Goal: Task Accomplishment & Management: Use online tool/utility

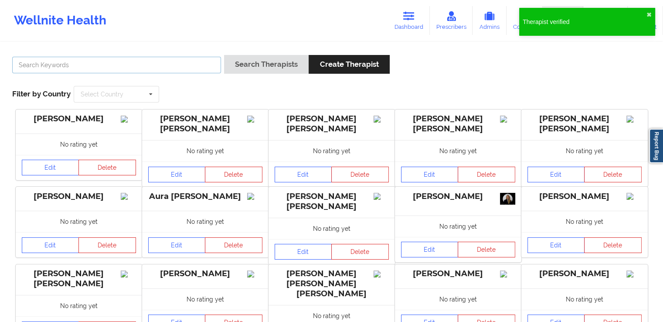
click at [183, 70] on input "text" at bounding box center [116, 65] width 209 height 17
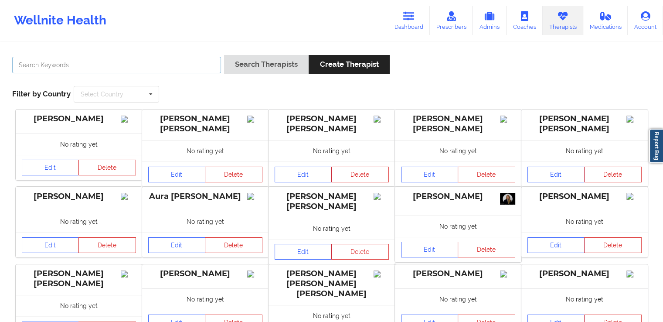
paste input "JORGE ALEJANDRO MONTERO CASTRO"
type input "JORGE ALEJANDRO MONTERO CASTRO"
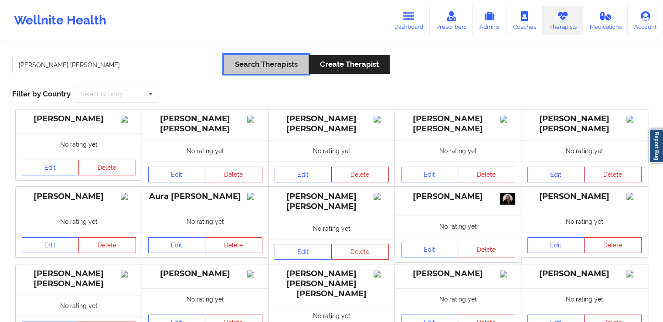
click at [251, 69] on button "Search Therapists" at bounding box center [266, 64] width 85 height 19
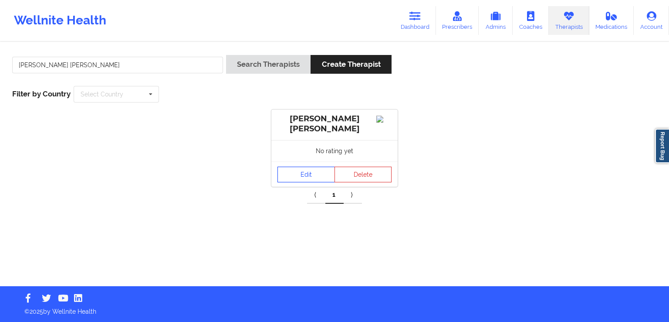
click at [295, 173] on link "Edit" at bounding box center [307, 174] width 58 height 16
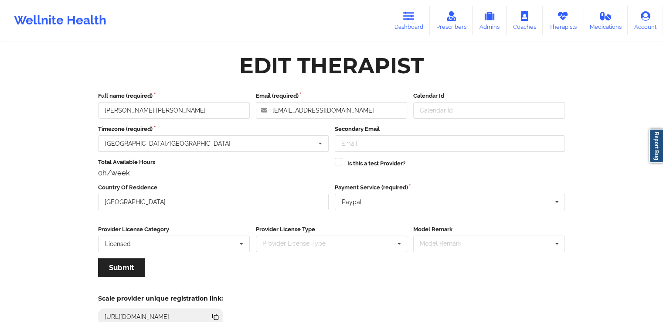
scroll to position [75, 0]
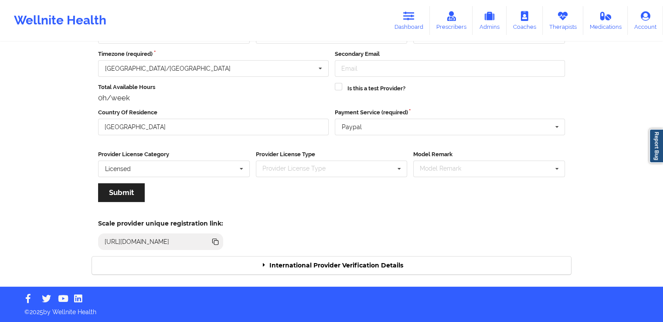
click at [317, 262] on div "International Provider Verification Details" at bounding box center [331, 265] width 479 height 18
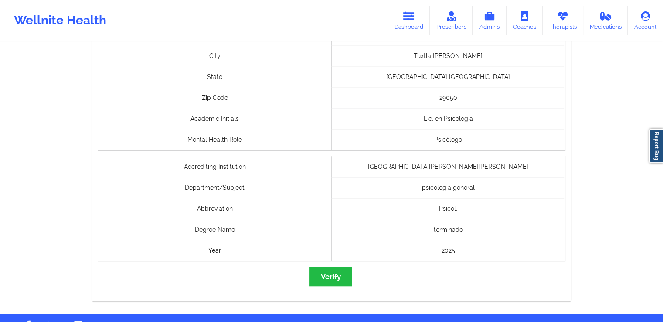
scroll to position [685, 0]
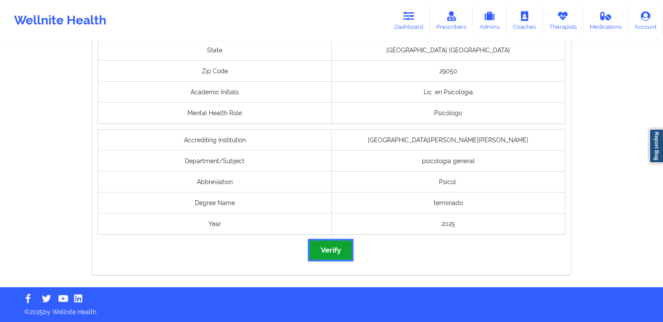
click at [327, 244] on button "Verify" at bounding box center [330, 249] width 42 height 19
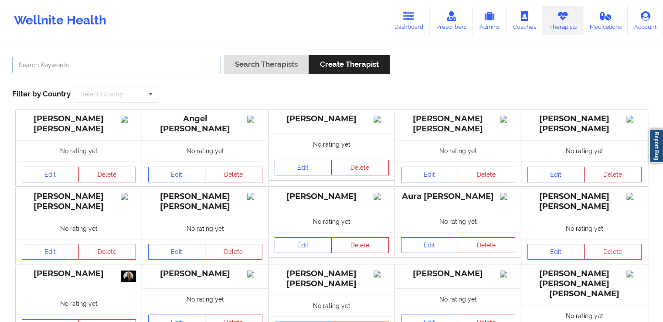
click at [126, 63] on input "text" at bounding box center [116, 65] width 209 height 17
paste input "FLORES MARQUEZ VERONICA"
type input "FLORES MARQUEZ VERONICA"
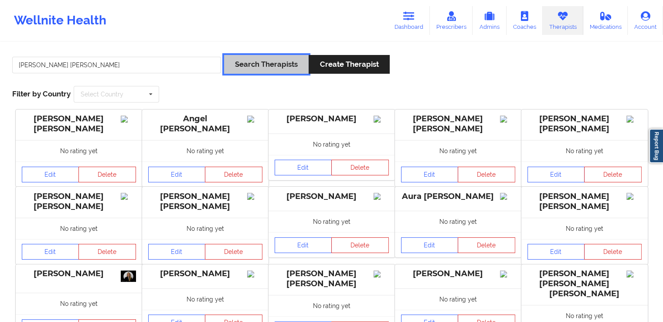
click at [262, 59] on button "Search Therapists" at bounding box center [266, 64] width 85 height 19
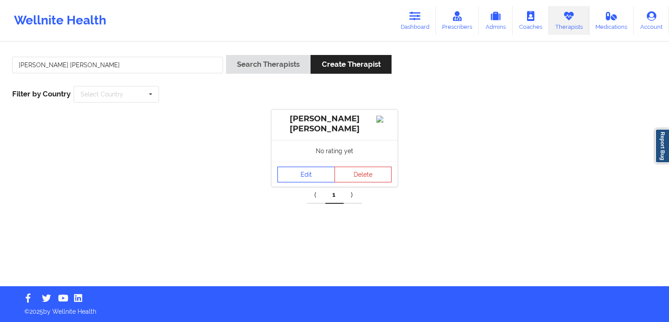
click at [308, 175] on link "Edit" at bounding box center [307, 174] width 58 height 16
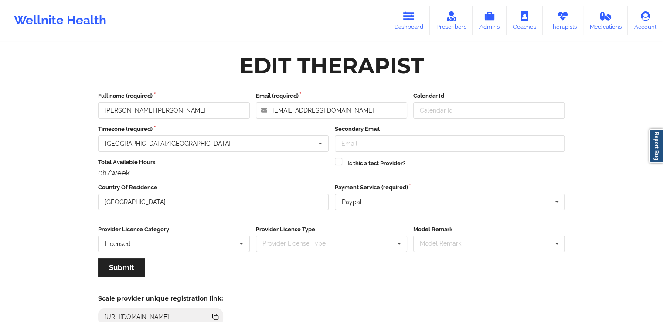
scroll to position [75, 0]
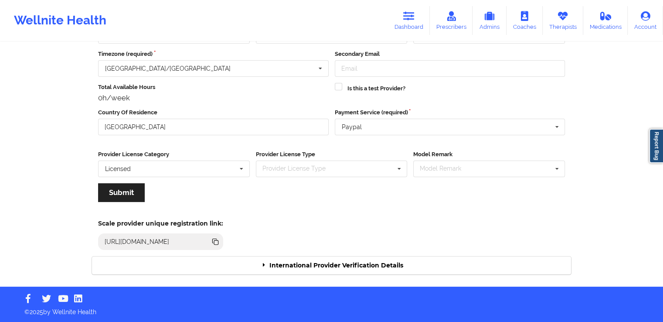
click at [352, 267] on div "International Provider Verification Details" at bounding box center [331, 265] width 479 height 18
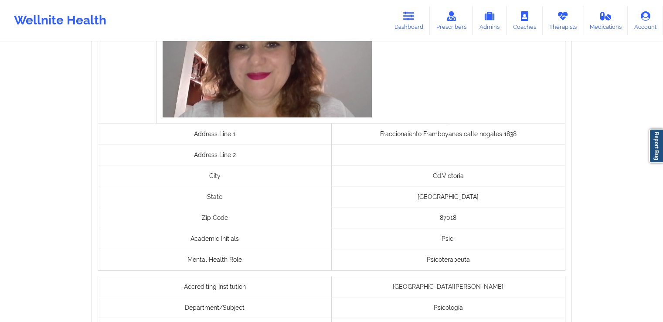
scroll to position [720, 0]
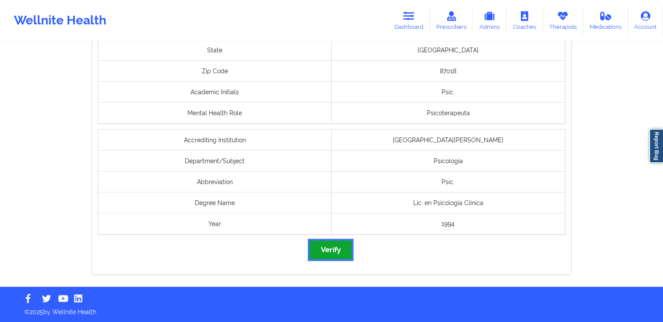
click at [332, 249] on button "Verify" at bounding box center [330, 249] width 42 height 19
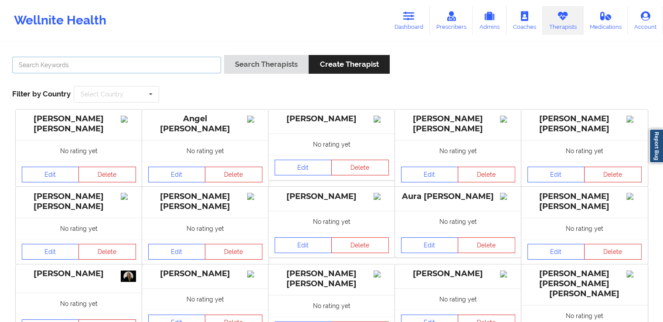
click at [151, 64] on input "text" at bounding box center [116, 65] width 209 height 17
paste input "Sofia misiti"
type input "Sofia misiti"
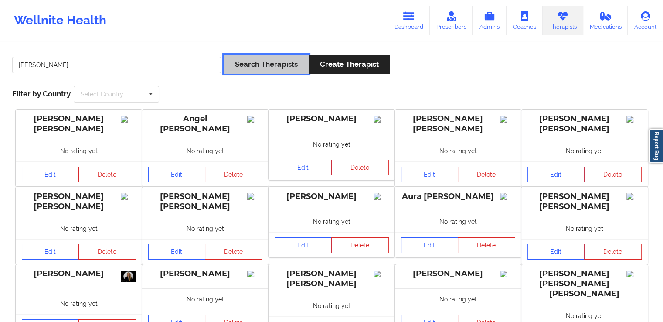
click at [259, 65] on button "Search Therapists" at bounding box center [266, 64] width 85 height 19
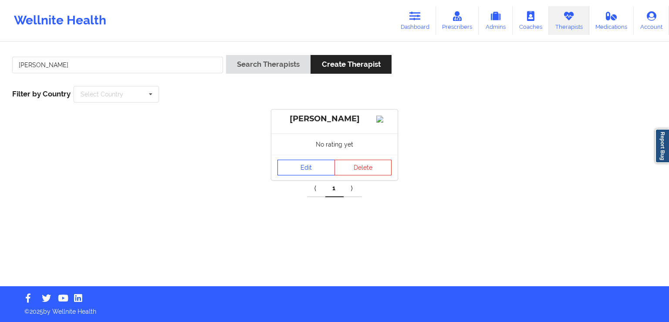
click at [302, 171] on link "Edit" at bounding box center [307, 168] width 58 height 16
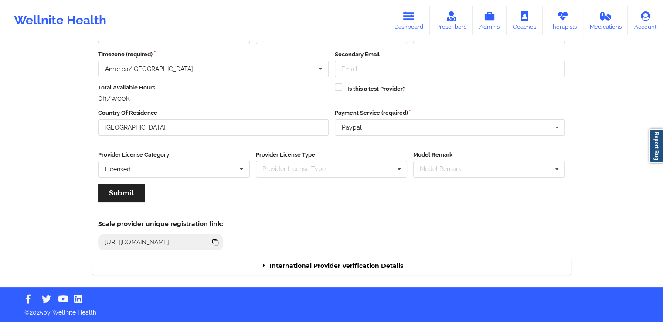
click at [312, 261] on div "International Provider Verification Details" at bounding box center [331, 266] width 479 height 18
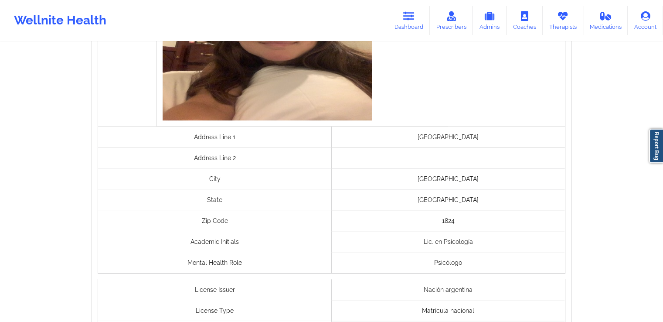
scroll to position [699, 0]
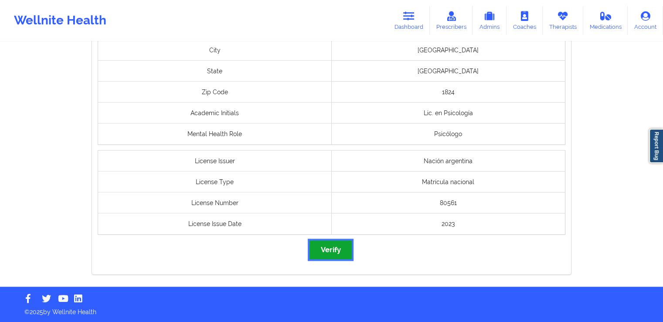
click at [317, 256] on button "Verify" at bounding box center [330, 249] width 42 height 19
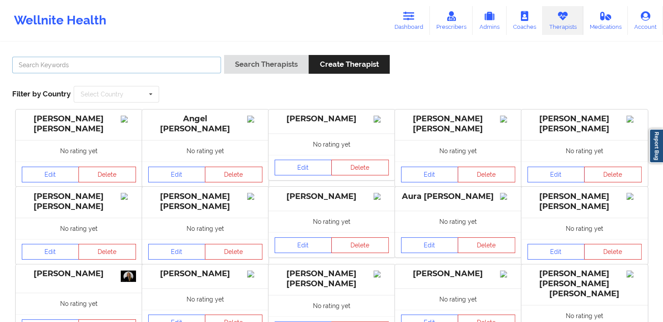
click at [163, 67] on input "text" at bounding box center [116, 65] width 209 height 17
paste input "Amalia Rosa Flores González"
type input "Amalia Rosa Flores González"
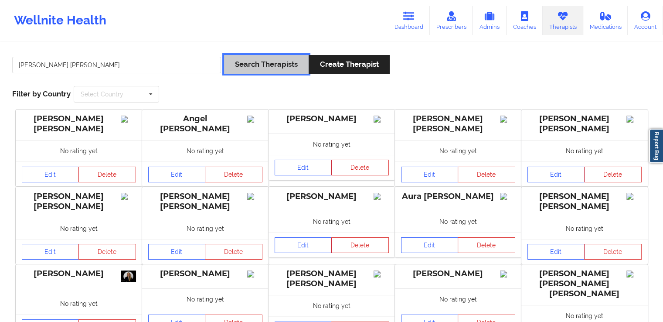
click at [265, 67] on button "Search Therapists" at bounding box center [266, 64] width 85 height 19
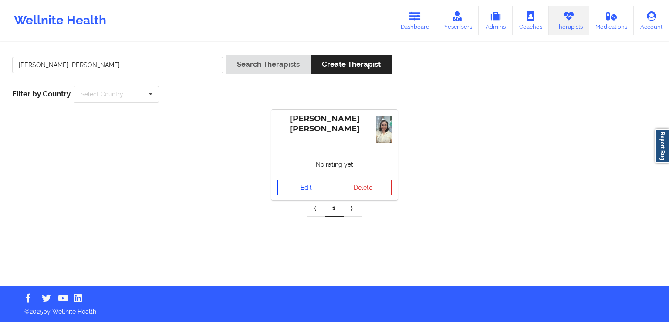
click at [305, 186] on link "Edit" at bounding box center [307, 188] width 58 height 16
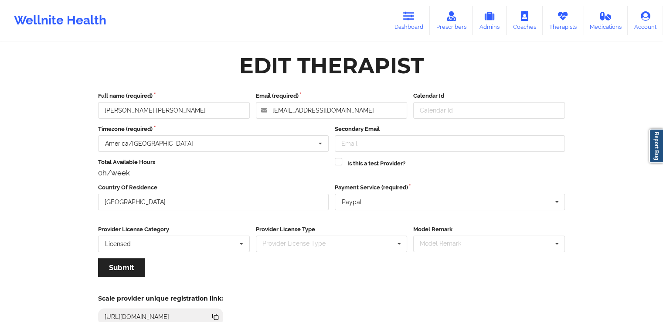
scroll to position [75, 0]
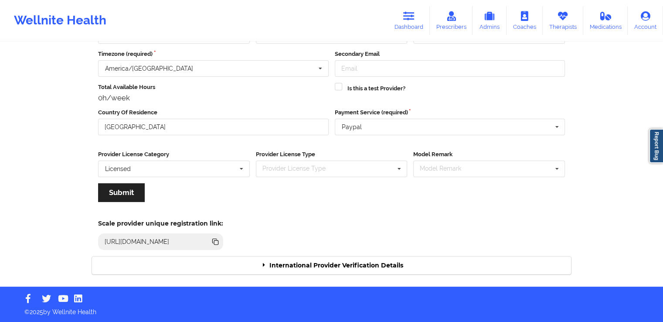
click at [338, 264] on div "International Provider Verification Details" at bounding box center [331, 265] width 479 height 18
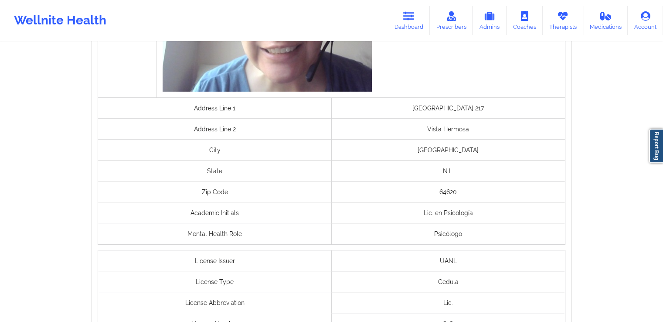
scroll to position [720, 0]
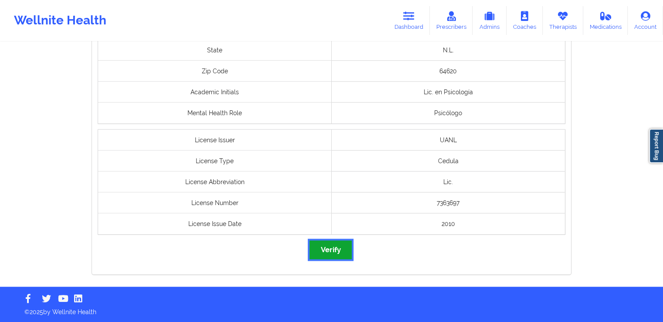
click at [334, 241] on button "Verify" at bounding box center [330, 249] width 42 height 19
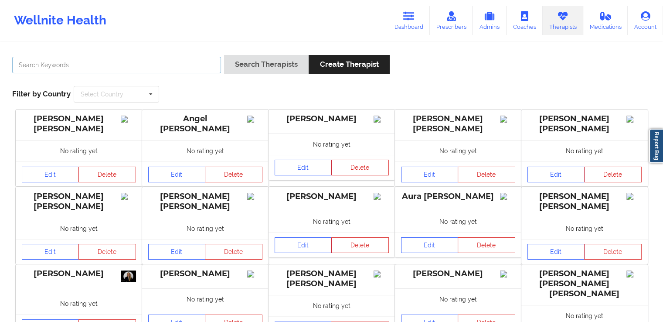
click at [138, 64] on input "text" at bounding box center [116, 65] width 209 height 17
paste input "Betsabe Hernandez Velasco"
type input "Betsabe Hernandez Velasco"
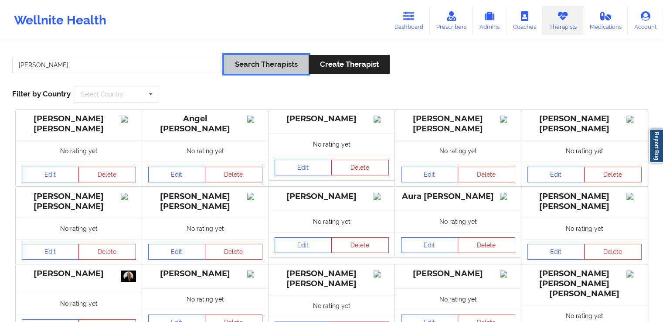
click at [238, 65] on button "Search Therapists" at bounding box center [266, 64] width 85 height 19
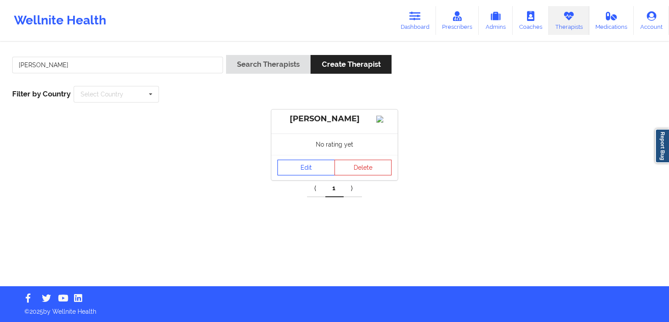
click at [292, 175] on link "Edit" at bounding box center [307, 168] width 58 height 16
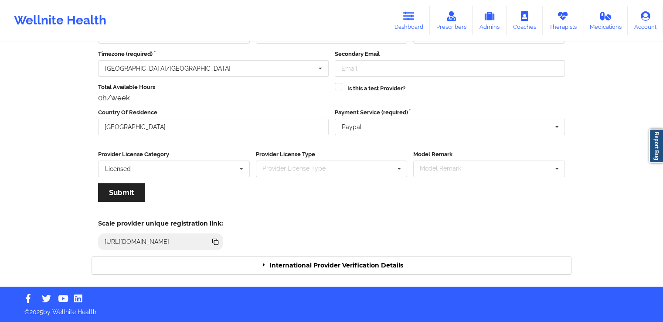
click at [337, 266] on div "International Provider Verification Details" at bounding box center [331, 265] width 479 height 18
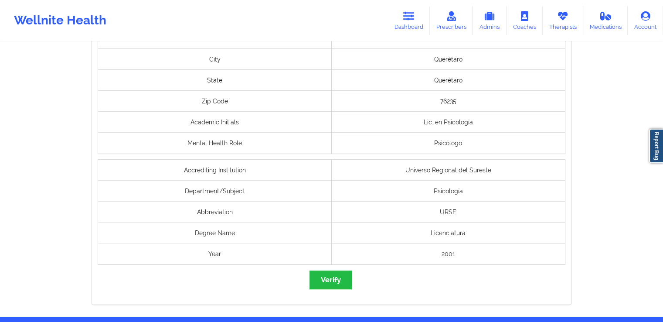
scroll to position [720, 0]
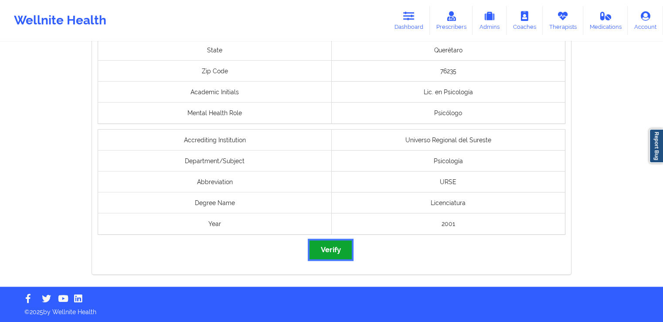
click at [331, 250] on button "Verify" at bounding box center [330, 249] width 42 height 19
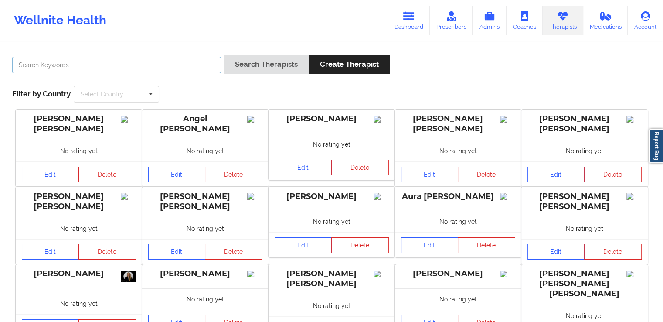
drag, startPoint x: 169, startPoint y: 66, endPoint x: 143, endPoint y: 33, distance: 42.2
click at [169, 66] on input "text" at bounding box center [116, 65] width 209 height 17
paste input "Karla Viviana Heredia Nieves"
type input "Karla Viviana Heredia Nieves"
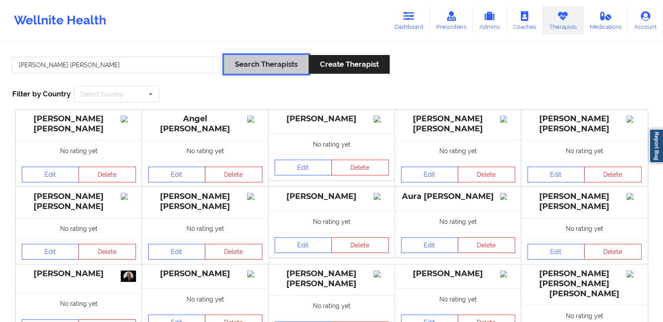
click at [238, 59] on button "Search Therapists" at bounding box center [266, 64] width 85 height 19
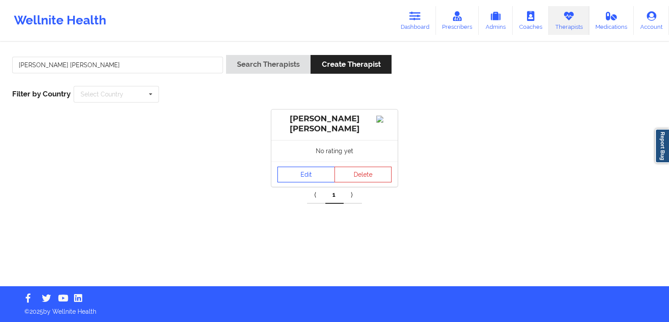
click at [312, 180] on link "Edit" at bounding box center [307, 174] width 58 height 16
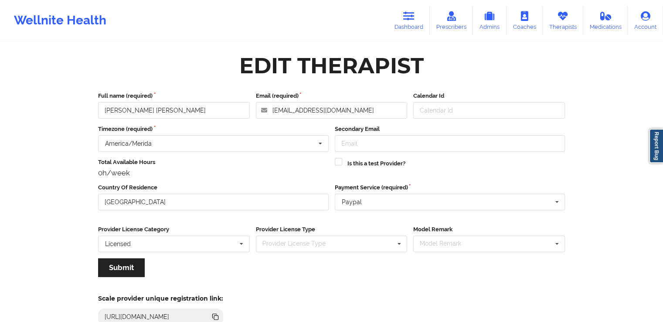
scroll to position [75, 0]
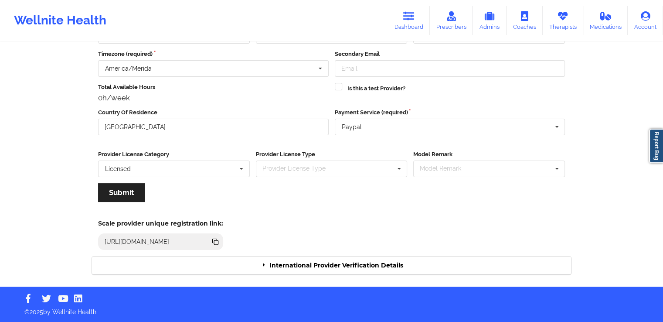
click at [428, 270] on div "International Provider Verification Details" at bounding box center [331, 265] width 479 height 18
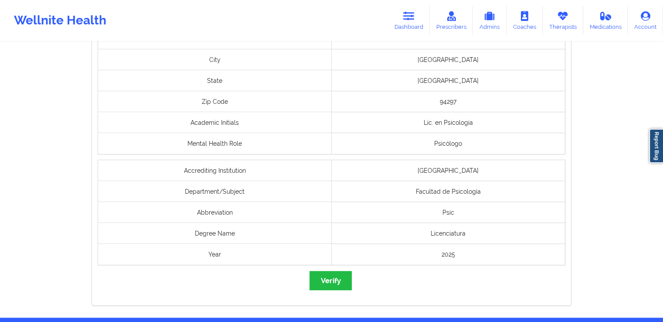
scroll to position [685, 0]
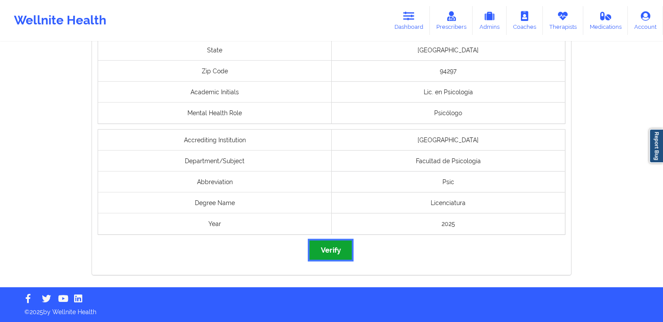
click at [333, 240] on button "Verify" at bounding box center [330, 249] width 42 height 19
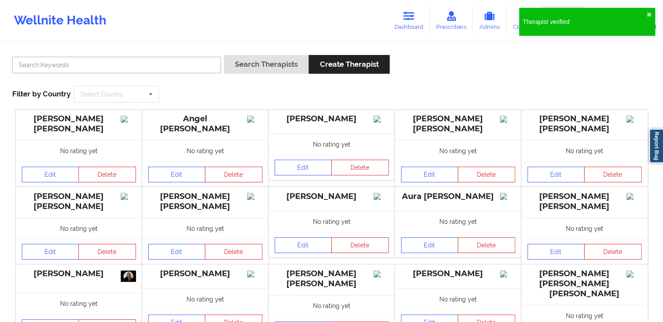
click at [141, 65] on input "text" at bounding box center [116, 65] width 209 height 17
paste input "Abraham Eduardo García Osorio"
type input "Abraham Eduardo García Osorio"
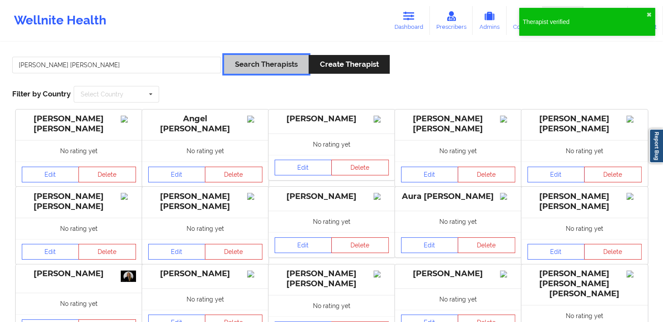
click at [263, 62] on button "Search Therapists" at bounding box center [266, 64] width 85 height 19
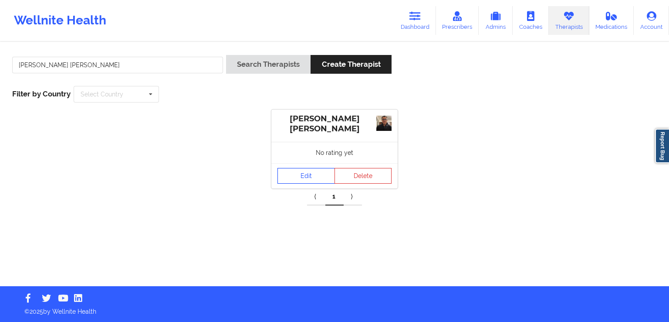
click at [304, 177] on link "Edit" at bounding box center [307, 176] width 58 height 16
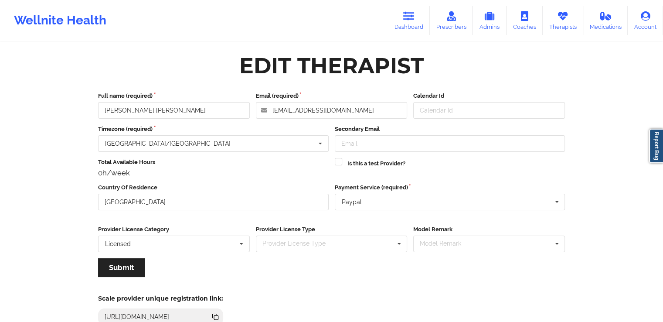
scroll to position [75, 0]
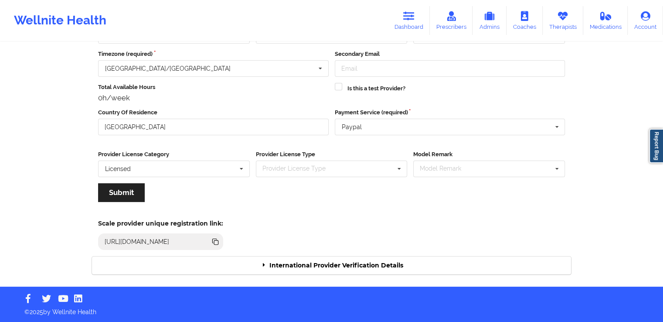
click at [393, 263] on div "International Provider Verification Details" at bounding box center [331, 265] width 479 height 18
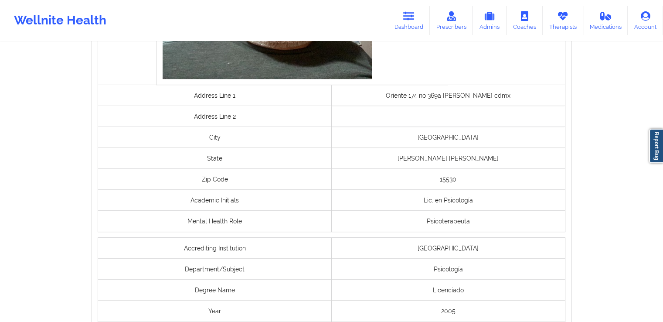
scroll to position [699, 0]
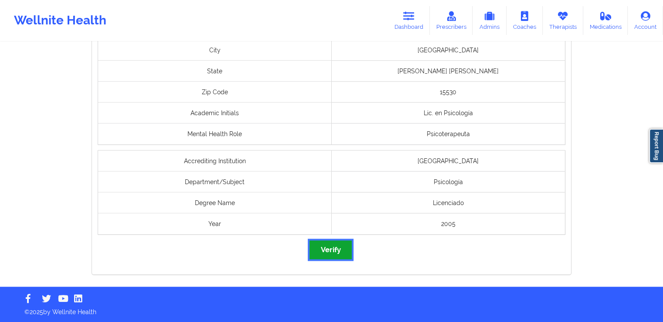
click at [350, 252] on button "Verify" at bounding box center [330, 249] width 42 height 19
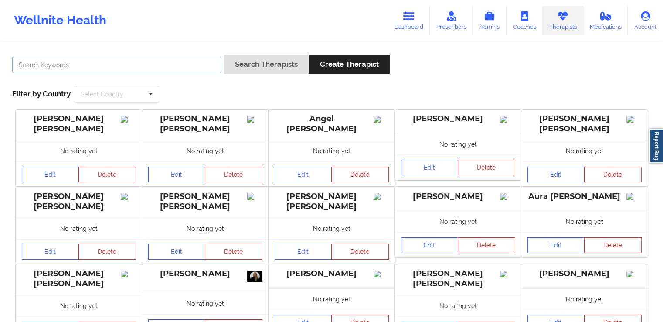
click at [199, 69] on input "text" at bounding box center [116, 65] width 209 height 17
paste input "Juan Antonio Melgar Vázquez"
type input "Juan Antonio Melgar Vázquez"
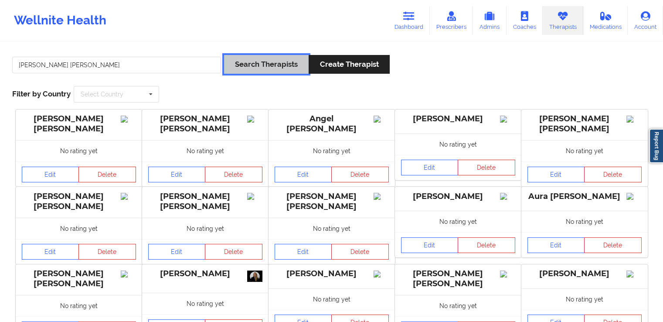
click at [268, 64] on button "Search Therapists" at bounding box center [266, 64] width 85 height 19
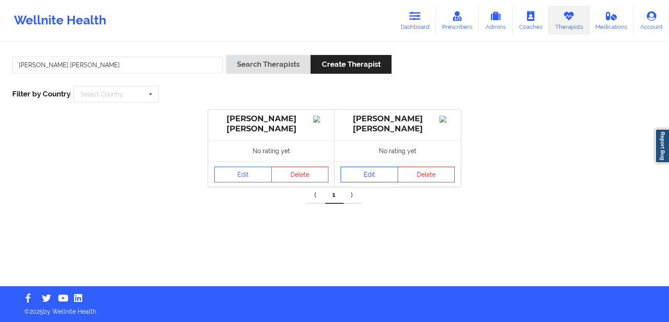
click at [364, 168] on link "Edit" at bounding box center [370, 174] width 58 height 16
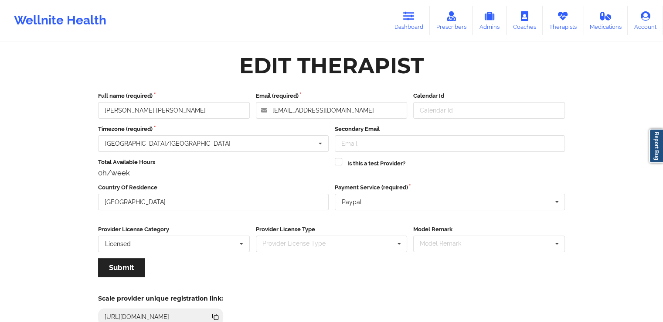
scroll to position [75, 0]
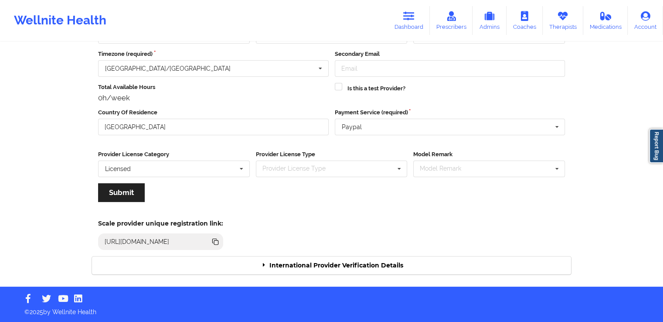
click at [432, 268] on div "International Provider Verification Details" at bounding box center [331, 265] width 479 height 18
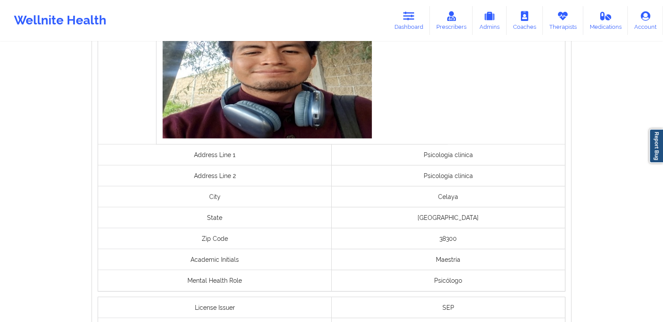
scroll to position [703, 0]
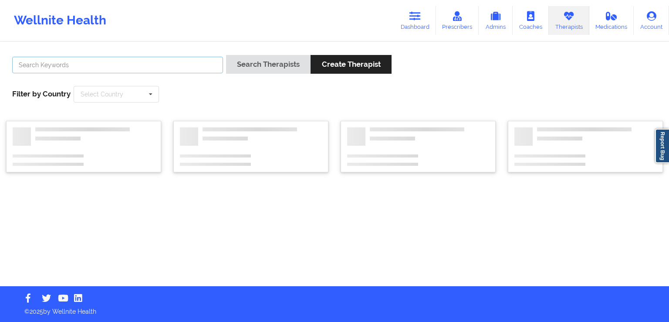
click at [162, 69] on input "text" at bounding box center [117, 65] width 211 height 17
paste input "Juan Antonio Melgar Vázquez"
type input "Juan Antonio Melgar Vázquez"
click at [226, 55] on button "Search Therapists" at bounding box center [268, 64] width 85 height 19
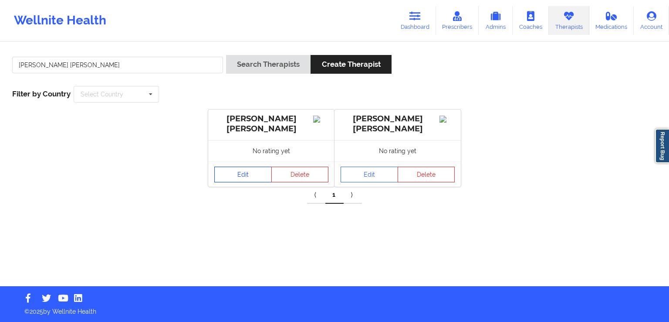
click at [247, 173] on link "Edit" at bounding box center [243, 174] width 58 height 16
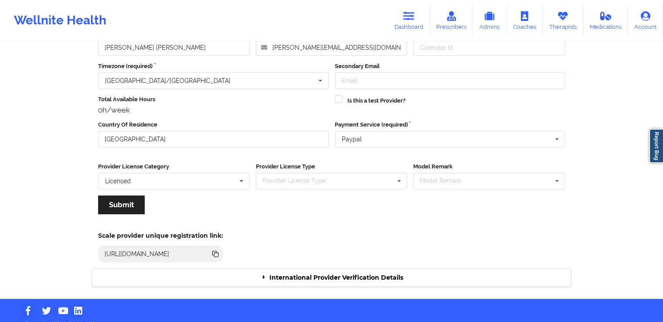
scroll to position [75, 0]
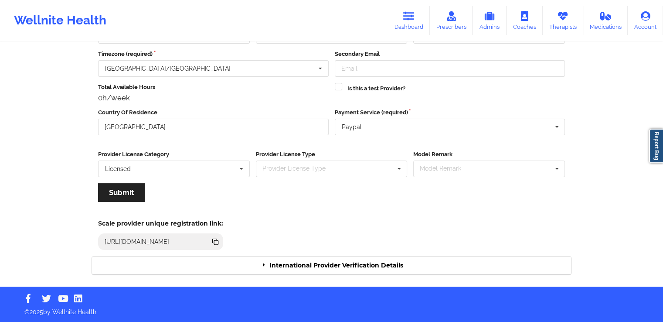
click at [432, 262] on div "International Provider Verification Details" at bounding box center [331, 265] width 479 height 18
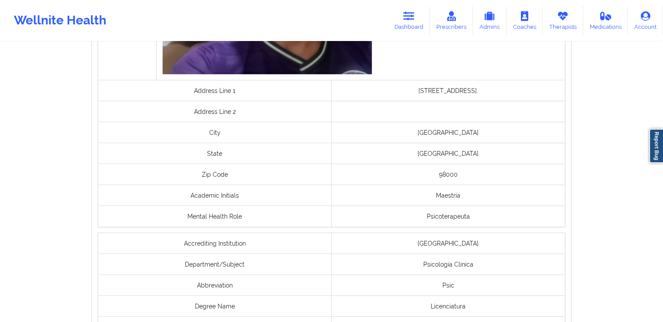
scroll to position [654, 0]
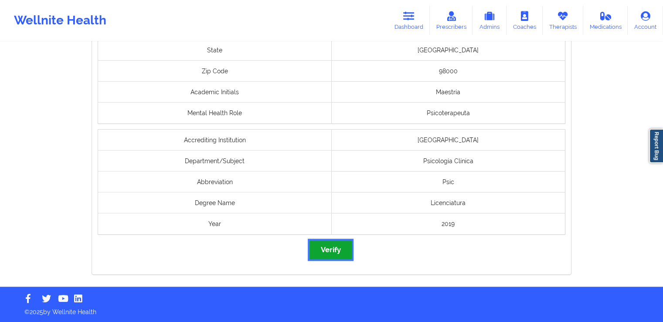
click at [335, 250] on button "Verify" at bounding box center [330, 249] width 42 height 19
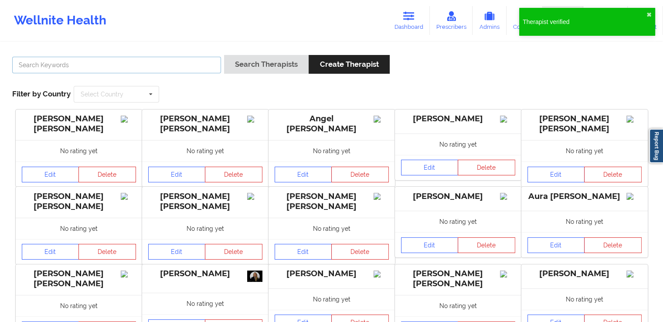
click at [196, 65] on input "text" at bounding box center [116, 65] width 209 height 17
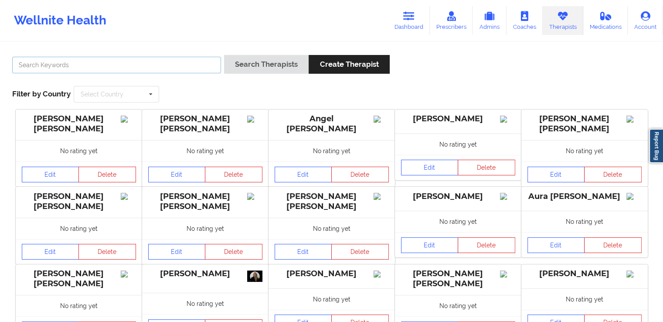
click at [196, 65] on input "text" at bounding box center [116, 65] width 209 height 17
paste input "Maya Fernanda Heredia Andrey"
type input "Maya Fernanda Heredia Andrey"
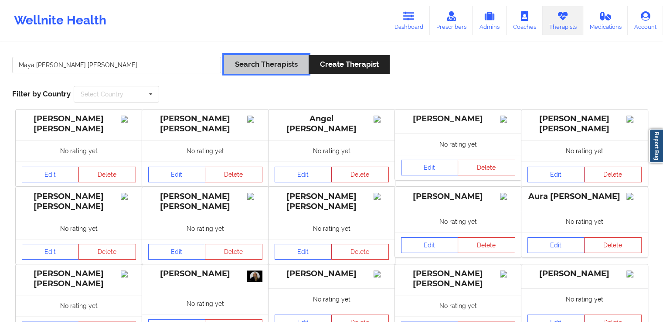
click at [250, 67] on button "Search Therapists" at bounding box center [266, 64] width 85 height 19
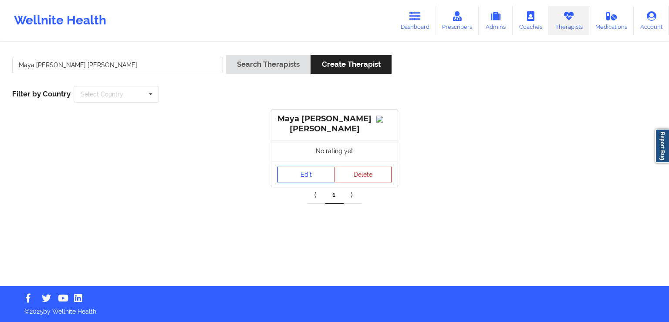
click at [309, 173] on link "Edit" at bounding box center [307, 174] width 58 height 16
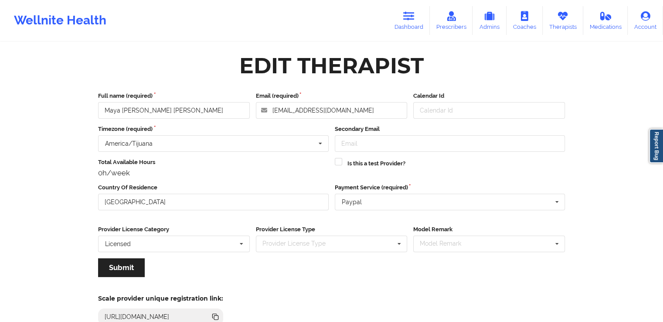
scroll to position [75, 0]
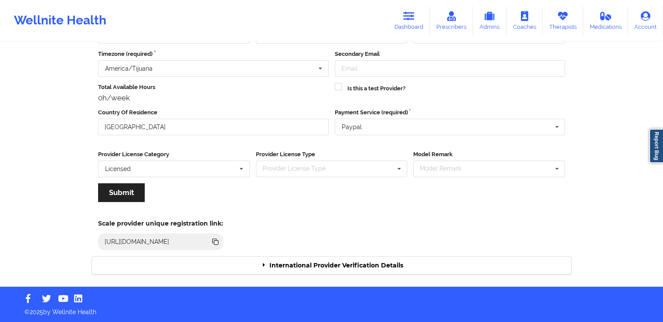
click at [415, 262] on div "International Provider Verification Details" at bounding box center [331, 265] width 479 height 18
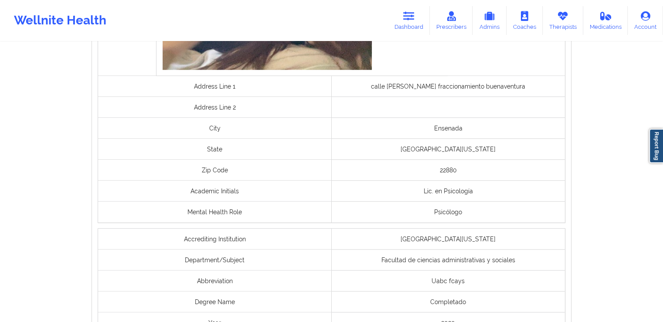
scroll to position [720, 0]
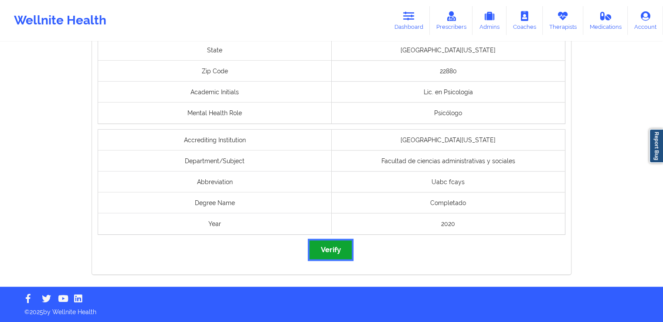
click at [327, 242] on button "Verify" at bounding box center [330, 249] width 42 height 19
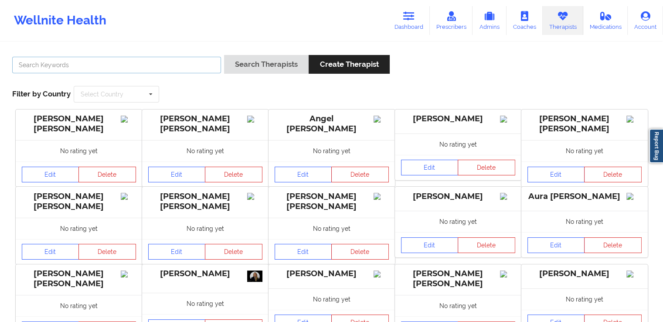
click at [169, 64] on input "text" at bounding box center [116, 65] width 209 height 17
paste input "Xiadani Tlaxcalteca Cuaxilo"
type input "Xiadani Tlaxcalteca Cuaxilo"
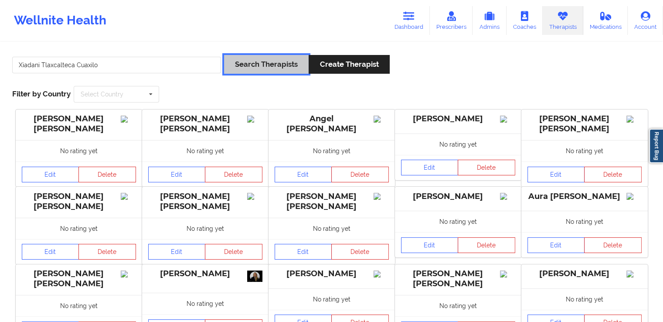
click at [256, 60] on button "Search Therapists" at bounding box center [266, 64] width 85 height 19
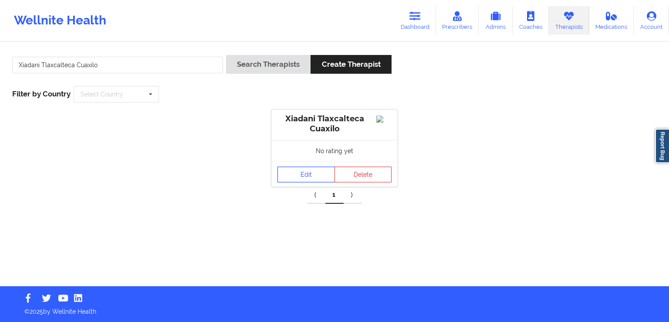
click at [312, 172] on link "Edit" at bounding box center [307, 174] width 58 height 16
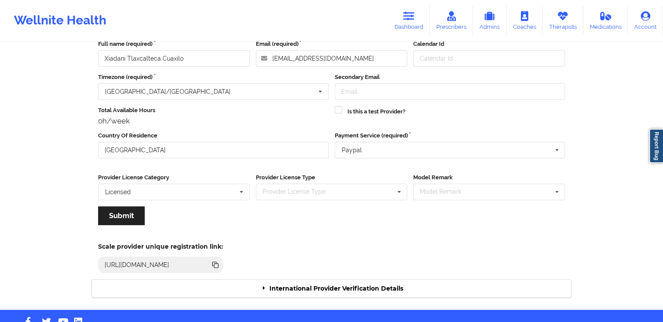
scroll to position [54, 0]
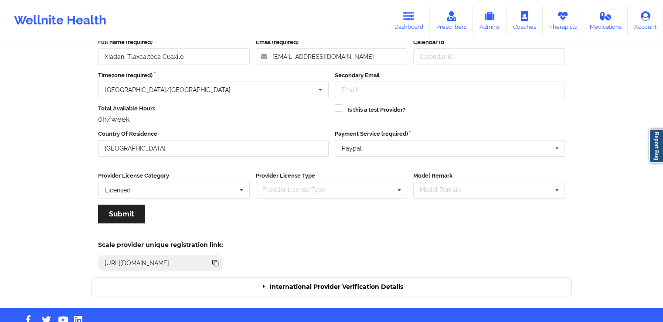
click at [369, 287] on div "International Provider Verification Details" at bounding box center [331, 287] width 479 height 18
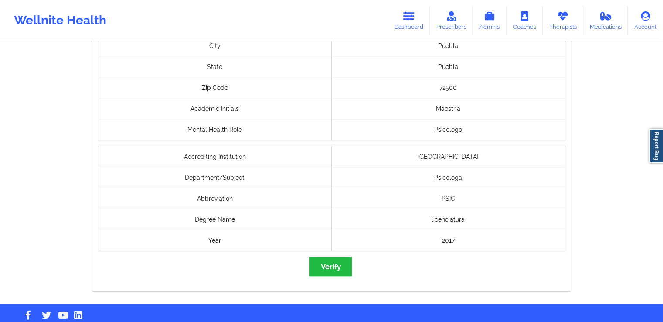
scroll to position [664, 0]
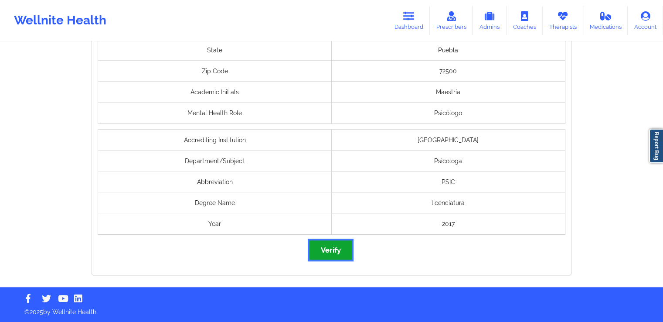
click at [333, 255] on button "Verify" at bounding box center [330, 249] width 42 height 19
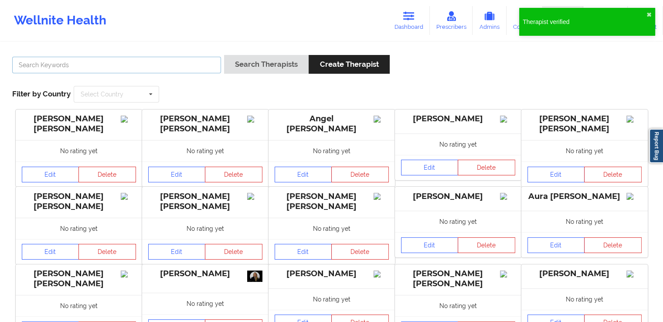
click at [150, 64] on input "text" at bounding box center [116, 65] width 209 height 17
paste input "Carlos Alberto Bay Chaparro"
type input "Carlos Alberto Bay Chaparro"
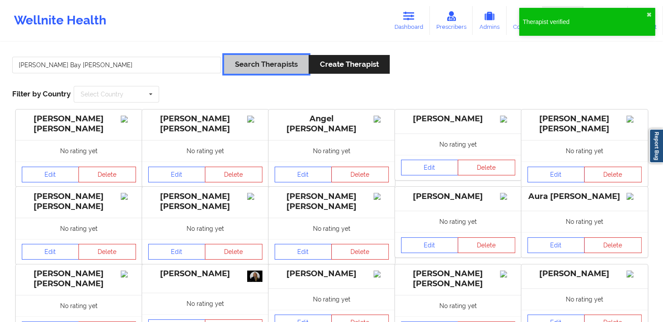
click at [264, 72] on button "Search Therapists" at bounding box center [266, 64] width 85 height 19
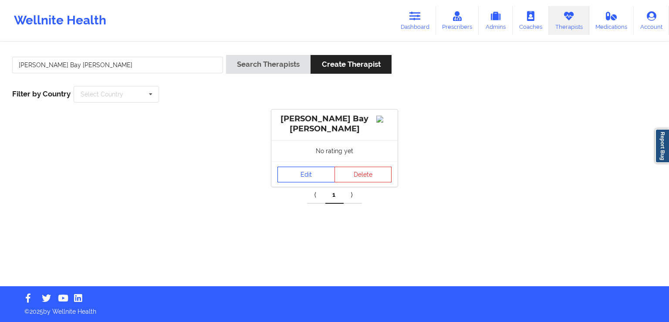
click at [312, 168] on link "Edit" at bounding box center [307, 174] width 58 height 16
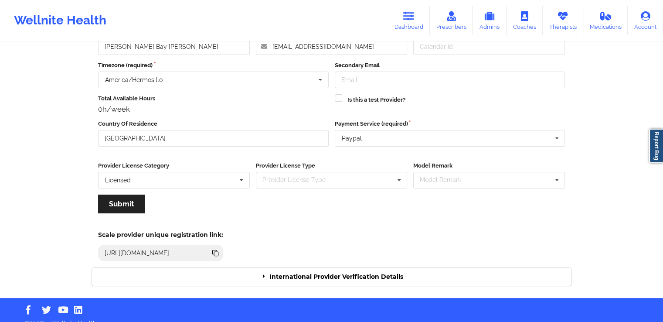
click at [408, 269] on div "International Provider Verification Details" at bounding box center [331, 277] width 479 height 18
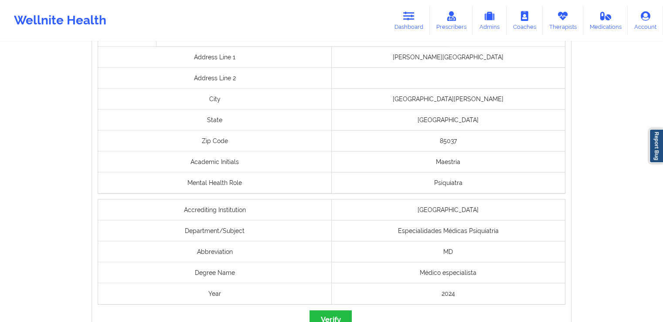
scroll to position [720, 0]
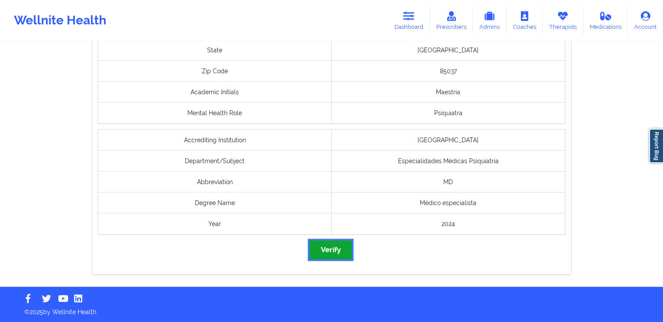
click at [323, 245] on button "Verify" at bounding box center [330, 249] width 42 height 19
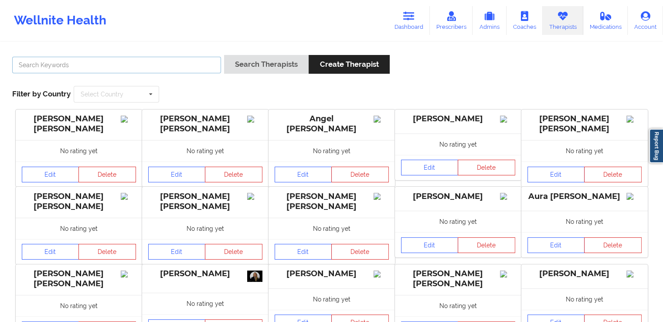
click at [192, 65] on input "text" at bounding box center [116, 65] width 209 height 17
paste input "Danna Melissa Bernal Vilchis"
type input "Danna Melissa Bernal Vilchis"
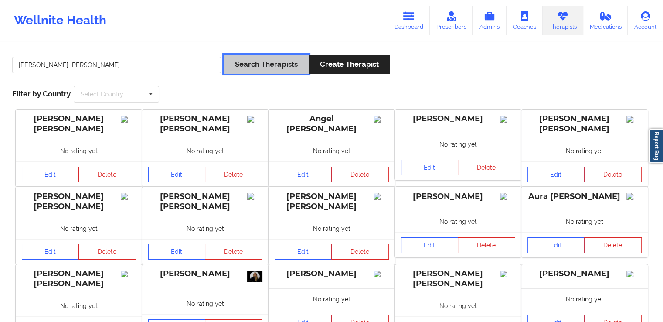
click at [266, 55] on button "Search Therapists" at bounding box center [266, 64] width 85 height 19
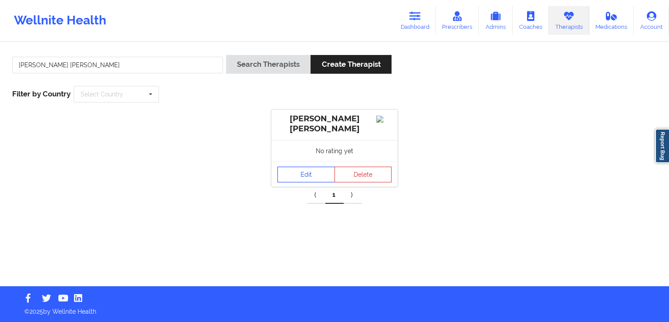
click at [303, 171] on link "Edit" at bounding box center [307, 174] width 58 height 16
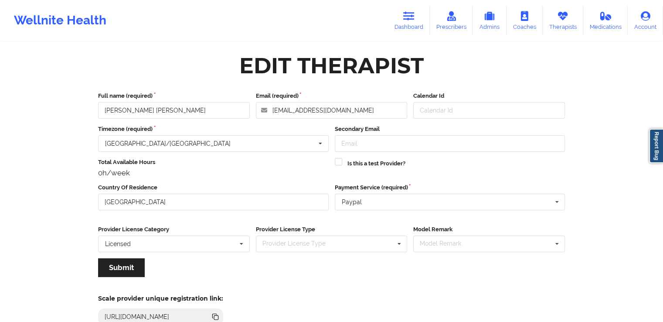
scroll to position [75, 0]
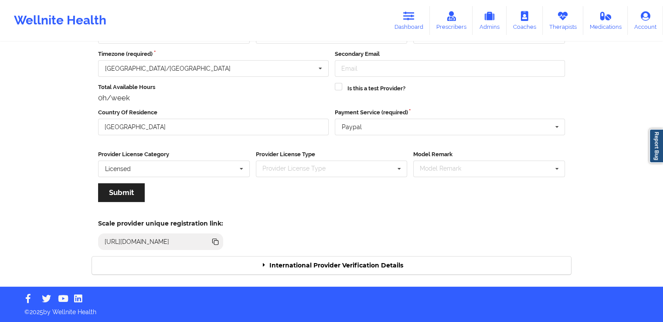
click at [312, 264] on div "International Provider Verification Details" at bounding box center [331, 265] width 479 height 18
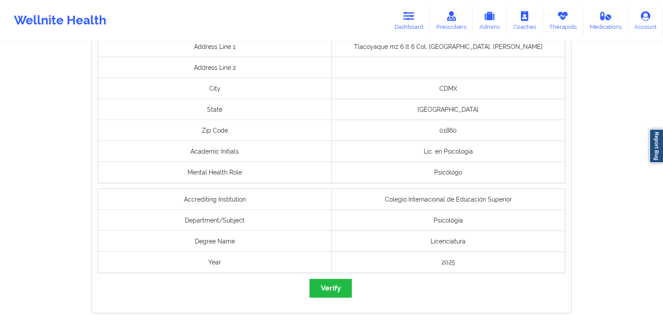
scroll to position [699, 0]
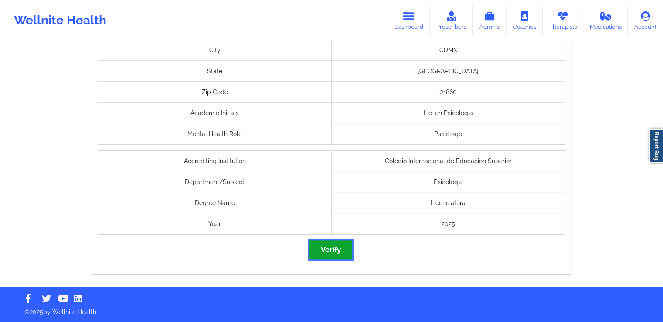
click at [330, 246] on button "Verify" at bounding box center [330, 249] width 42 height 19
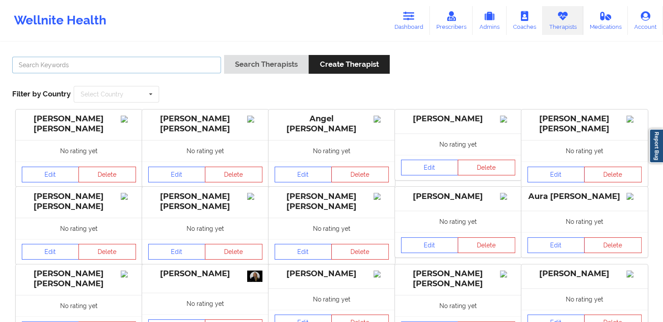
click at [157, 58] on input "text" at bounding box center [116, 65] width 209 height 17
paste input "sofia lopez vildosola"
type input "sofia lopez vildosola"
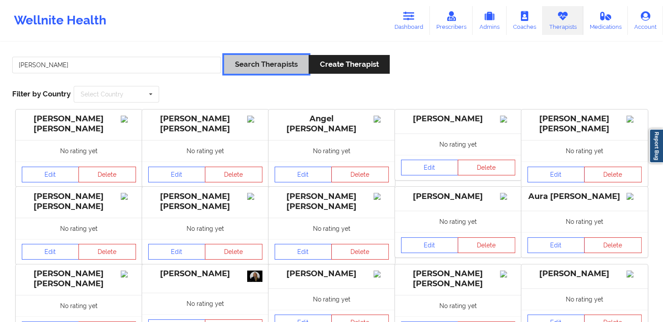
click at [254, 68] on button "Search Therapists" at bounding box center [266, 64] width 85 height 19
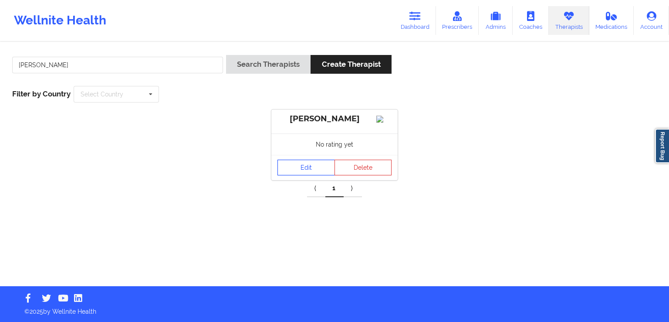
click at [312, 175] on link "Edit" at bounding box center [307, 168] width 58 height 16
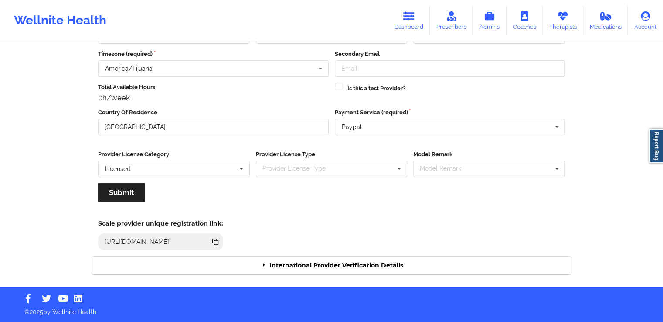
click at [365, 260] on div "International Provider Verification Details" at bounding box center [331, 265] width 479 height 18
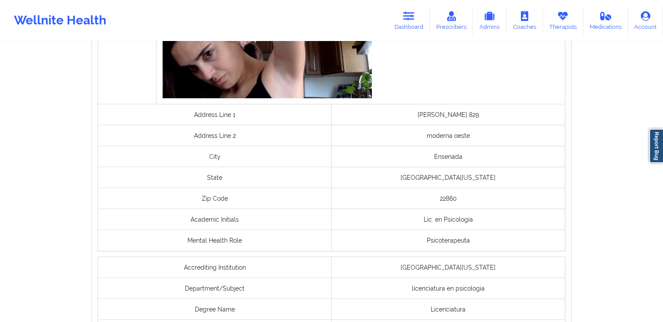
scroll to position [645, 0]
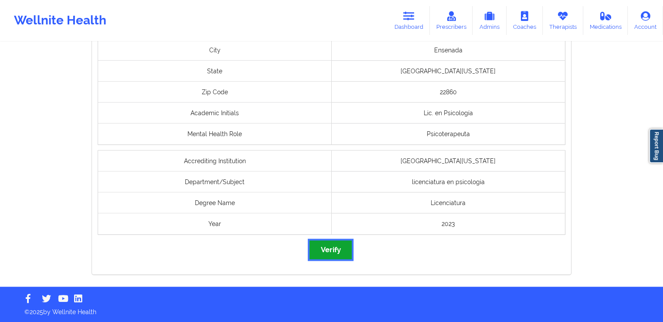
click at [342, 250] on button "Verify" at bounding box center [330, 249] width 42 height 19
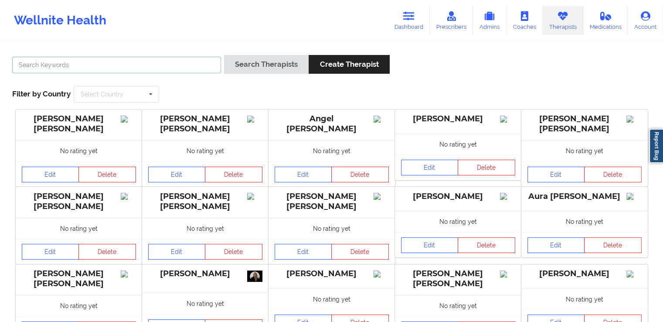
click at [195, 58] on input "text" at bounding box center [116, 65] width 209 height 17
paste input "DEYANIRA SOTO DONJUAN"
type input "DEYANIRA SOTO DONJUAN"
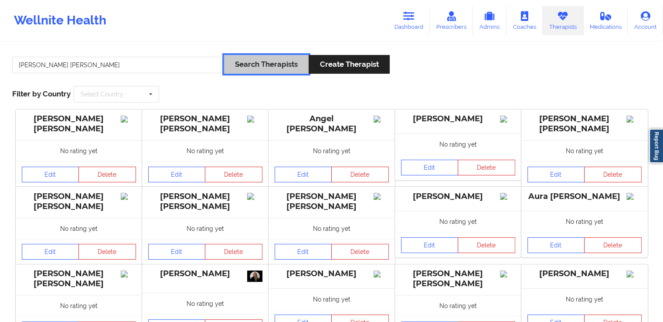
click at [265, 73] on button "Search Therapists" at bounding box center [266, 64] width 85 height 19
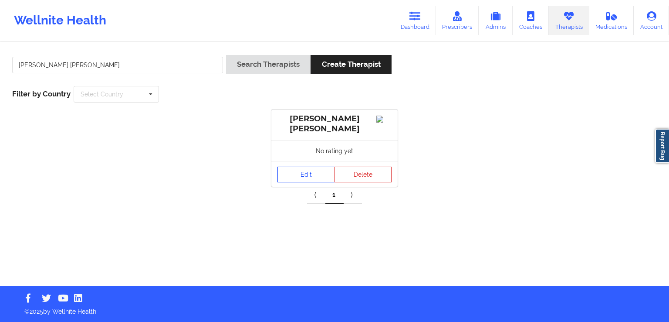
click at [314, 173] on link "Edit" at bounding box center [307, 174] width 58 height 16
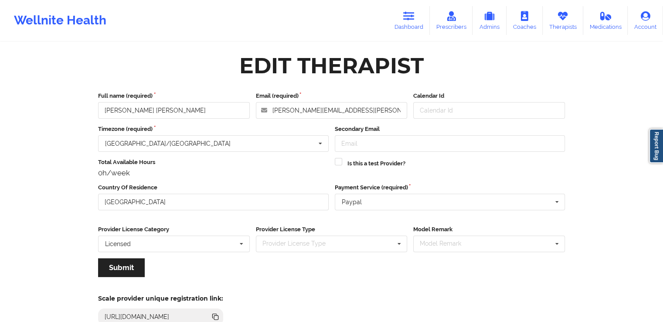
scroll to position [75, 0]
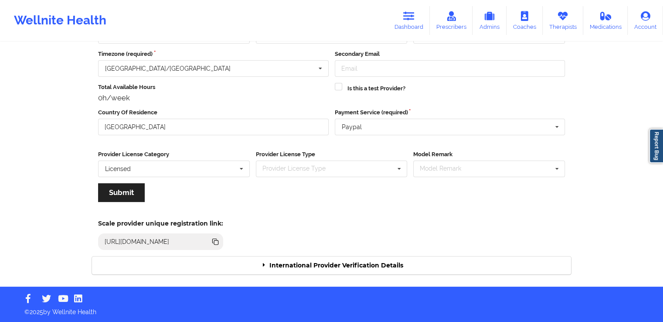
click at [406, 269] on div "International Provider Verification Details" at bounding box center [331, 265] width 479 height 18
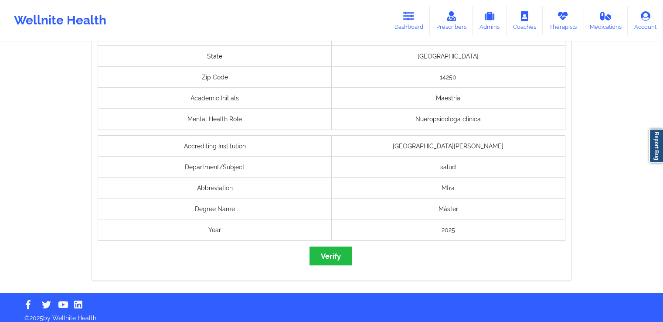
scroll to position [667, 0]
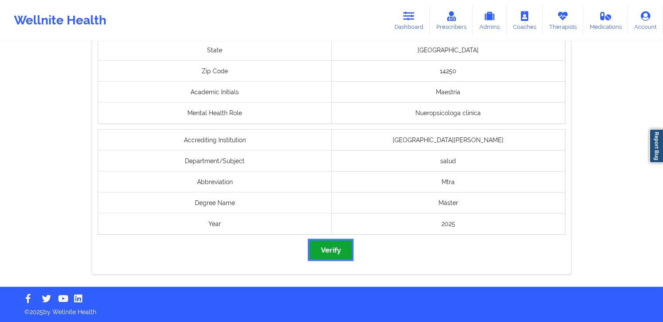
click at [336, 255] on button "Verify" at bounding box center [330, 249] width 42 height 19
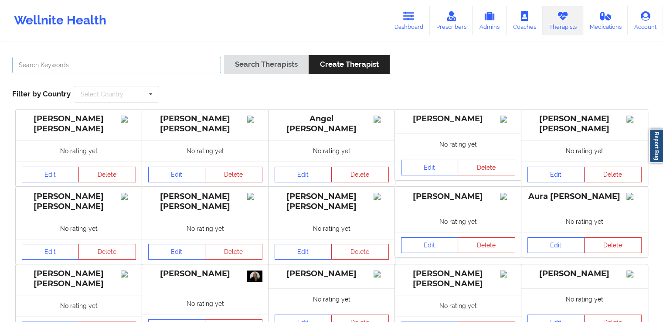
click at [155, 69] on input "text" at bounding box center [116, 65] width 209 height 17
paste input "MARIA DEL CARMEN BARRIOS SALCEDO"
type input "MARIA DEL CARMEN BARRIOS SALCEDO"
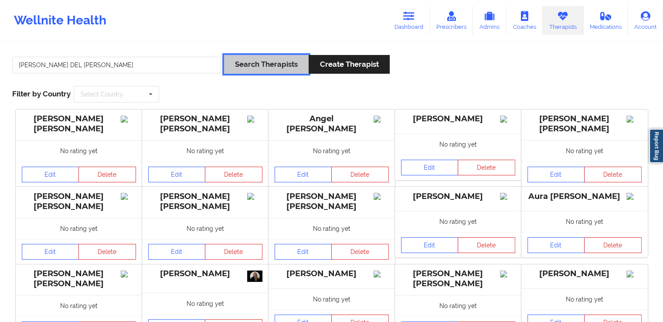
click at [248, 68] on button "Search Therapists" at bounding box center [266, 64] width 85 height 19
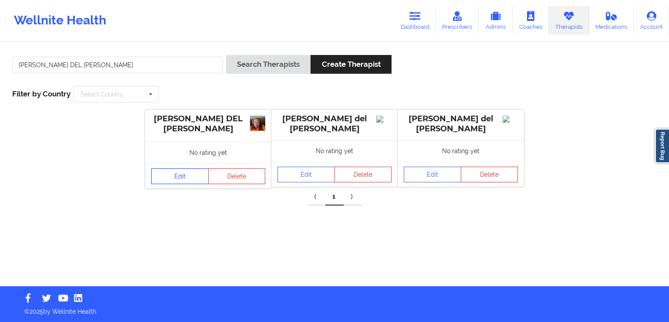
click at [180, 174] on link "Edit" at bounding box center [180, 176] width 58 height 16
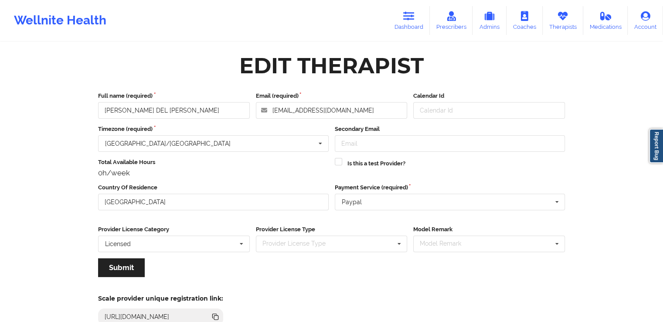
scroll to position [75, 0]
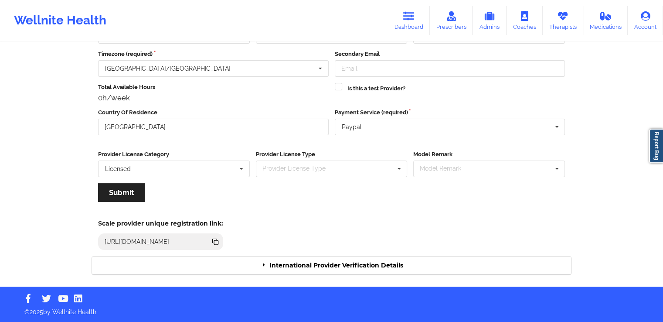
click at [400, 262] on div "International Provider Verification Details" at bounding box center [331, 265] width 479 height 18
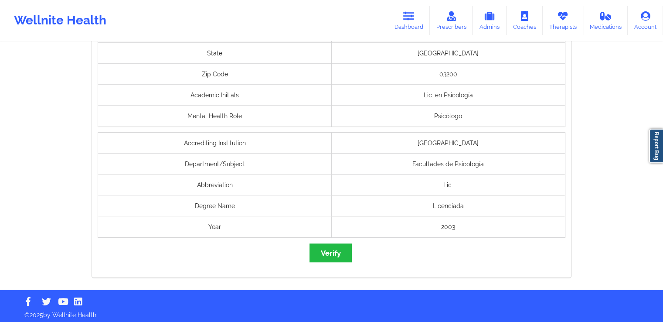
scroll to position [669, 0]
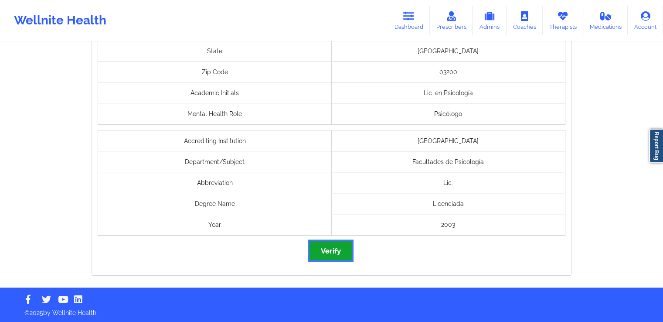
click at [339, 248] on button "Verify" at bounding box center [330, 250] width 42 height 19
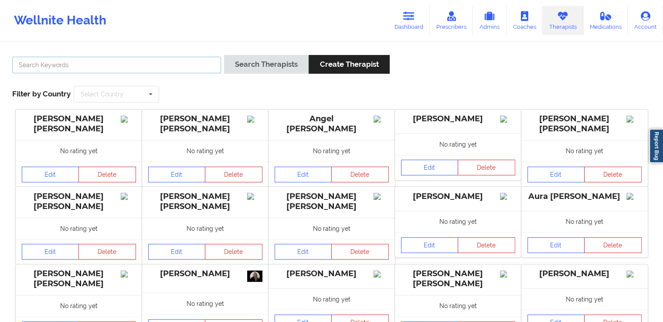
click at [148, 65] on input "text" at bounding box center [116, 65] width 209 height 17
paste input "Frida Sánchez Muñoz"
type input "Frida Sánchez Muñoz"
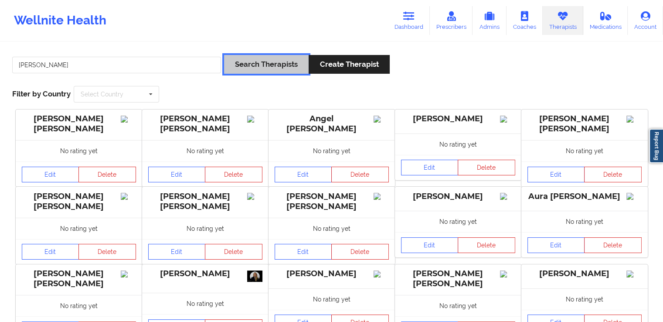
click at [241, 71] on button "Search Therapists" at bounding box center [266, 64] width 85 height 19
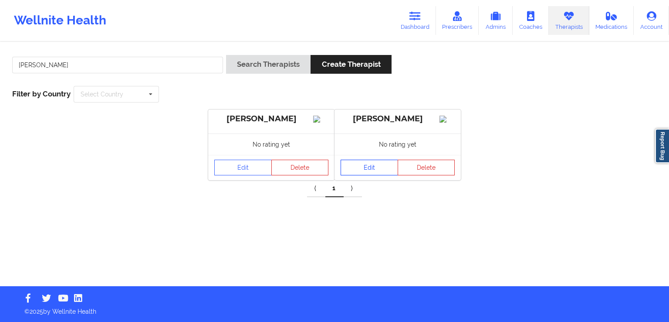
click at [349, 173] on link "Edit" at bounding box center [370, 168] width 58 height 16
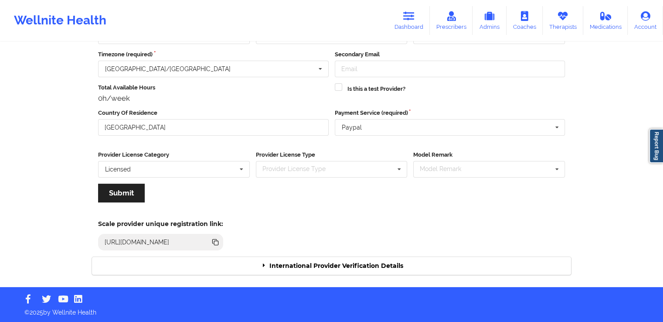
click at [384, 264] on div "International Provider Verification Details" at bounding box center [331, 266] width 479 height 18
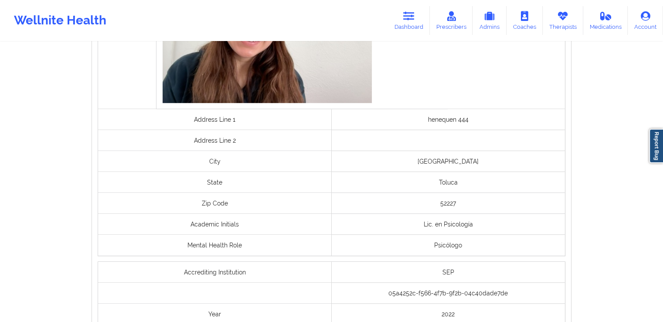
scroll to position [662, 0]
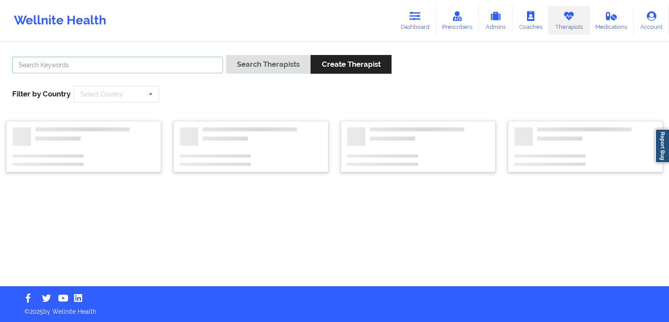
click at [144, 72] on input "text" at bounding box center [117, 65] width 211 height 17
paste input "Frida Sánchez Muñoz"
type input "Frida Sánchez Muñoz"
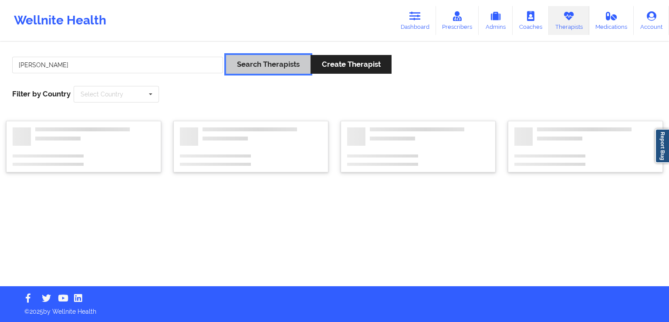
click at [282, 66] on button "Search Therapists" at bounding box center [268, 64] width 85 height 19
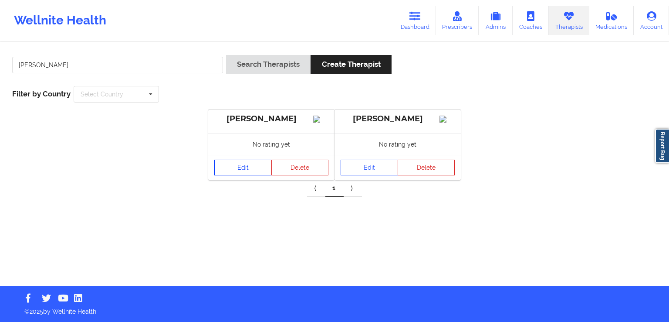
click at [228, 175] on link "Edit" at bounding box center [243, 168] width 58 height 16
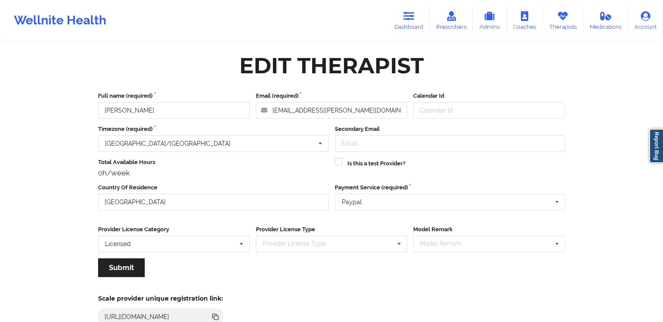
scroll to position [75, 0]
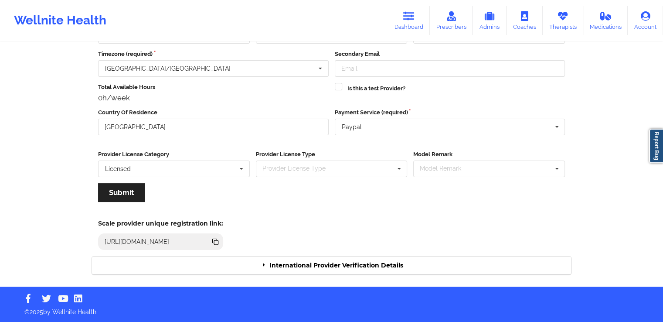
click at [401, 260] on div "International Provider Verification Details" at bounding box center [331, 265] width 479 height 18
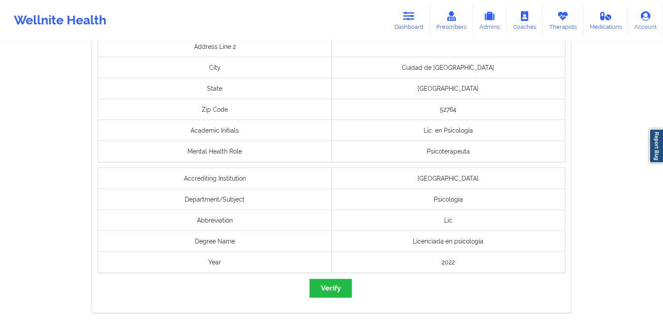
scroll to position [720, 0]
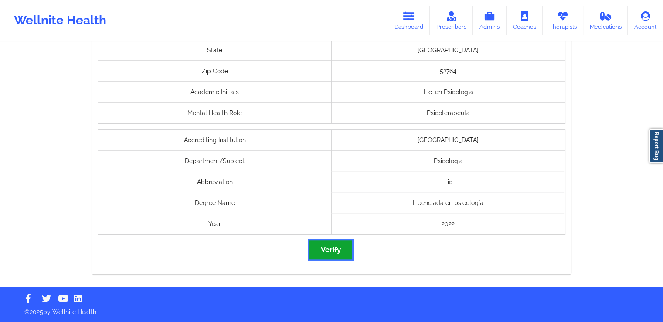
click at [332, 249] on button "Verify" at bounding box center [330, 249] width 42 height 19
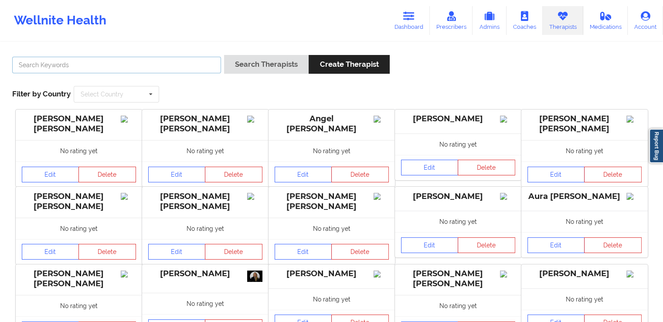
click at [167, 64] on input "text" at bounding box center [116, 65] width 209 height 17
paste input "Carlos Alberto Villa Tobon"
type input "Carlos Alberto Villa Tobon"
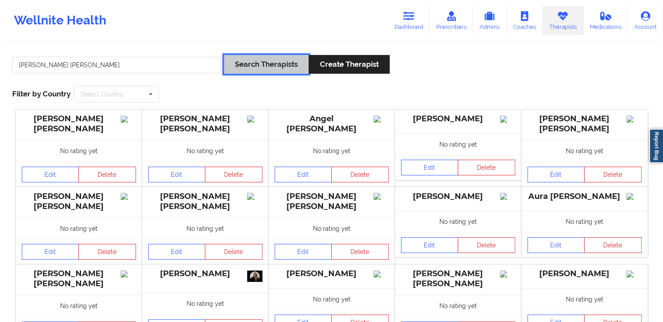
click at [253, 71] on button "Search Therapists" at bounding box center [266, 64] width 85 height 19
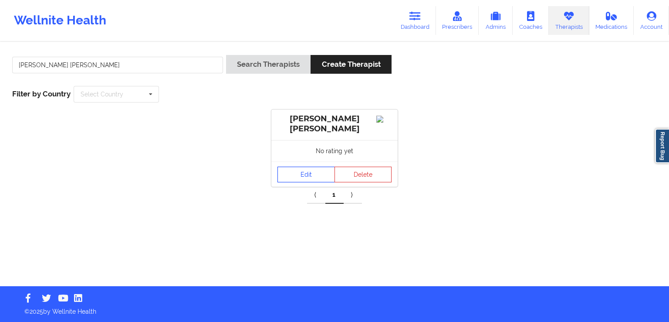
click at [308, 170] on link "Edit" at bounding box center [307, 174] width 58 height 16
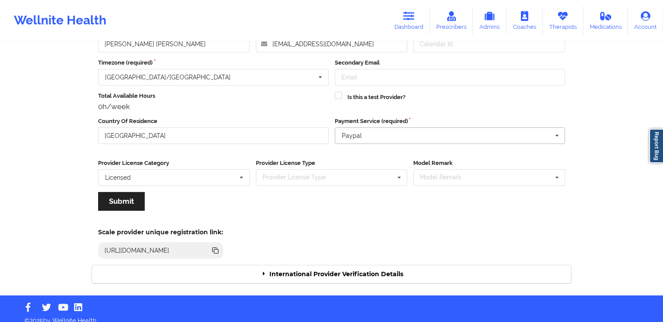
scroll to position [75, 0]
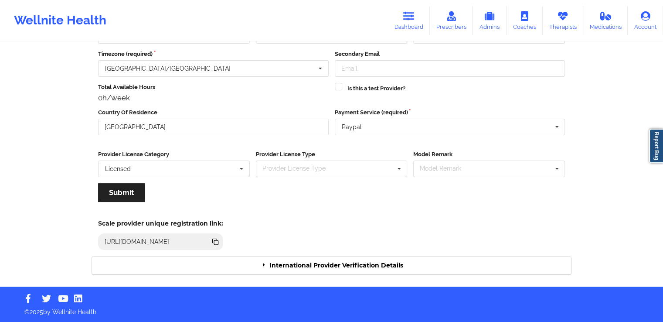
click at [357, 262] on div "International Provider Verification Details" at bounding box center [331, 265] width 479 height 18
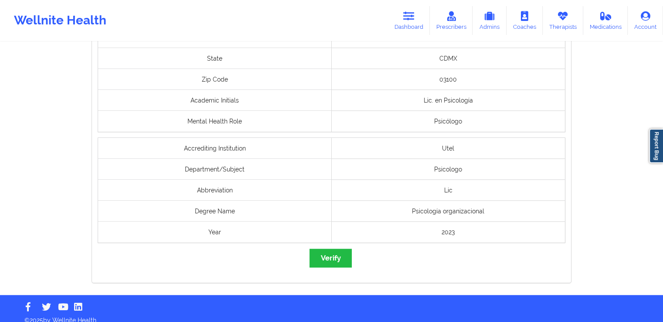
scroll to position [720, 0]
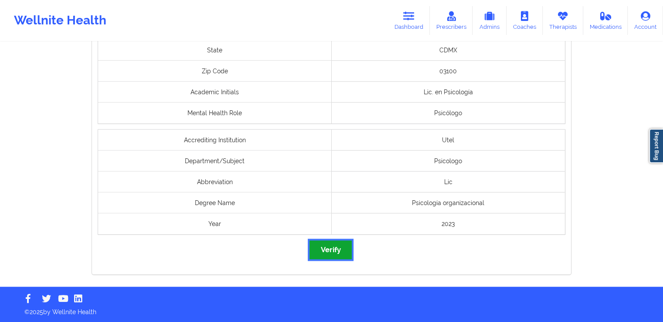
click at [340, 253] on button "Verify" at bounding box center [330, 249] width 42 height 19
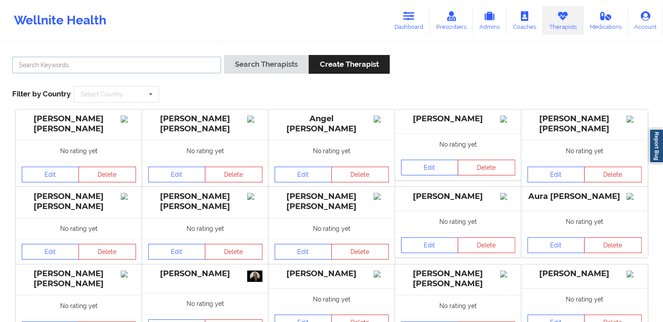
click at [145, 58] on input "text" at bounding box center [116, 65] width 209 height 17
paste input "Raquel Ortiz Hernández"
type input "Raquel Ortiz Hernández"
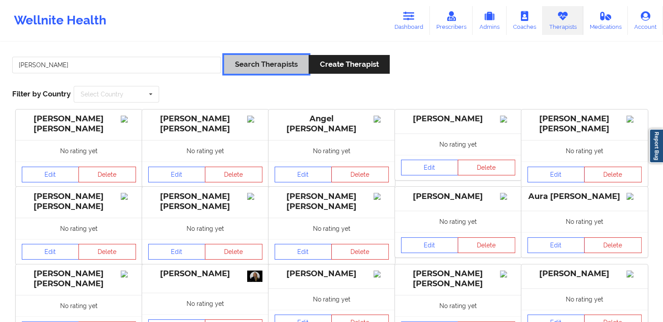
click at [241, 61] on button "Search Therapists" at bounding box center [266, 64] width 85 height 19
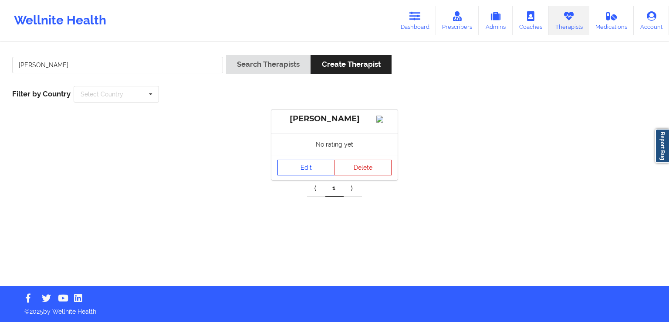
click at [293, 174] on link "Edit" at bounding box center [307, 168] width 58 height 16
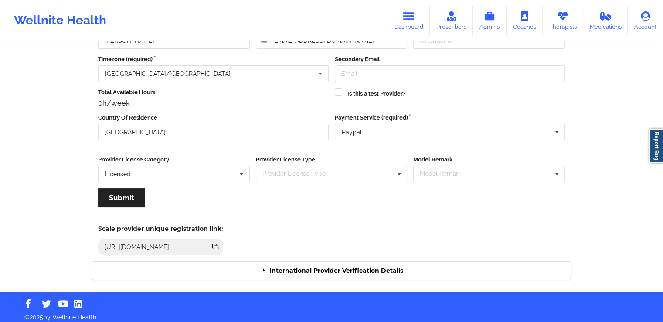
scroll to position [75, 0]
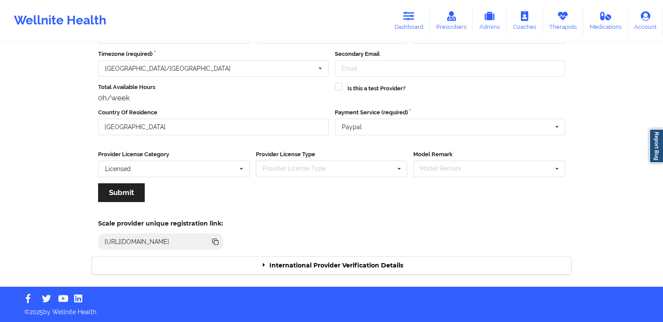
click at [343, 264] on div "International Provider Verification Details" at bounding box center [331, 265] width 479 height 18
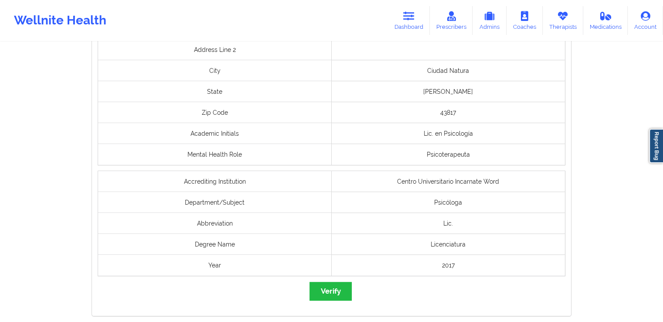
scroll to position [685, 0]
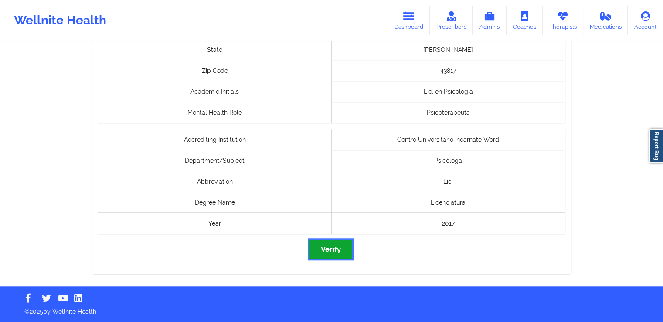
click at [337, 251] on button "Verify" at bounding box center [330, 249] width 42 height 19
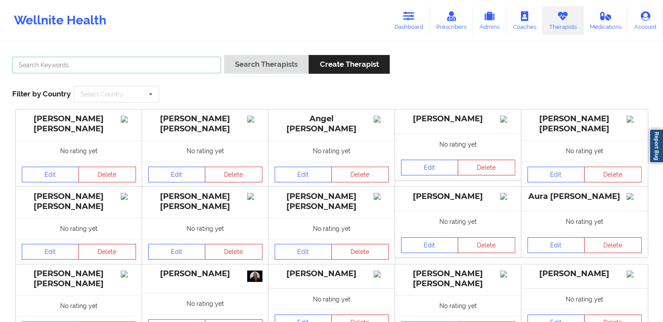
click at [187, 67] on input "text" at bounding box center [116, 65] width 209 height 17
paste input "Carrillo Chavez Jose Antonio"
type input "Carrillo Chavez Jose Antonio"
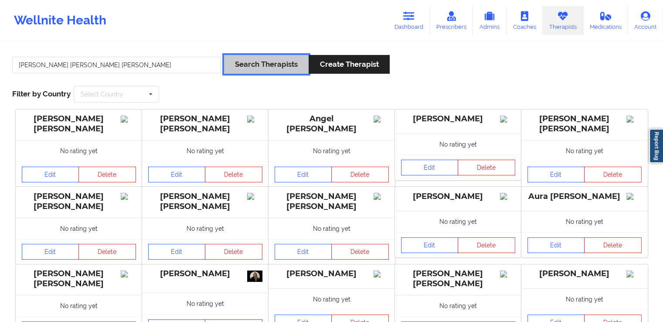
click at [268, 67] on button "Search Therapists" at bounding box center [266, 64] width 85 height 19
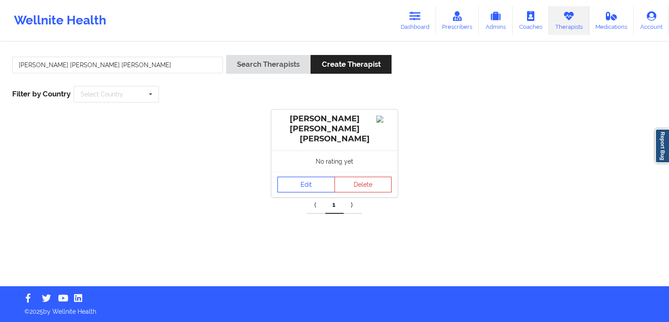
click at [294, 179] on link "Edit" at bounding box center [307, 185] width 58 height 16
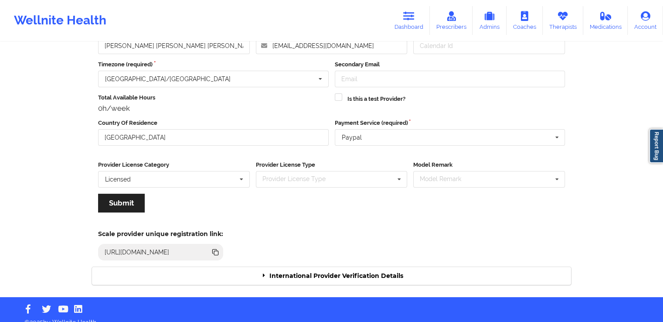
scroll to position [75, 0]
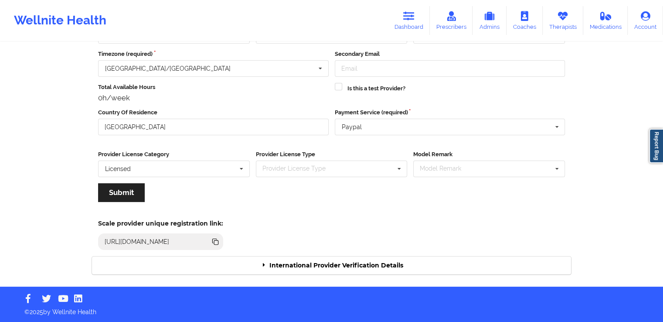
click at [389, 264] on div "International Provider Verification Details" at bounding box center [331, 265] width 479 height 18
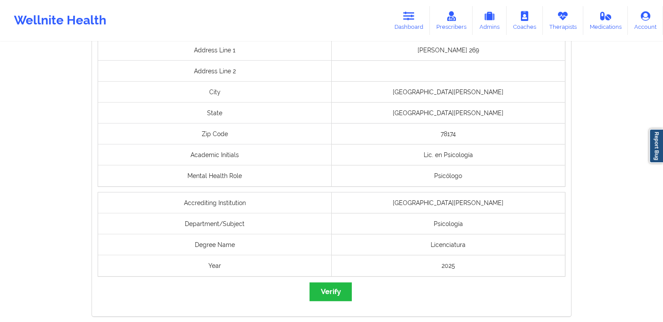
scroll to position [699, 0]
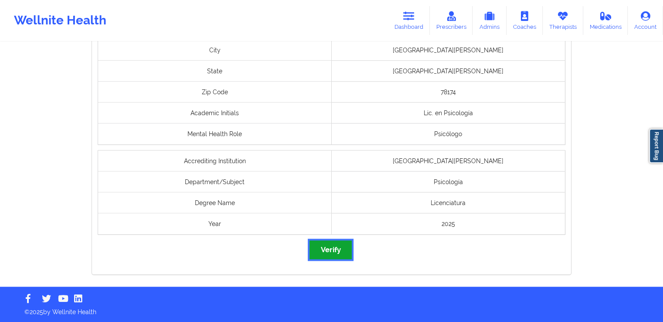
click at [333, 251] on button "Verify" at bounding box center [330, 249] width 42 height 19
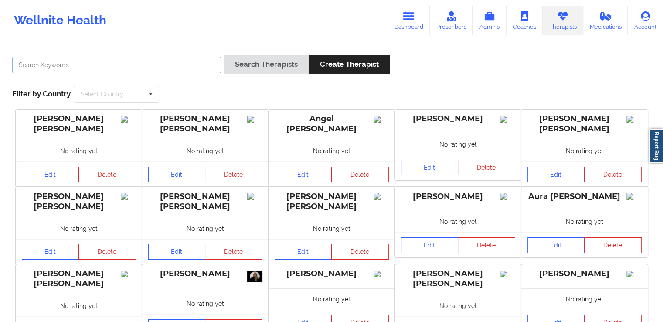
click at [152, 63] on input "text" at bounding box center [116, 65] width 209 height 17
paste input "Diana Karina Maciel Lara"
type input "Diana Karina Maciel Lara"
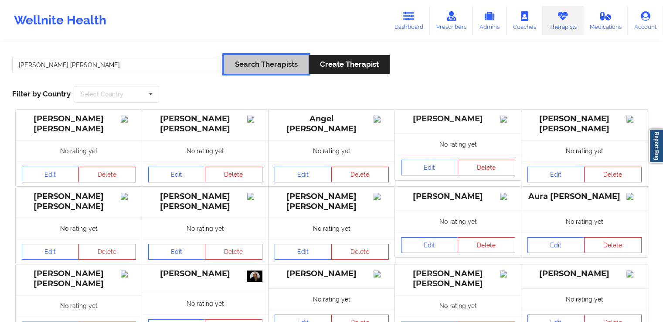
click at [264, 70] on button "Search Therapists" at bounding box center [266, 64] width 85 height 19
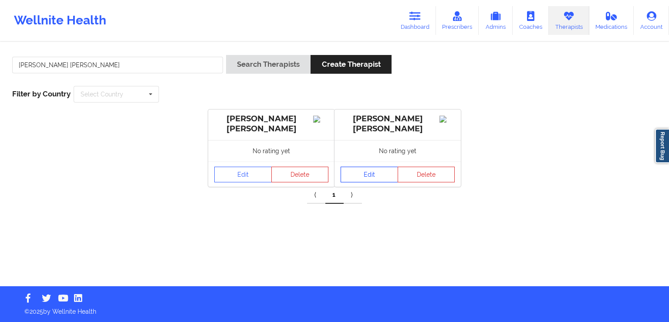
click at [355, 178] on link "Edit" at bounding box center [370, 174] width 58 height 16
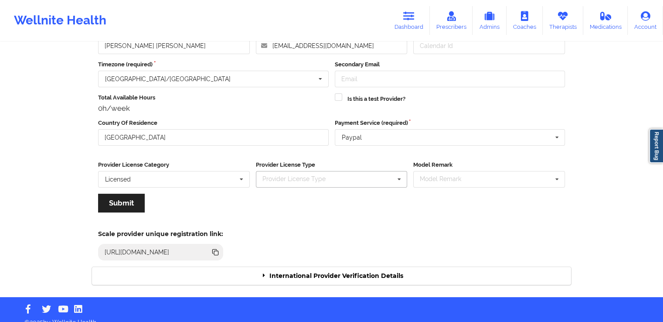
scroll to position [75, 0]
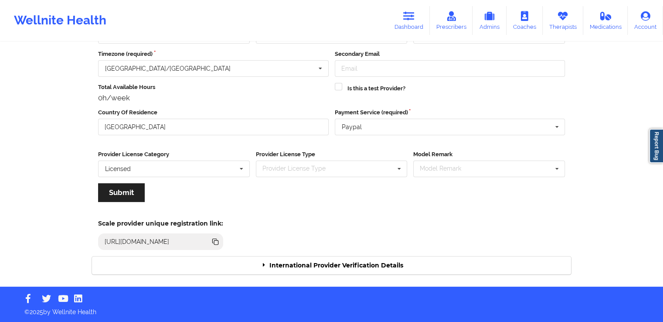
click at [364, 266] on div "International Provider Verification Details" at bounding box center [331, 265] width 479 height 18
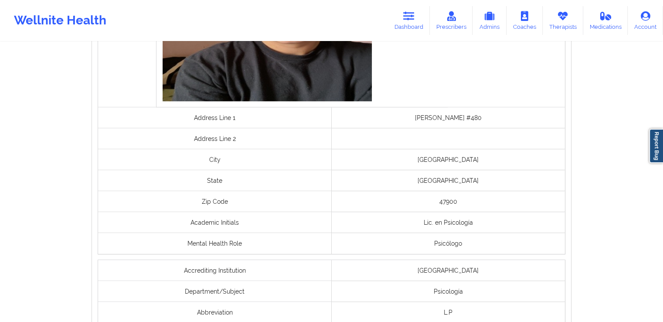
scroll to position [720, 0]
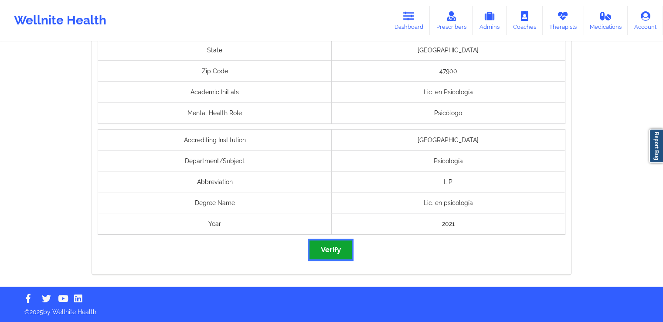
click at [337, 253] on button "Verify" at bounding box center [330, 249] width 42 height 19
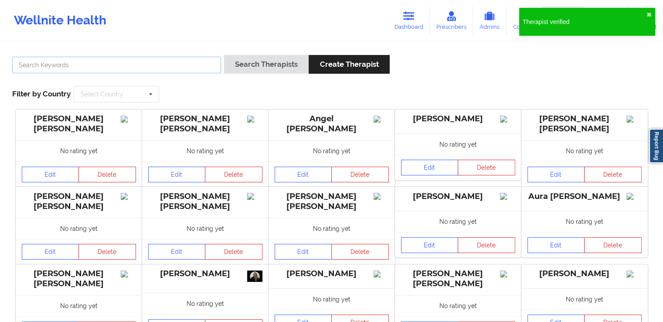
click at [194, 69] on input "text" at bounding box center [116, 65] width 209 height 17
paste input "Deyanira Soledad Becerra García"
type input "Deyanira Soledad Becerra García"
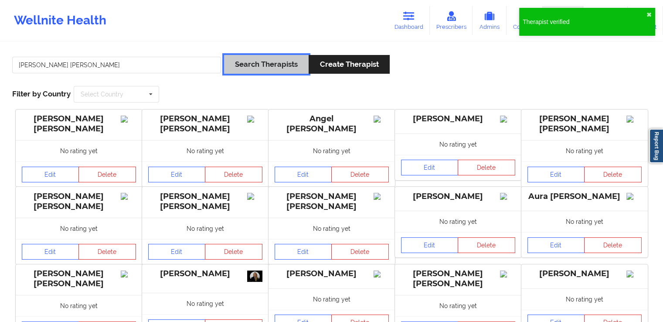
click at [263, 64] on button "Search Therapists" at bounding box center [266, 64] width 85 height 19
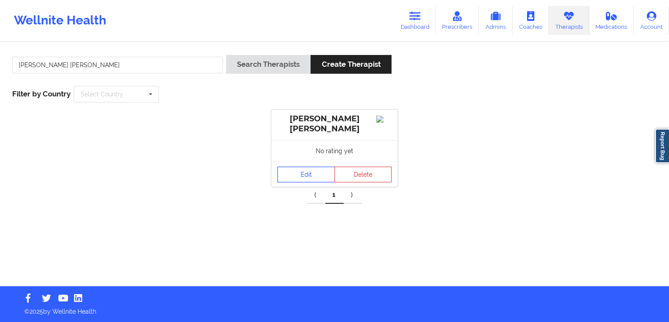
click at [302, 172] on link "Edit" at bounding box center [307, 174] width 58 height 16
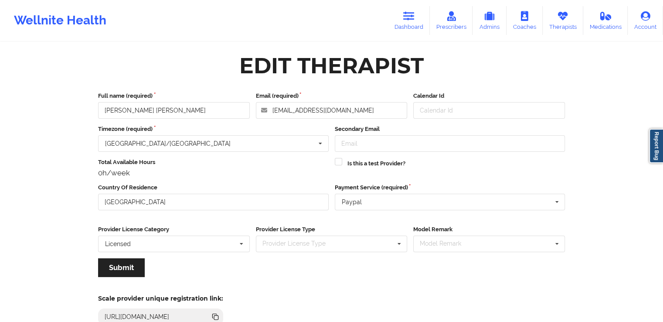
scroll to position [75, 0]
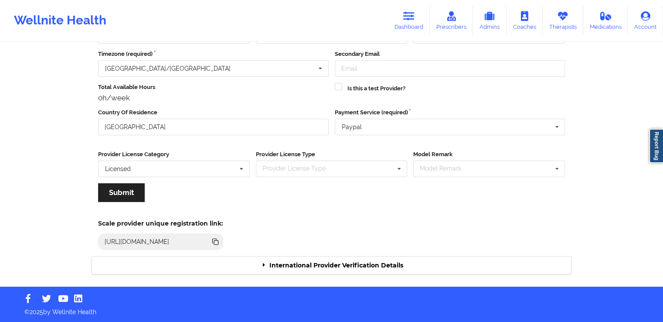
click at [398, 270] on div "International Provider Verification Details" at bounding box center [331, 265] width 479 height 18
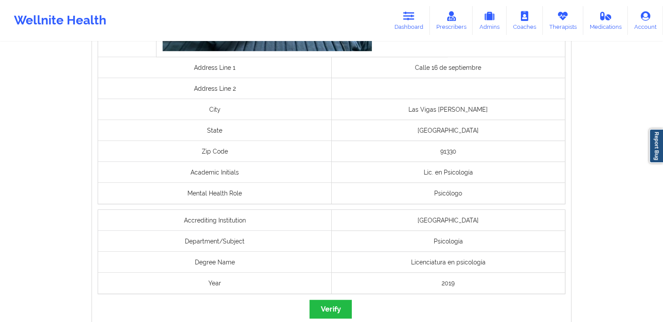
scroll to position [699, 0]
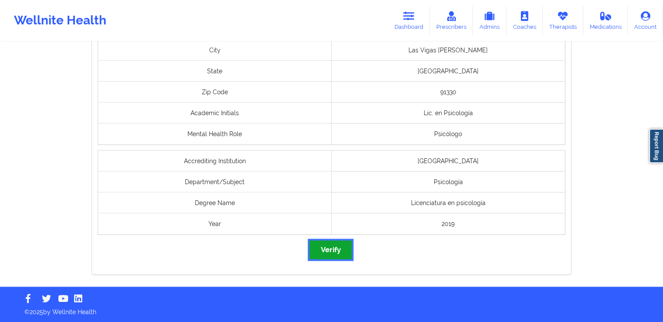
click at [329, 255] on button "Verify" at bounding box center [330, 249] width 42 height 19
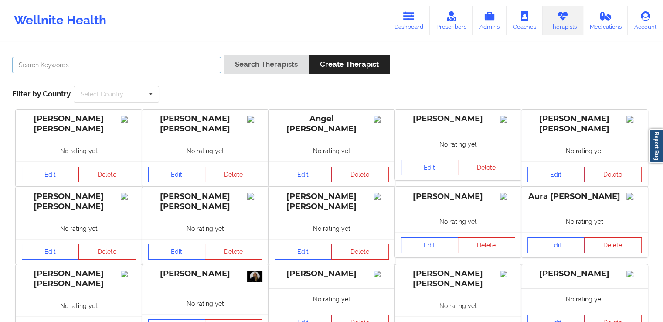
click at [192, 64] on input "text" at bounding box center [116, 65] width 209 height 17
paste input "Alexa Cosette Mata Muñoz"
type input "Alexa Cosette Mata Muñoz"
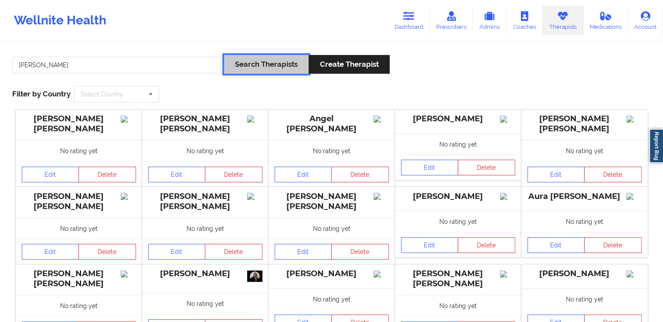
click at [254, 66] on button "Search Therapists" at bounding box center [266, 64] width 85 height 19
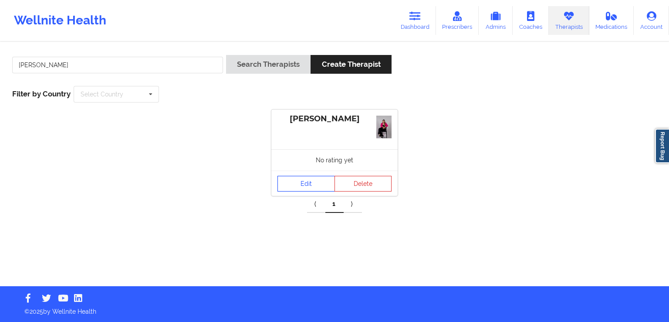
click at [306, 180] on link "Edit" at bounding box center [307, 184] width 58 height 16
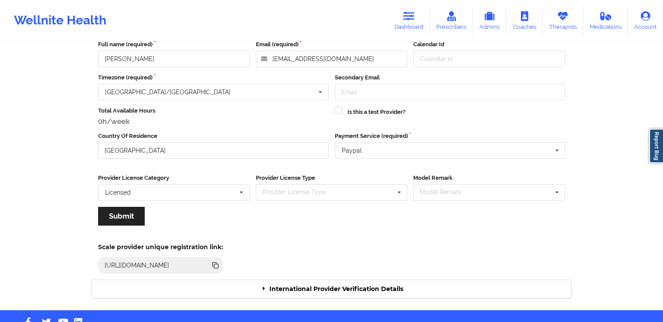
scroll to position [75, 0]
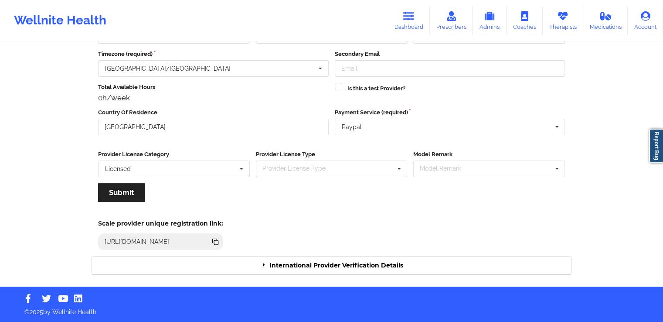
click at [409, 267] on div "International Provider Verification Details" at bounding box center [331, 265] width 479 height 18
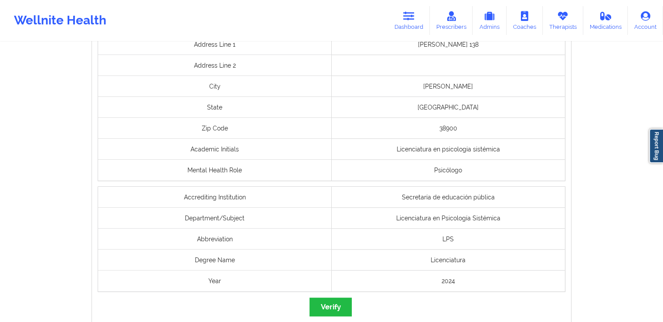
scroll to position [715, 0]
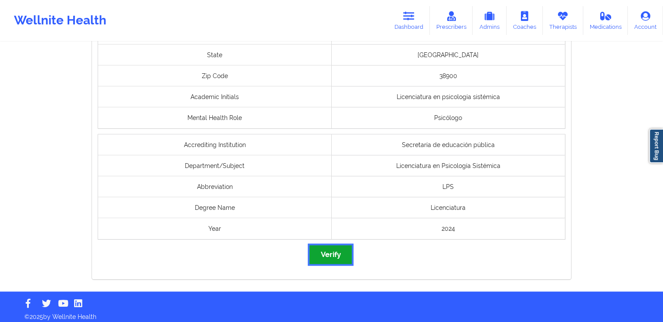
click at [326, 250] on button "Verify" at bounding box center [330, 254] width 42 height 19
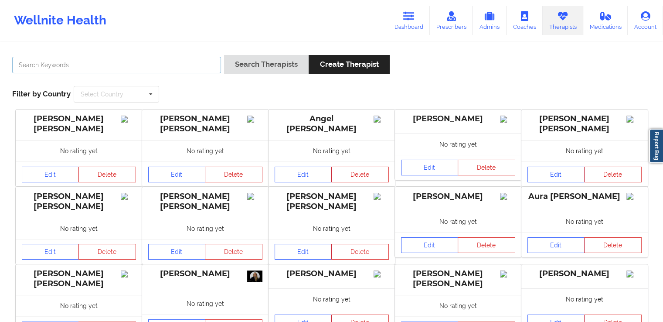
click at [205, 66] on input "text" at bounding box center [116, 65] width 209 height 17
paste input "Jesus Francisco Montañez Garfias"
type input "Jesus Francisco Montañez Garfias"
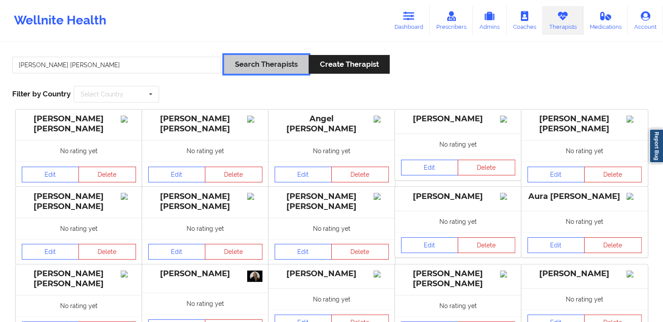
click at [262, 70] on button "Search Therapists" at bounding box center [266, 64] width 85 height 19
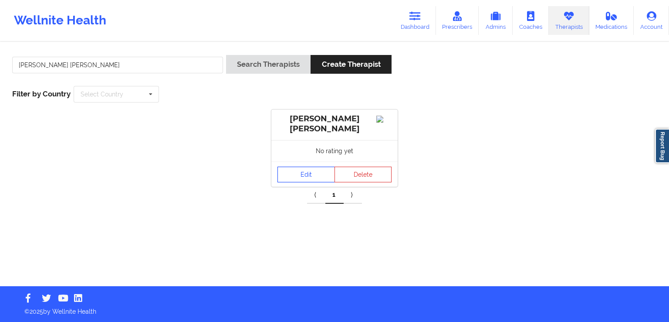
click at [298, 177] on link "Edit" at bounding box center [307, 174] width 58 height 16
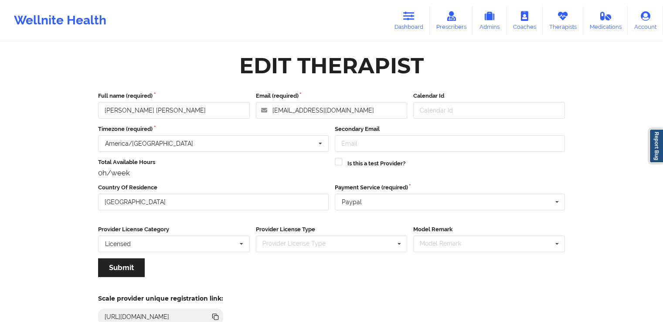
scroll to position [75, 0]
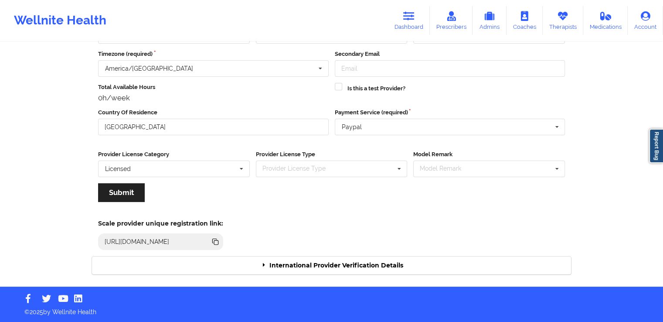
click at [363, 268] on div "International Provider Verification Details" at bounding box center [331, 265] width 479 height 18
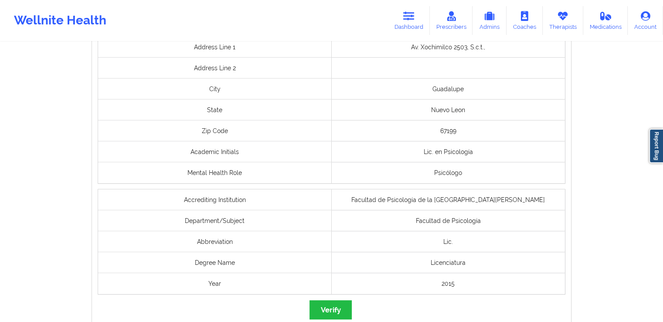
scroll to position [666, 0]
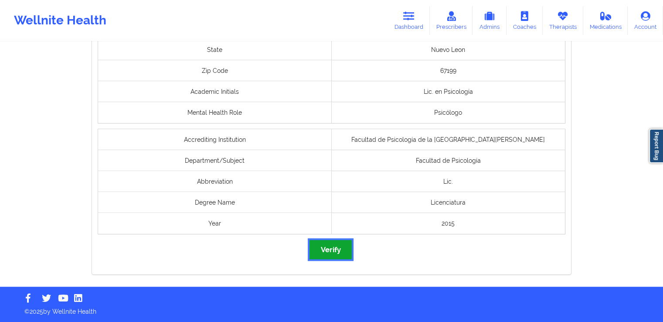
click at [335, 250] on button "Verify" at bounding box center [330, 249] width 42 height 19
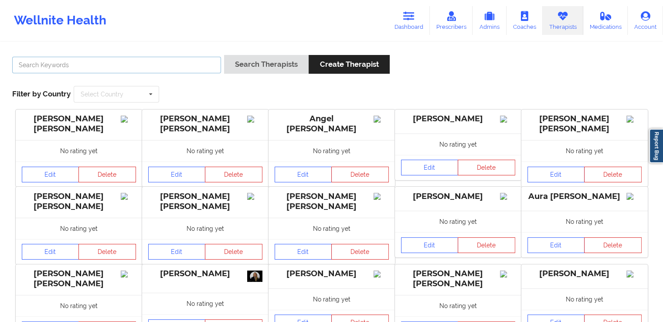
click at [191, 64] on input "text" at bounding box center [116, 65] width 209 height 17
paste input "Carmen Milena Jaimes"
type input "Carmen Milena Jaimes"
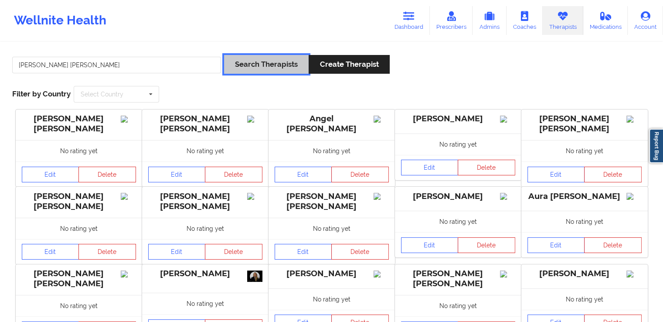
click at [247, 68] on button "Search Therapists" at bounding box center [266, 64] width 85 height 19
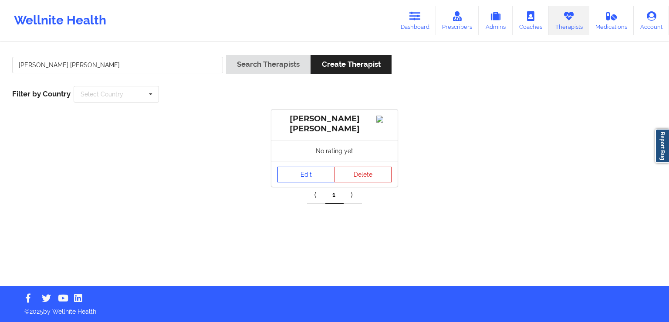
click at [303, 175] on link "Edit" at bounding box center [307, 174] width 58 height 16
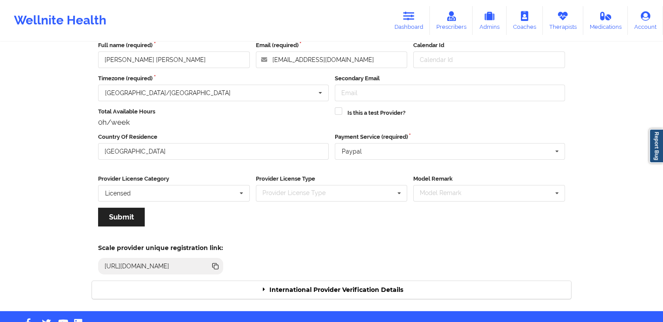
scroll to position [75, 0]
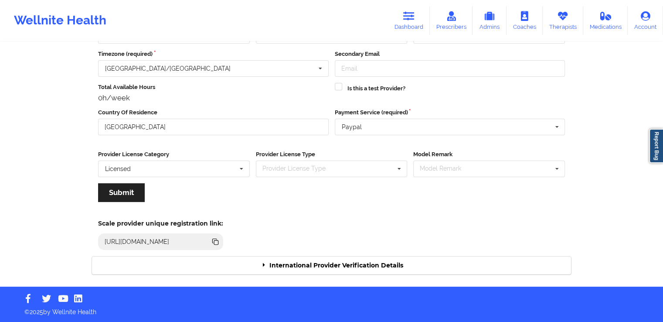
click at [333, 264] on div "International Provider Verification Details" at bounding box center [331, 265] width 479 height 18
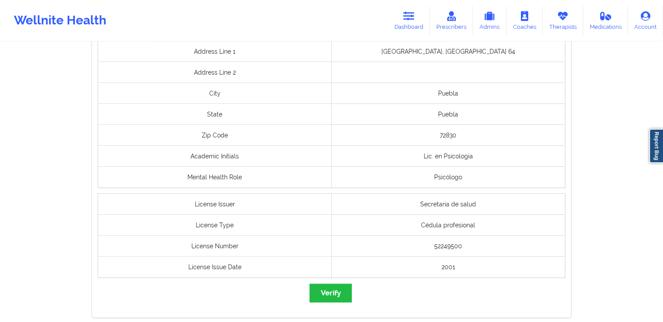
scroll to position [699, 0]
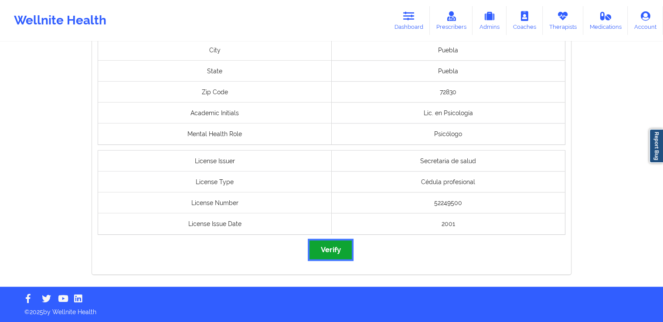
click at [329, 247] on button "Verify" at bounding box center [330, 249] width 42 height 19
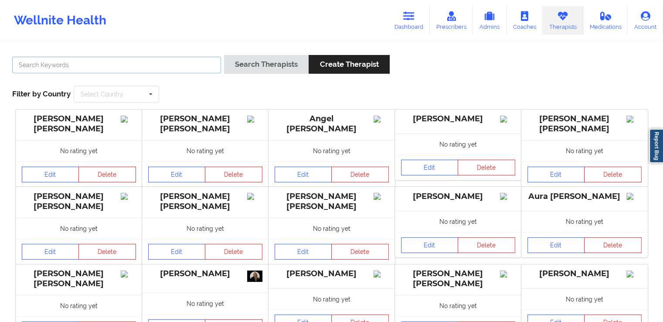
click at [210, 67] on input "text" at bounding box center [116, 65] width 209 height 17
paste input "Paola Alejandra Enríquez Zea"
type input "Paola Alejandra Enríquez Zea"
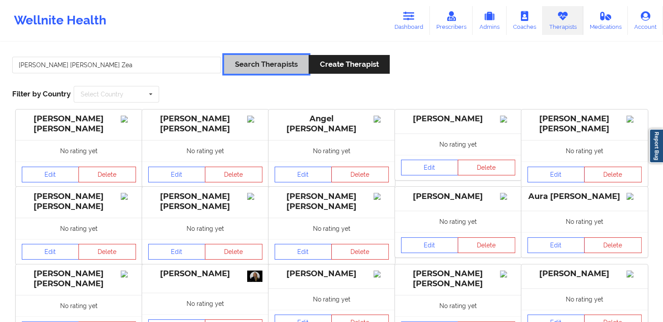
click at [289, 64] on button "Search Therapists" at bounding box center [266, 64] width 85 height 19
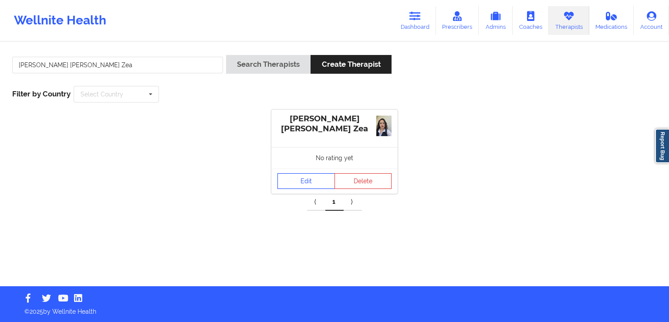
click at [299, 184] on link "Edit" at bounding box center [307, 181] width 58 height 16
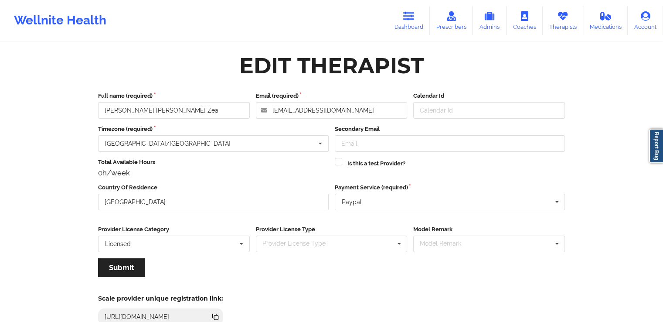
scroll to position [75, 0]
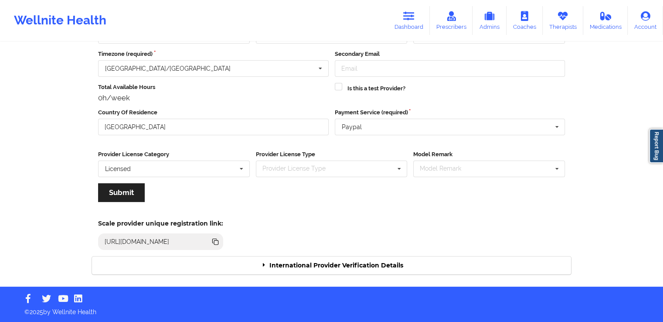
click at [349, 259] on div "International Provider Verification Details" at bounding box center [331, 265] width 479 height 18
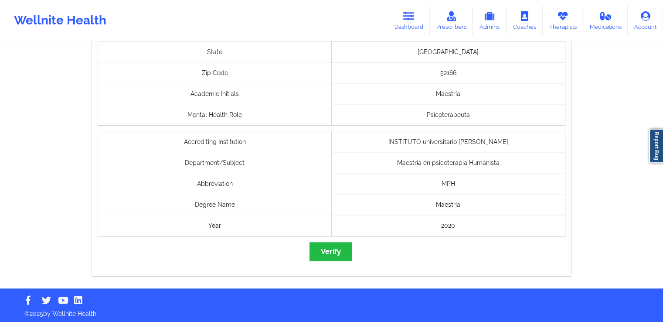
scroll to position [720, 0]
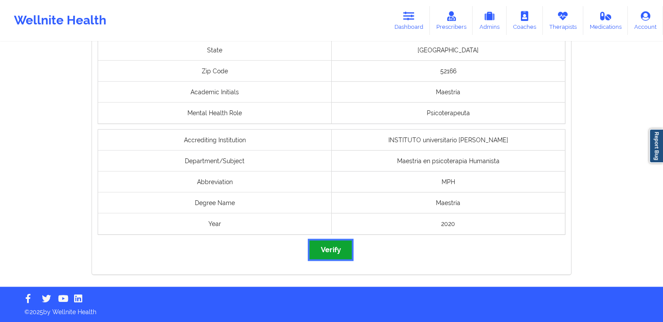
click at [341, 245] on button "Verify" at bounding box center [330, 249] width 42 height 19
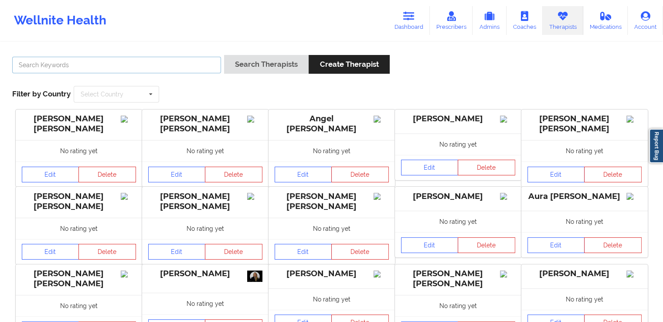
click at [180, 65] on input "text" at bounding box center [116, 65] width 209 height 17
paste input "Edson Yareb López Cuellar"
type input "Edson Yareb López Cuellar"
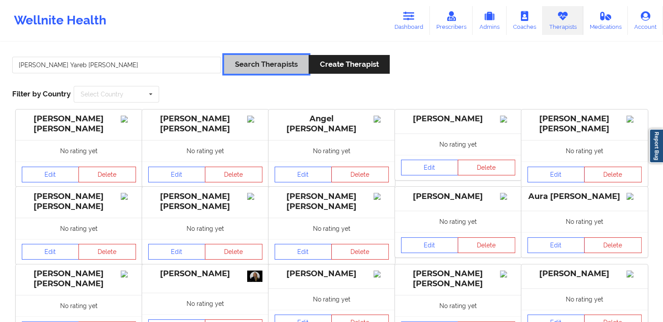
click at [272, 65] on button "Search Therapists" at bounding box center [266, 64] width 85 height 19
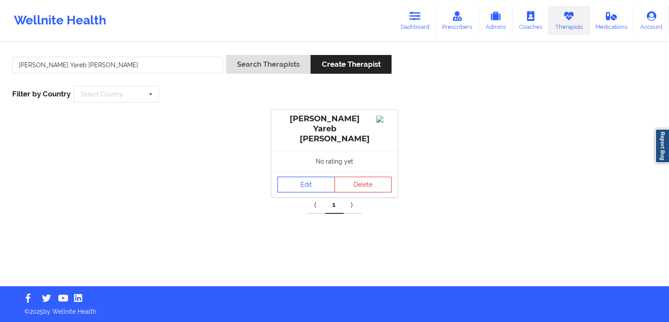
click at [303, 177] on link "Edit" at bounding box center [307, 185] width 58 height 16
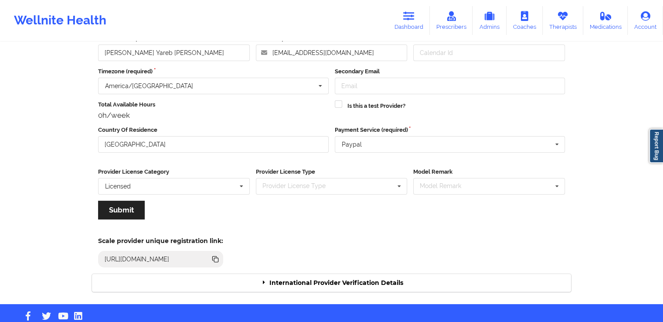
scroll to position [75, 0]
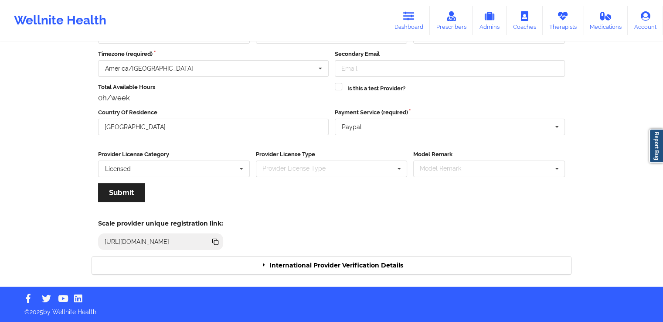
click at [422, 260] on div "International Provider Verification Details" at bounding box center [331, 265] width 479 height 18
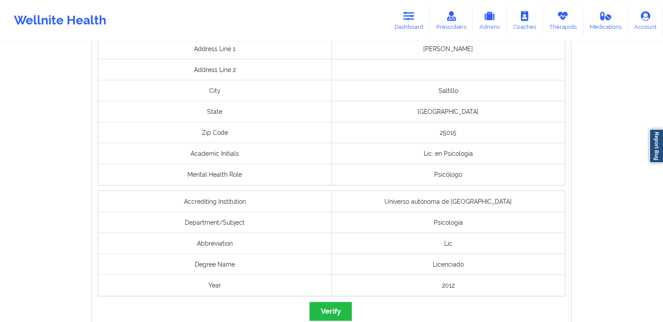
scroll to position [720, 0]
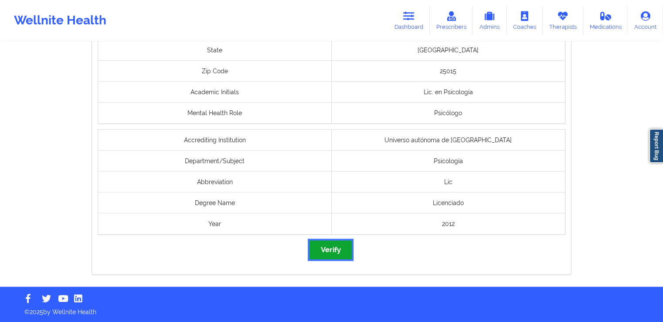
click at [332, 255] on button "Verify" at bounding box center [330, 249] width 42 height 19
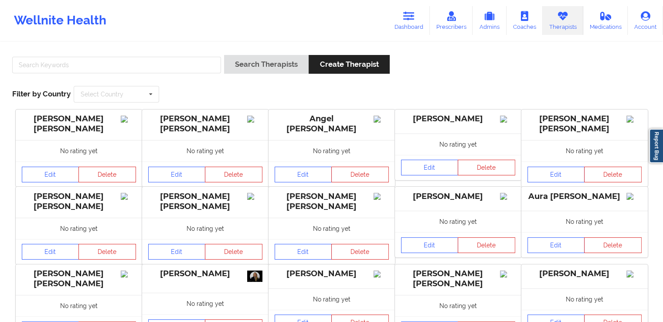
click at [178, 76] on div at bounding box center [116, 67] width 215 height 25
click at [194, 71] on input "text" at bounding box center [116, 65] width 209 height 17
paste input "Kevin Alberto Alvarez Mendoza"
type input "Kevin Alberto Alvarez Mendoza"
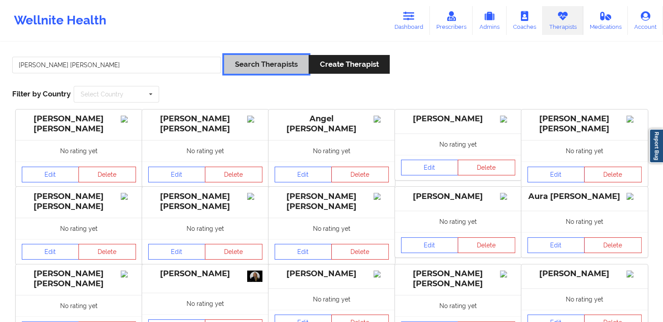
click at [232, 63] on button "Search Therapists" at bounding box center [266, 64] width 85 height 19
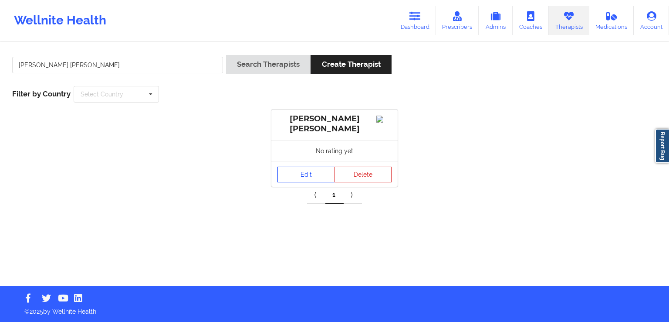
click at [301, 174] on link "Edit" at bounding box center [307, 174] width 58 height 16
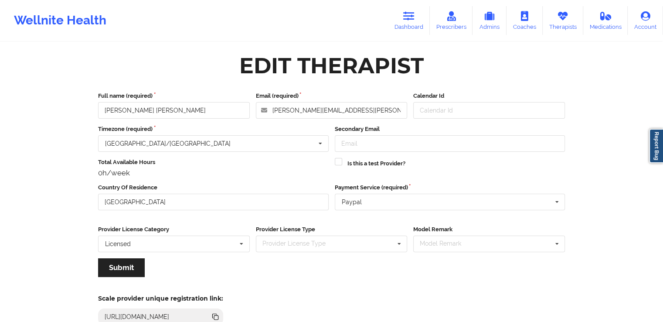
scroll to position [75, 0]
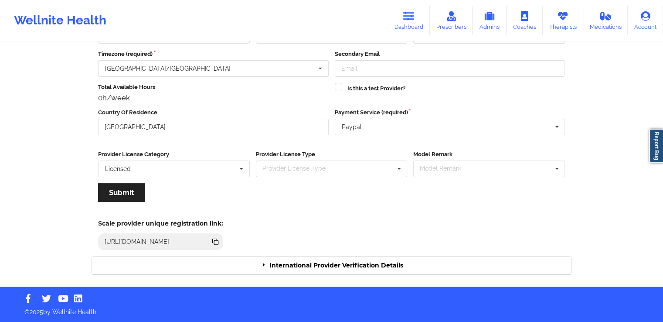
click at [401, 268] on div "International Provider Verification Details" at bounding box center [331, 265] width 479 height 18
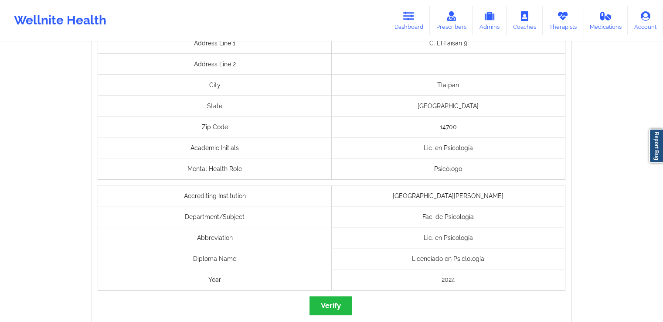
scroll to position [720, 0]
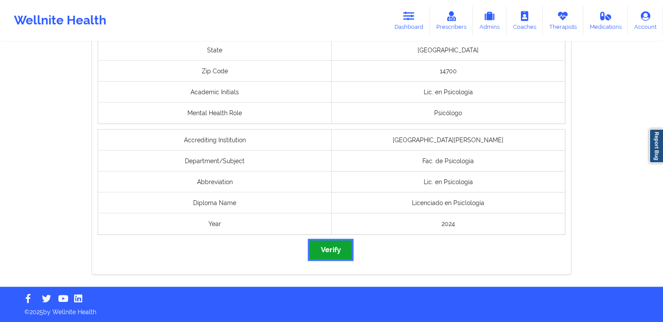
click at [336, 250] on button "Verify" at bounding box center [330, 249] width 42 height 19
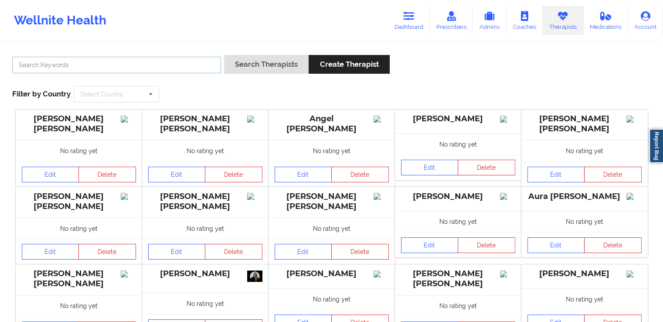
click at [165, 58] on input "text" at bounding box center [116, 65] width 209 height 17
paste input "Kevin Alberto Alvarez Mendoza"
type input "Kevin Alberto Alvarez Mendoza"
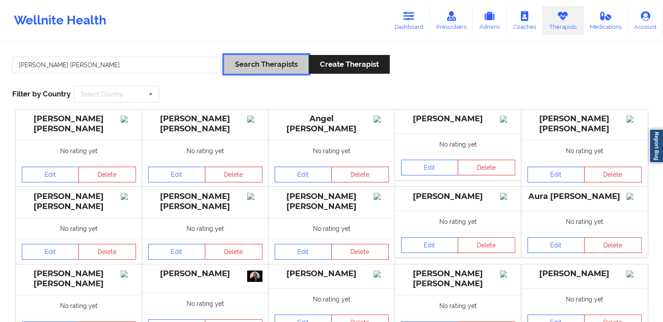
click at [254, 71] on button "Search Therapists" at bounding box center [266, 64] width 85 height 19
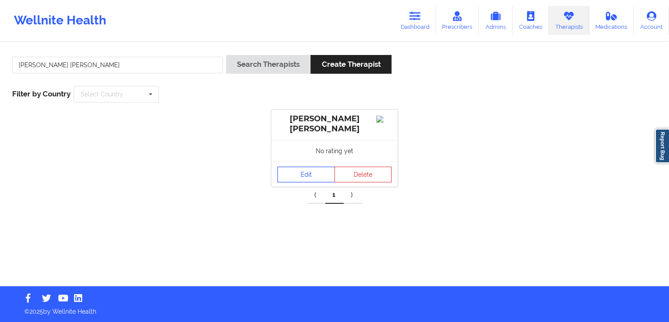
click at [302, 173] on link "Edit" at bounding box center [307, 174] width 58 height 16
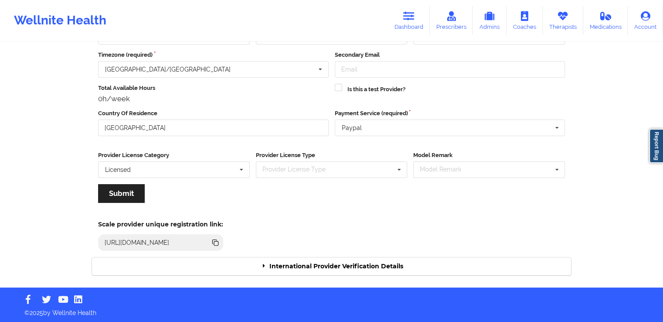
scroll to position [75, 0]
click at [377, 270] on div "International Provider Verification Details" at bounding box center [331, 266] width 479 height 18
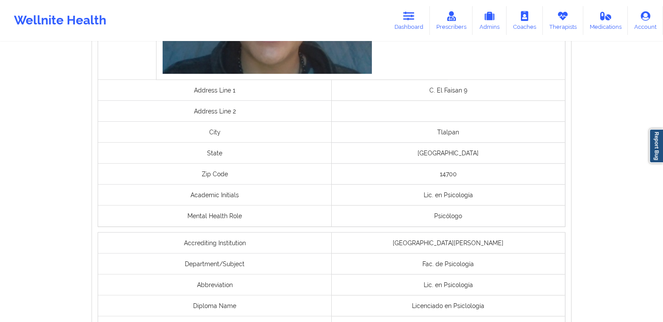
scroll to position [703, 0]
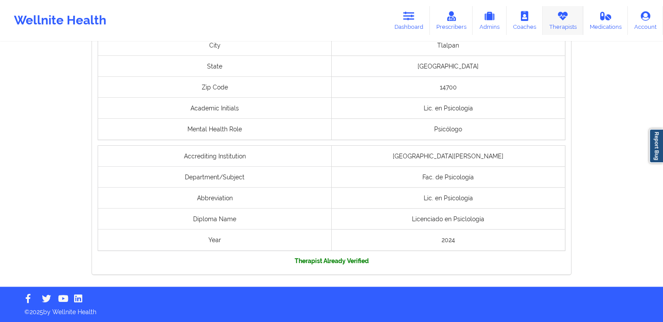
click at [565, 25] on link "Therapists" at bounding box center [563, 20] width 41 height 29
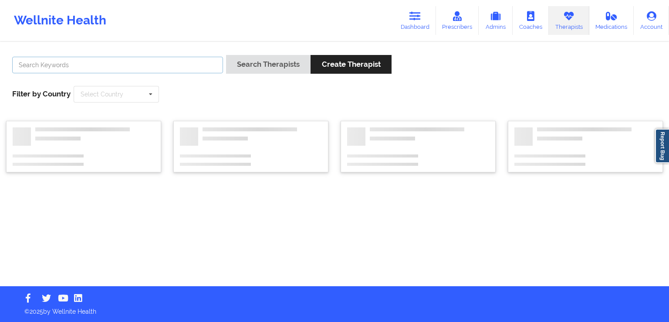
click at [164, 62] on input "text" at bounding box center [117, 65] width 211 height 17
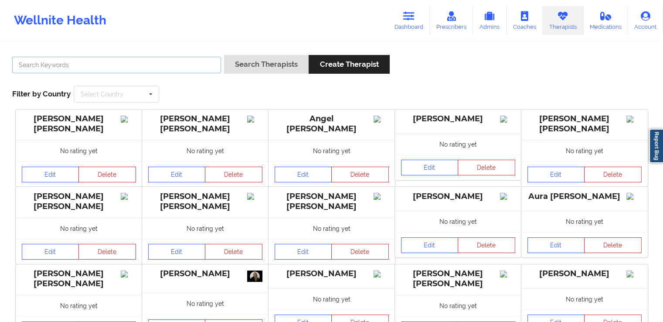
paste input "[PERSON_NAME]"
type input "[PERSON_NAME]"
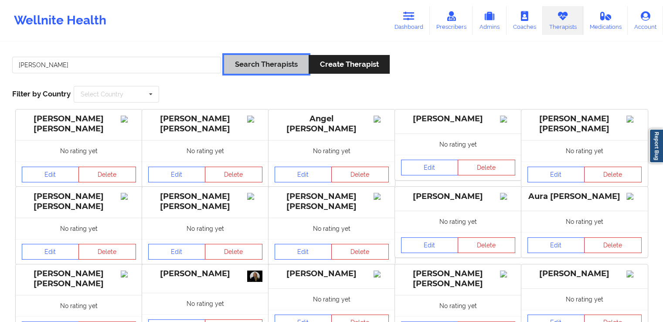
click at [248, 61] on button "Search Therapists" at bounding box center [266, 64] width 85 height 19
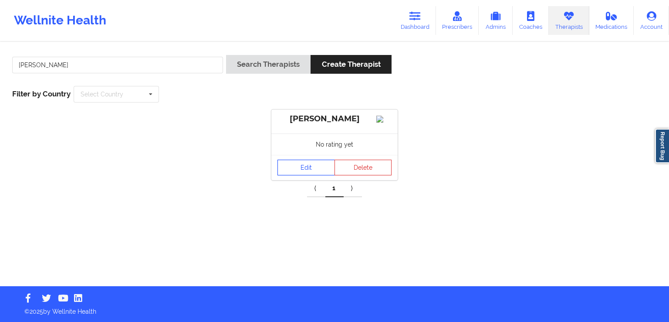
click at [307, 175] on link "Edit" at bounding box center [307, 168] width 58 height 16
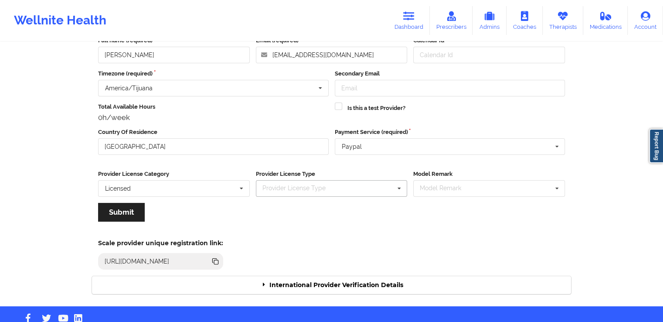
scroll to position [57, 0]
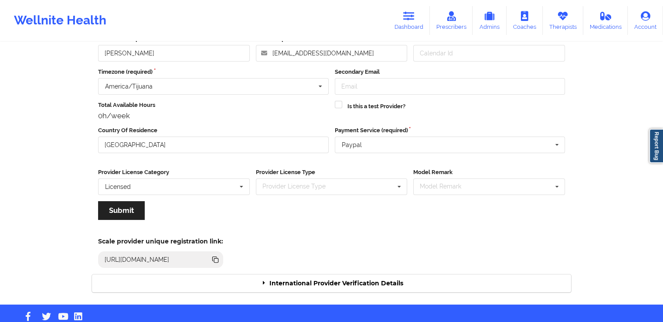
click at [357, 281] on div "International Provider Verification Details" at bounding box center [331, 283] width 479 height 18
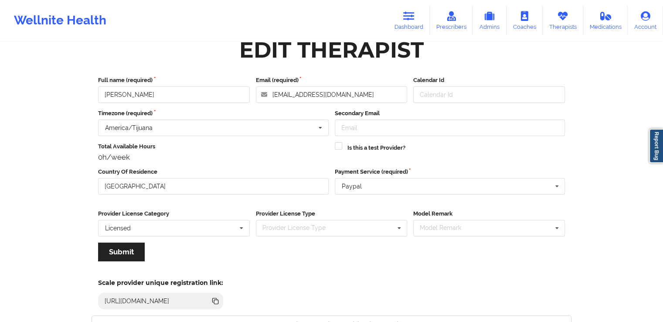
scroll to position [0, 0]
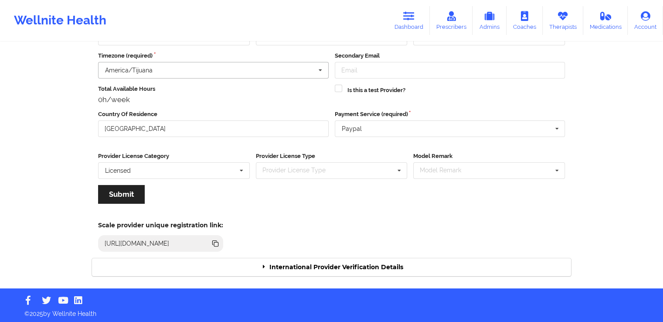
scroll to position [73, 0]
click at [341, 267] on div "International Provider Verification Details" at bounding box center [331, 267] width 479 height 18
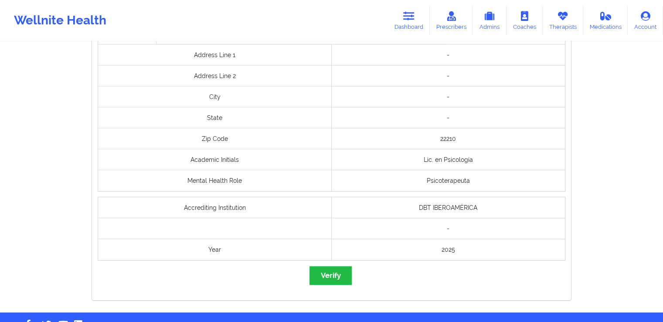
scroll to position [625, 0]
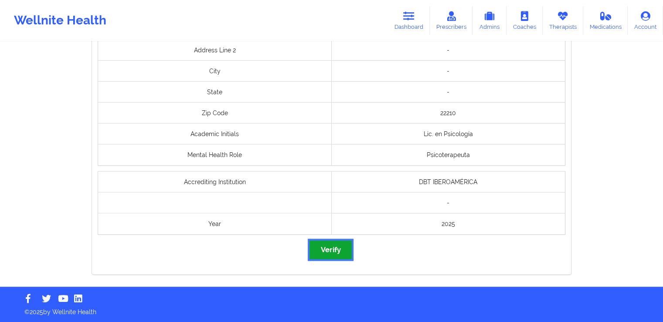
click at [330, 250] on button "Verify" at bounding box center [330, 249] width 42 height 19
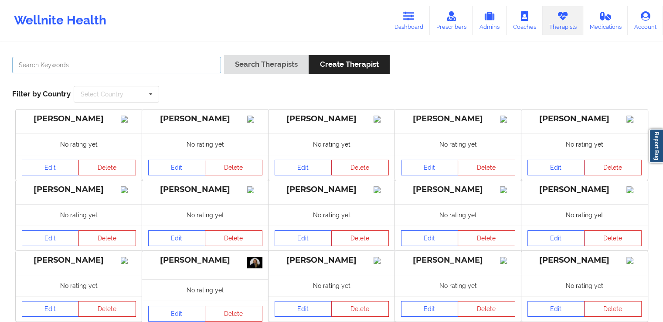
click at [160, 66] on input "text" at bounding box center [116, 65] width 209 height 17
paste input "[PERSON_NAME]"
type input "[PERSON_NAME]"
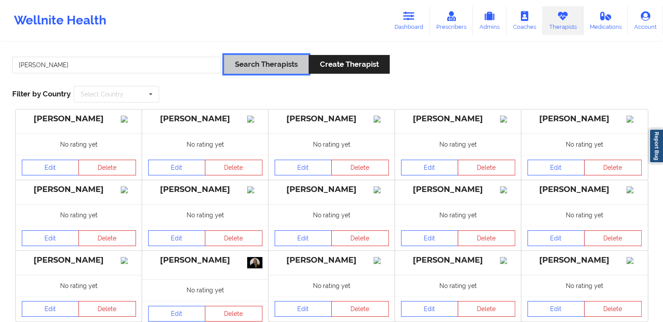
click at [278, 67] on button "Search Therapists" at bounding box center [266, 64] width 85 height 19
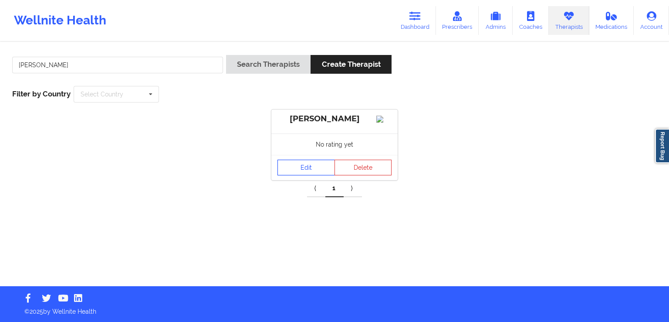
click at [300, 175] on link "Edit" at bounding box center [307, 168] width 58 height 16
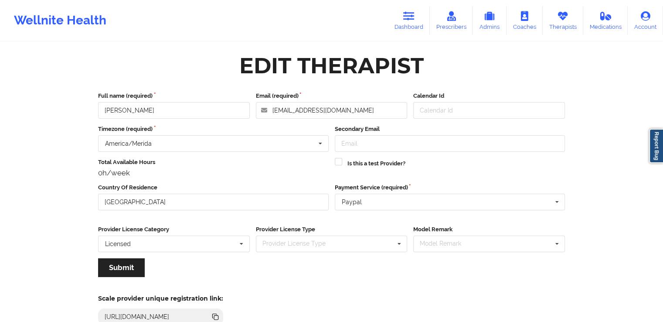
scroll to position [75, 0]
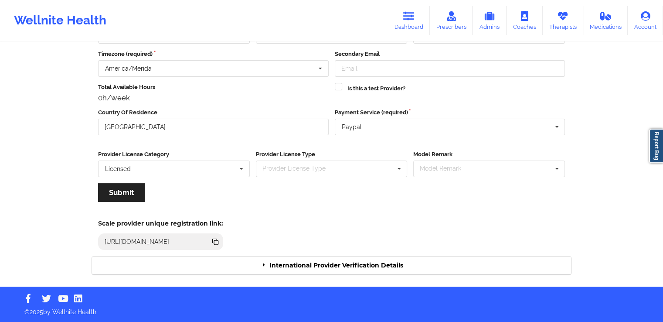
click at [386, 261] on div "International Provider Verification Details" at bounding box center [331, 265] width 479 height 18
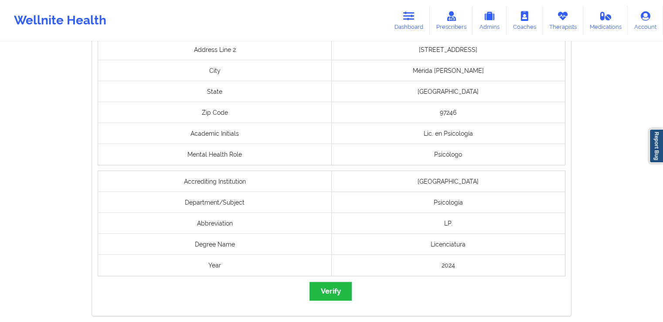
scroll to position [678, 0]
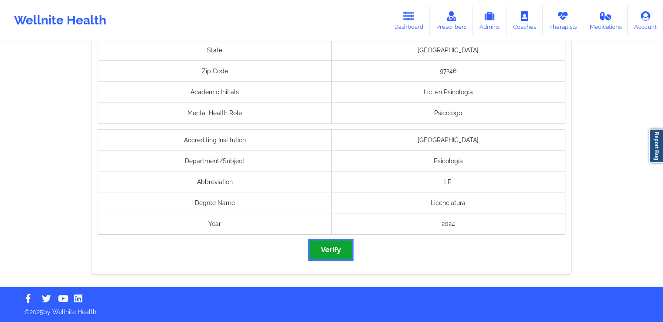
click at [335, 252] on button "Verify" at bounding box center [330, 249] width 42 height 19
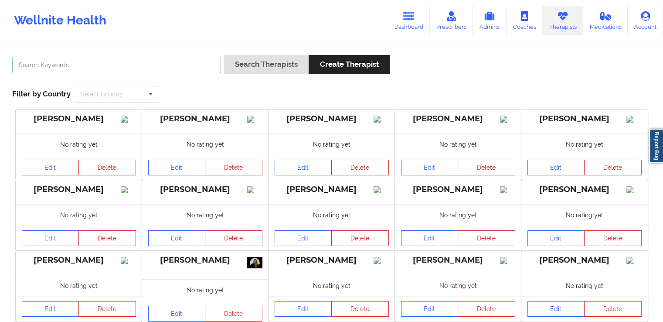
click at [180, 67] on input "text" at bounding box center [116, 65] width 209 height 17
paste input "[PERSON_NAME]"
type input "[PERSON_NAME]"
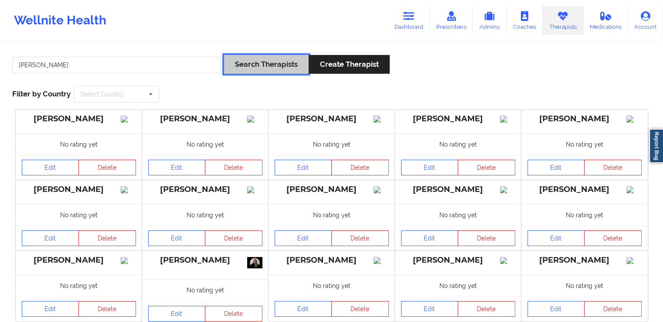
click at [291, 59] on button "Search Therapists" at bounding box center [266, 64] width 85 height 19
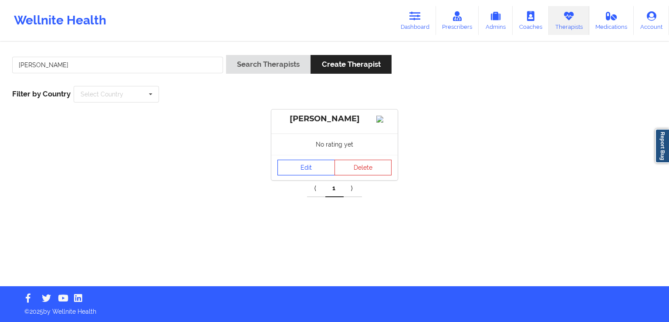
click at [298, 171] on link "Edit" at bounding box center [307, 168] width 58 height 16
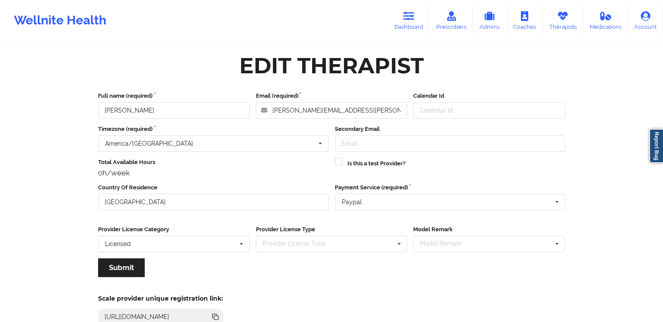
scroll to position [75, 0]
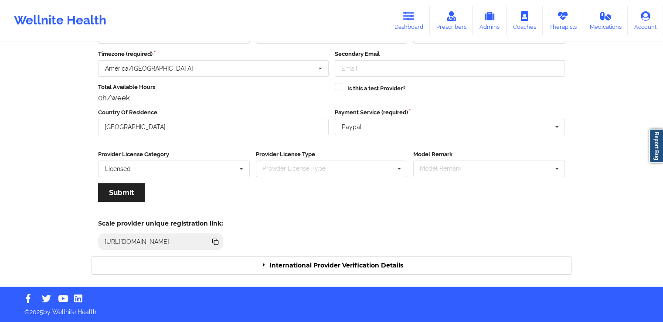
click at [328, 266] on div "International Provider Verification Details" at bounding box center [331, 265] width 479 height 18
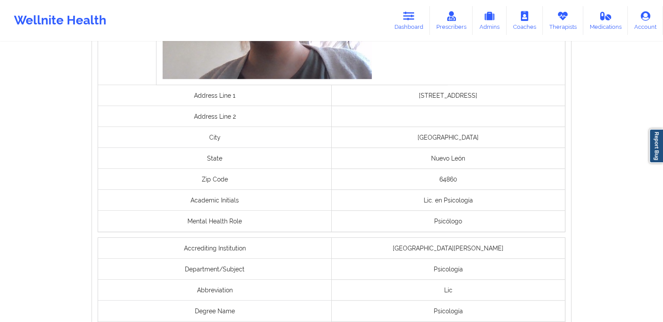
scroll to position [665, 0]
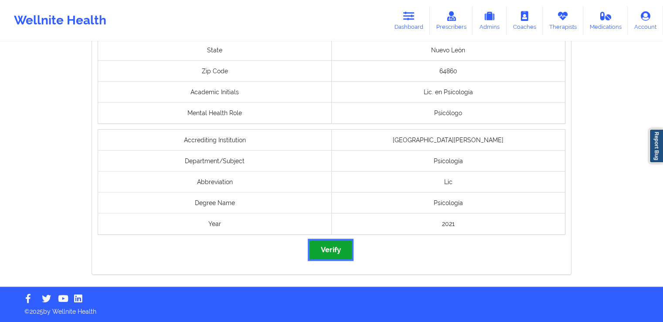
click at [330, 248] on button "Verify" at bounding box center [330, 249] width 42 height 19
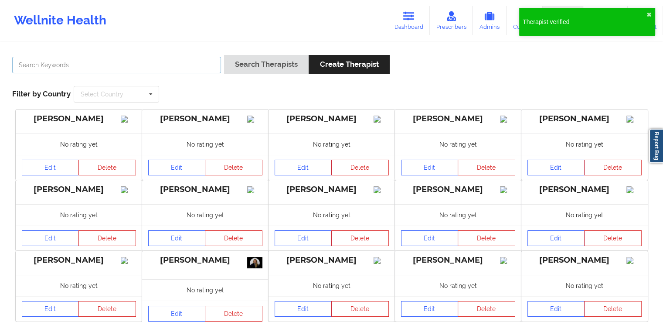
click at [156, 72] on input "text" at bounding box center [116, 65] width 209 height 17
paste input "[PERSON_NAME]"
type input "[PERSON_NAME]"
click at [267, 54] on div "[PERSON_NAME] Search Therapists Create Therapist Filter by Country Select Count…" at bounding box center [331, 79] width 651 height 60
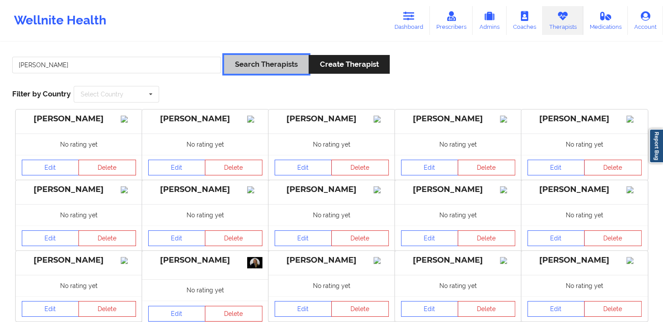
click at [272, 64] on button "Search Therapists" at bounding box center [266, 64] width 85 height 19
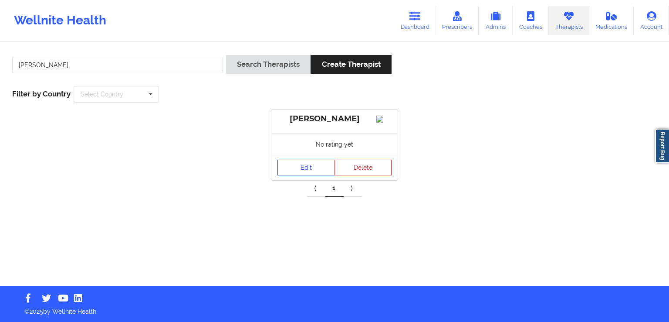
click at [297, 173] on link "Edit" at bounding box center [307, 168] width 58 height 16
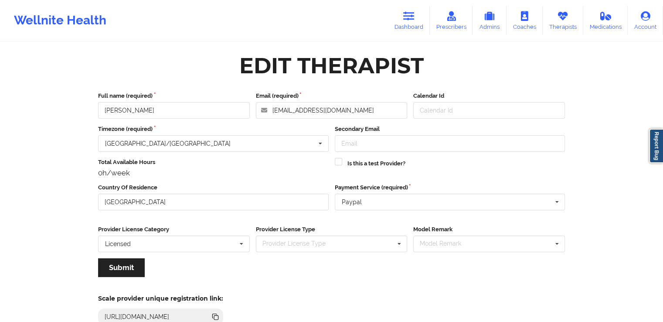
scroll to position [75, 0]
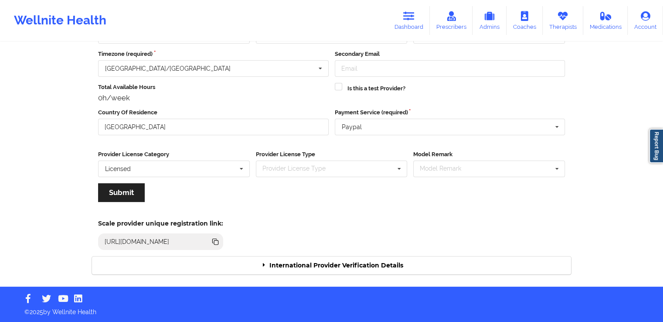
click at [351, 265] on div "International Provider Verification Details" at bounding box center [331, 265] width 479 height 18
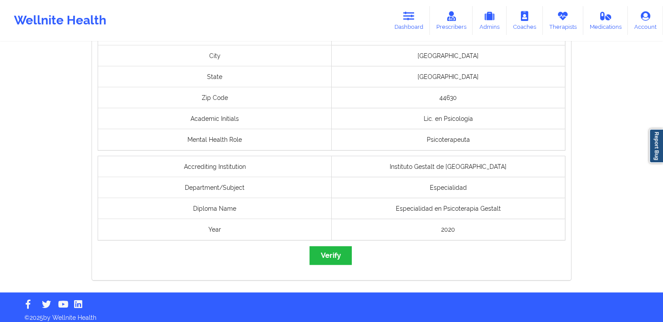
scroll to position [699, 0]
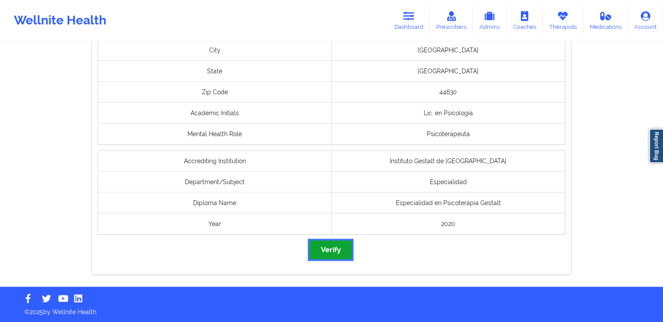
click at [336, 244] on button "Verify" at bounding box center [330, 249] width 42 height 19
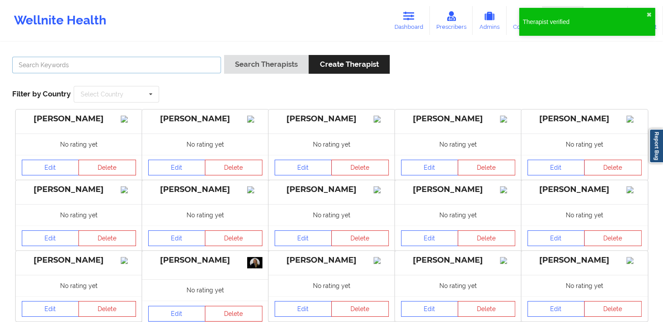
click at [182, 65] on input "text" at bounding box center [116, 65] width 209 height 17
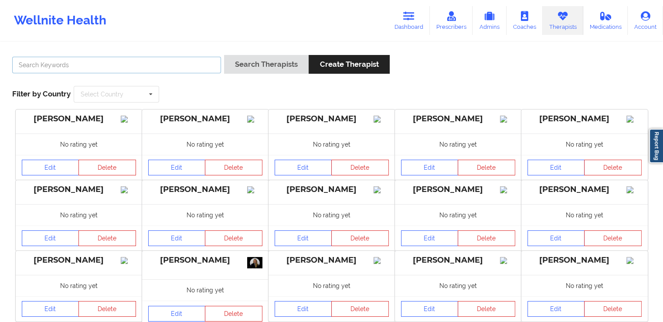
paste input "[PERSON_NAME]"
type input "[PERSON_NAME]"
click at [261, 52] on div "[PERSON_NAME] Search Therapists Create Therapist Filter by Country Select Count…" at bounding box center [331, 79] width 651 height 60
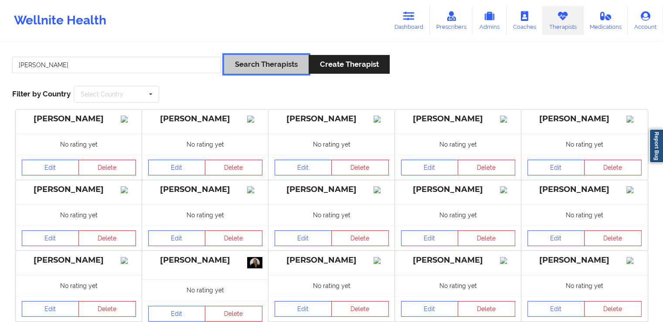
click at [266, 70] on button "Search Therapists" at bounding box center [266, 64] width 85 height 19
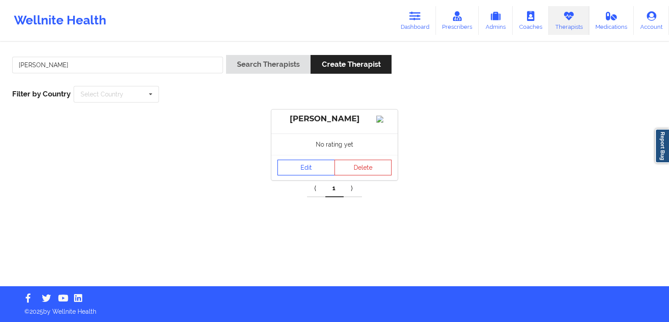
click at [303, 172] on link "Edit" at bounding box center [307, 168] width 58 height 16
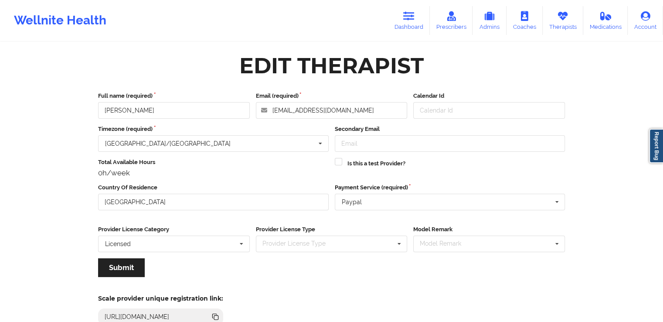
scroll to position [75, 0]
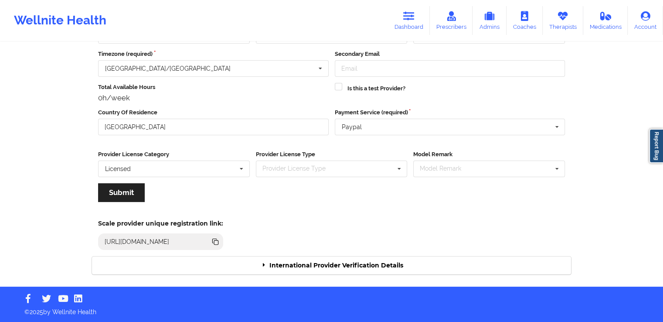
click at [391, 264] on div "International Provider Verification Details" at bounding box center [331, 265] width 479 height 18
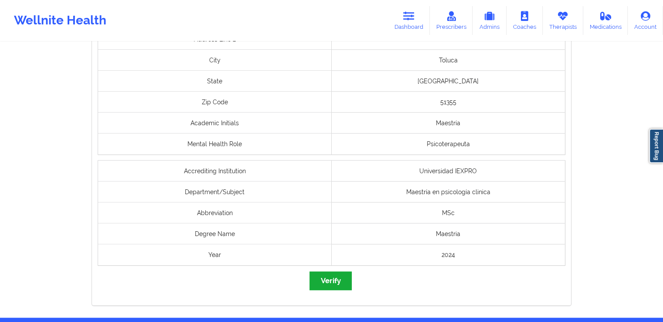
scroll to position [702, 0]
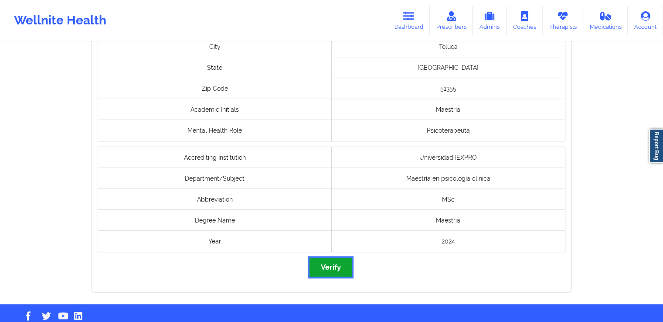
click at [327, 265] on button "Verify" at bounding box center [330, 267] width 42 height 19
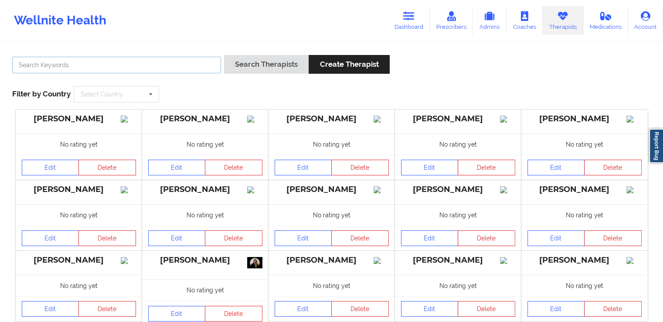
click at [189, 61] on input "text" at bounding box center [116, 65] width 209 height 17
paste input "[PERSON_NAME]"
type input "[PERSON_NAME]"
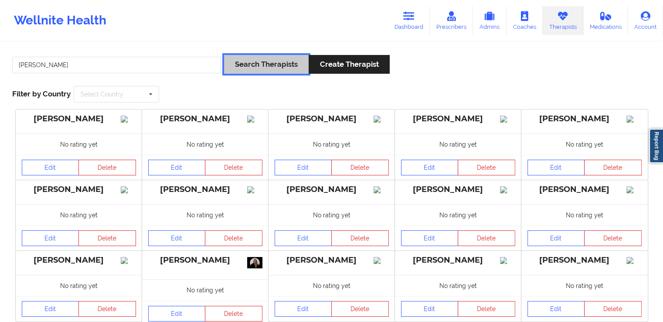
click at [267, 56] on button "Search Therapists" at bounding box center [266, 64] width 85 height 19
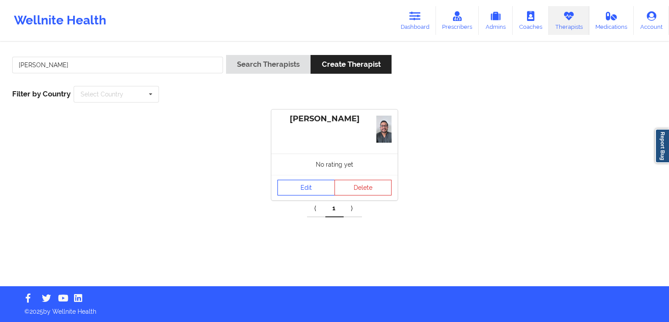
click at [300, 185] on link "Edit" at bounding box center [307, 188] width 58 height 16
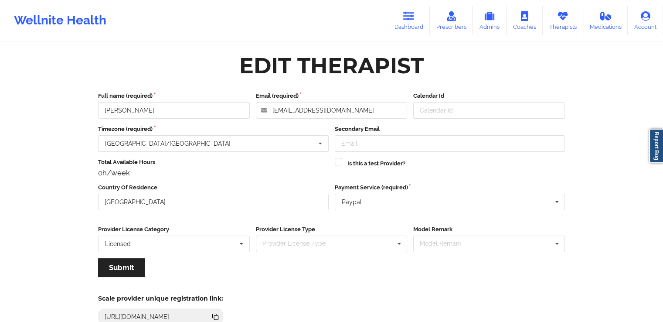
scroll to position [75, 0]
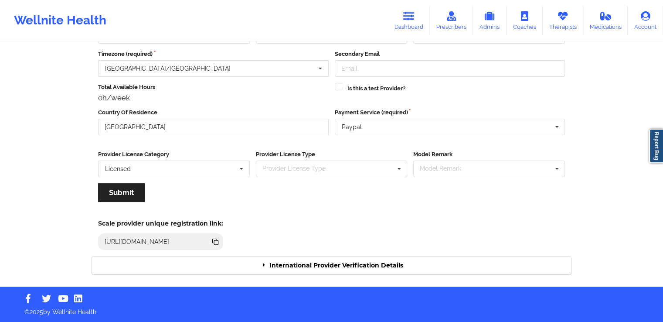
click at [377, 269] on div "International Provider Verification Details" at bounding box center [331, 265] width 479 height 18
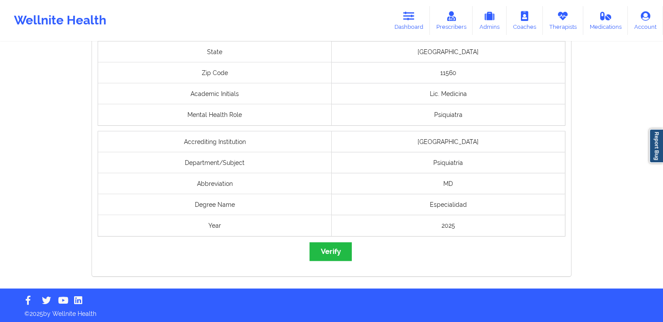
scroll to position [720, 0]
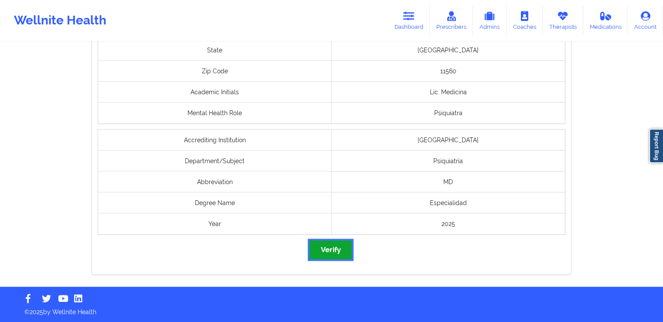
click at [315, 245] on button "Verify" at bounding box center [330, 249] width 42 height 19
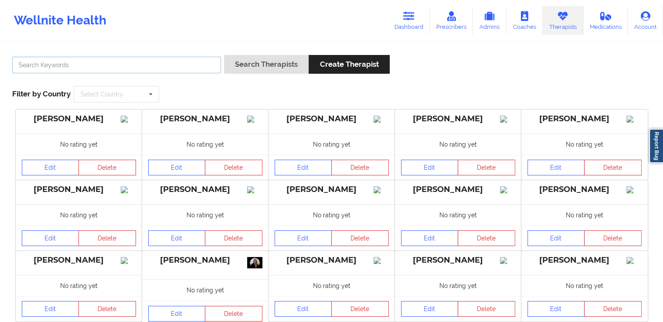
click at [193, 66] on input "text" at bounding box center [116, 65] width 209 height 17
paste input "[PERSON_NAME]"
type input "[PERSON_NAME]"
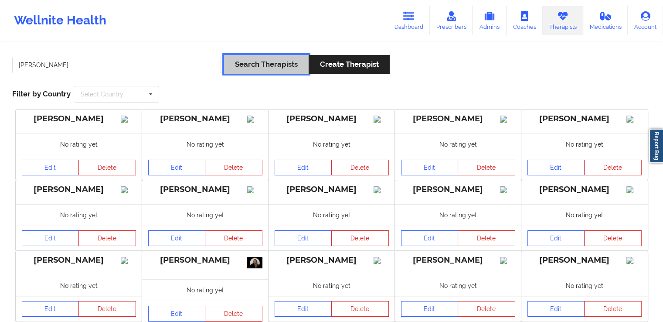
click at [273, 61] on button "Search Therapists" at bounding box center [266, 64] width 85 height 19
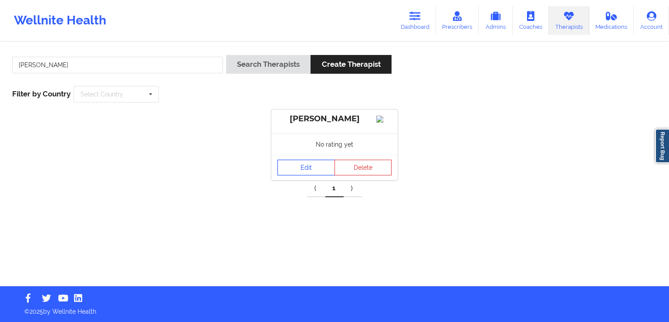
click at [304, 168] on link "Edit" at bounding box center [307, 168] width 58 height 16
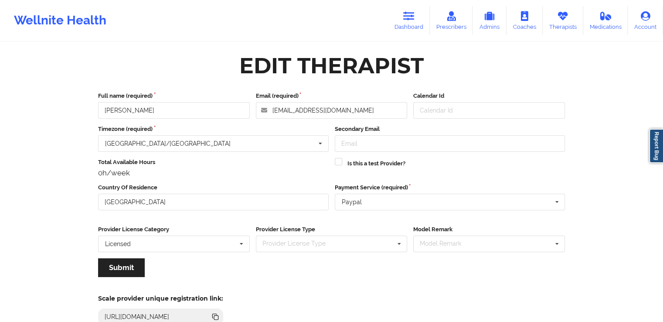
scroll to position [75, 0]
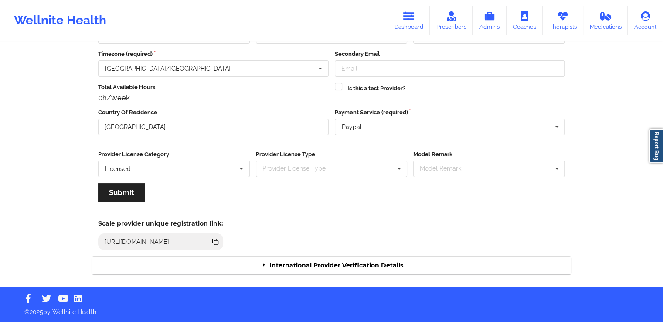
click at [416, 272] on div "International Provider Verification Details" at bounding box center [331, 265] width 479 height 18
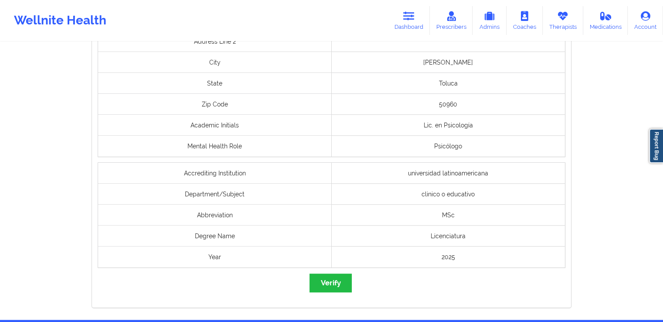
scroll to position [670, 0]
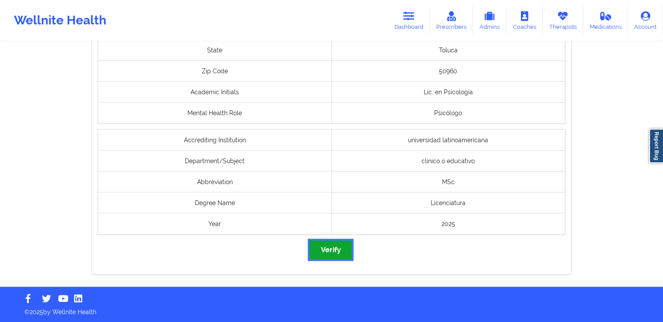
click at [332, 251] on button "Verify" at bounding box center [330, 249] width 42 height 19
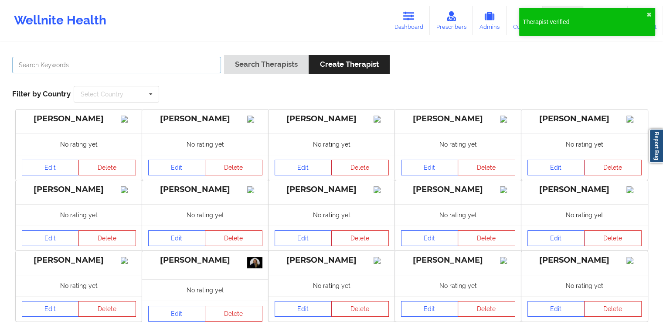
click at [180, 66] on input "text" at bounding box center [116, 65] width 209 height 17
paste input "[PERSON_NAME]"
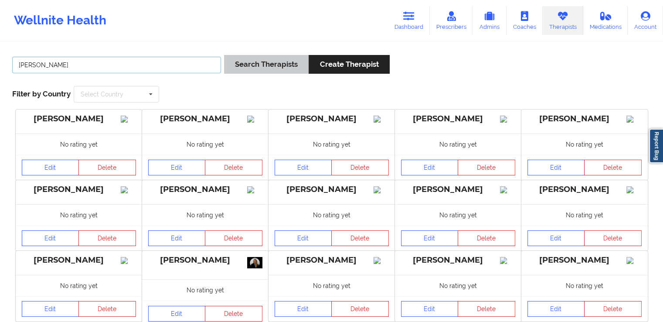
type input "[PERSON_NAME]"
click at [244, 64] on button "Search Therapists" at bounding box center [266, 64] width 85 height 19
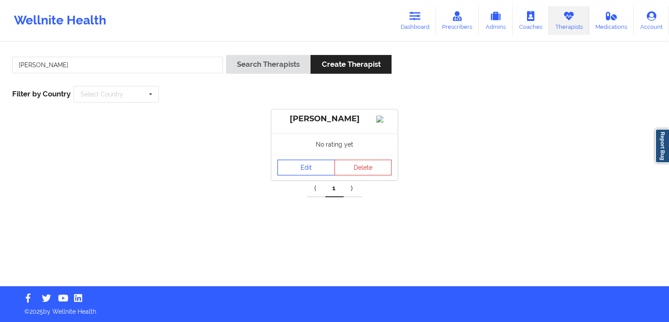
click at [296, 175] on link "Edit" at bounding box center [307, 168] width 58 height 16
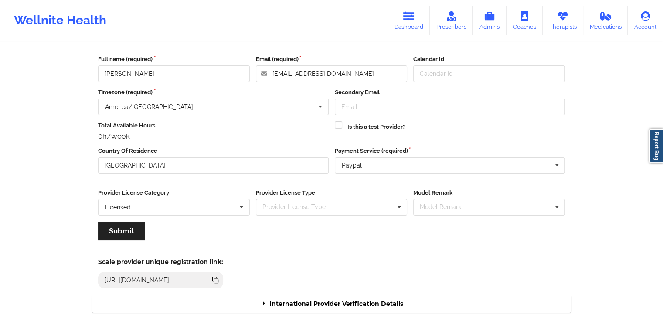
scroll to position [37, 0]
click at [375, 300] on div "International Provider Verification Details" at bounding box center [331, 303] width 479 height 18
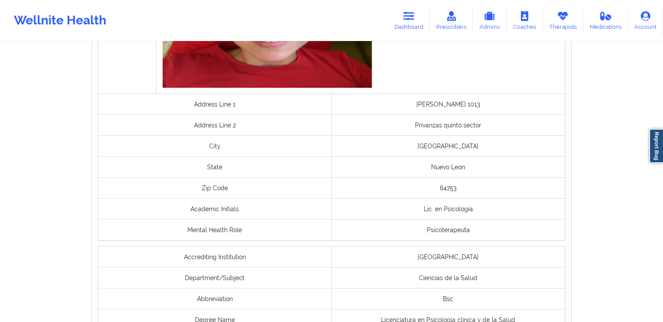
scroll to position [720, 0]
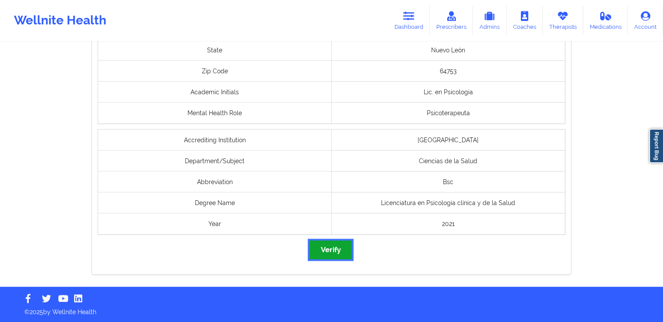
click at [328, 255] on button "Verify" at bounding box center [330, 249] width 42 height 19
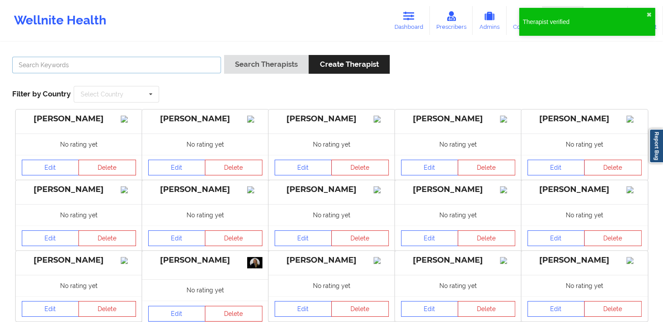
click at [185, 60] on input "text" at bounding box center [116, 65] width 209 height 17
paste input "[PERSON_NAME]"
type input "[PERSON_NAME]"
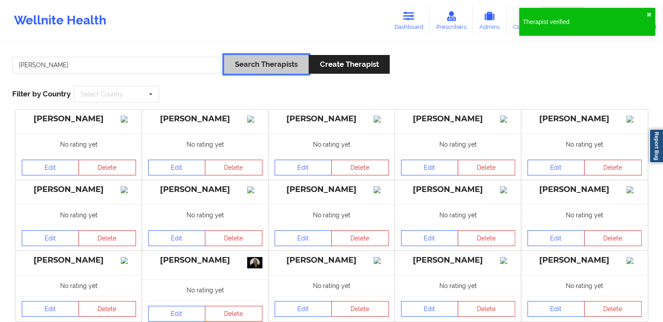
click at [250, 67] on button "Search Therapists" at bounding box center [266, 64] width 85 height 19
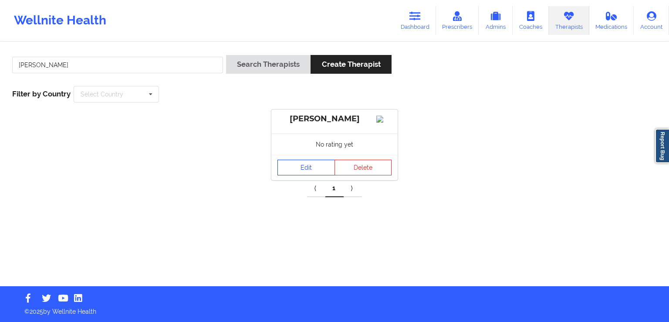
click at [303, 175] on link "Edit" at bounding box center [307, 168] width 58 height 16
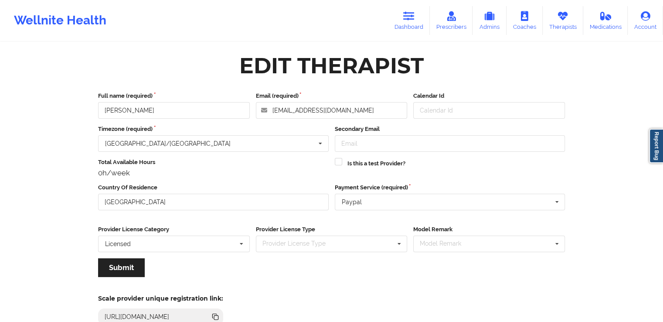
scroll to position [75, 0]
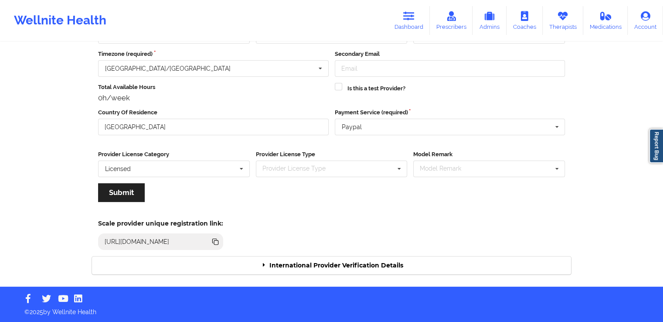
click at [356, 265] on div "International Provider Verification Details" at bounding box center [331, 265] width 479 height 18
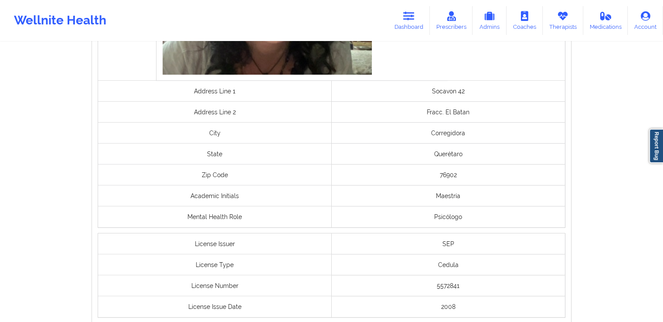
scroll to position [646, 0]
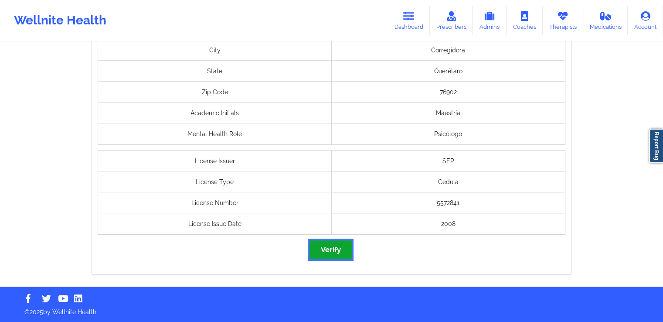
click at [335, 251] on button "Verify" at bounding box center [330, 249] width 42 height 19
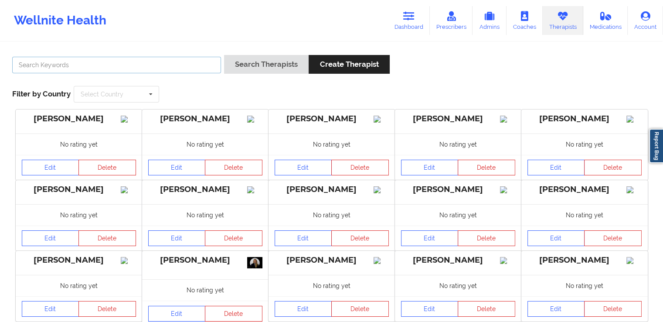
drag, startPoint x: 191, startPoint y: 59, endPoint x: 187, endPoint y: 41, distance: 18.8
click at [191, 59] on input "text" at bounding box center [116, 65] width 209 height 17
paste input "[PERSON_NAME] [PERSON_NAME]"
type input "[PERSON_NAME] [PERSON_NAME]"
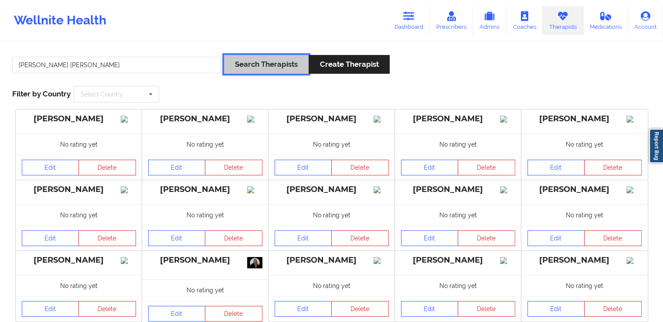
click at [256, 60] on button "Search Therapists" at bounding box center [266, 64] width 85 height 19
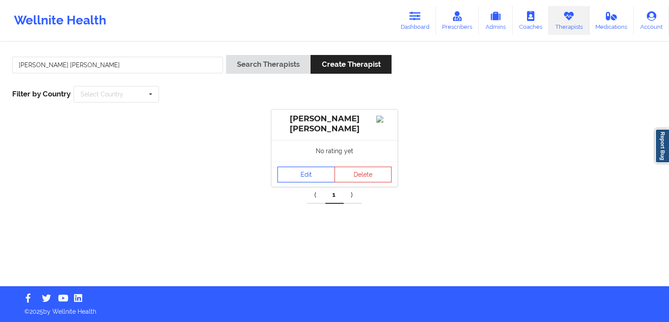
click at [310, 173] on link "Edit" at bounding box center [307, 174] width 58 height 16
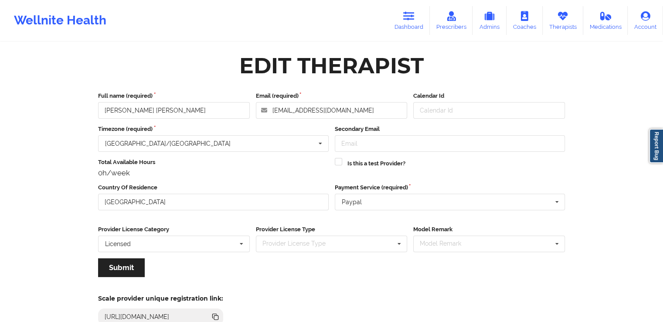
scroll to position [75, 0]
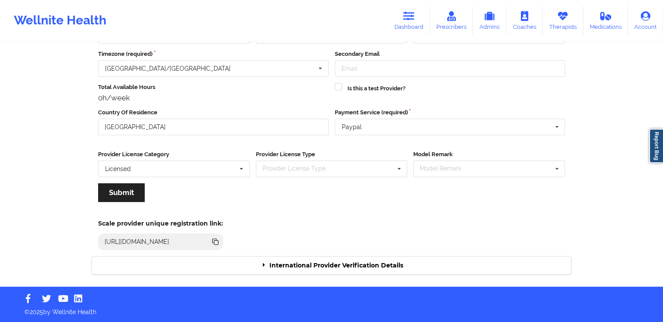
click at [396, 267] on div "International Provider Verification Details" at bounding box center [331, 265] width 479 height 18
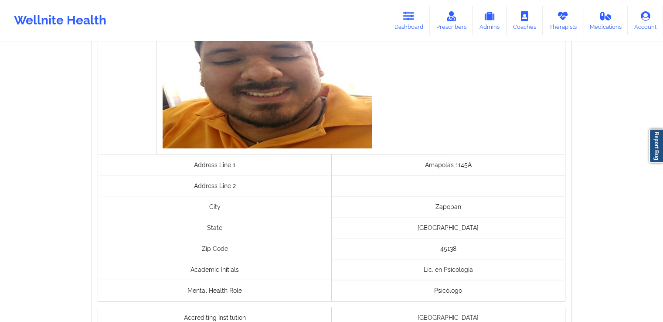
scroll to position [720, 0]
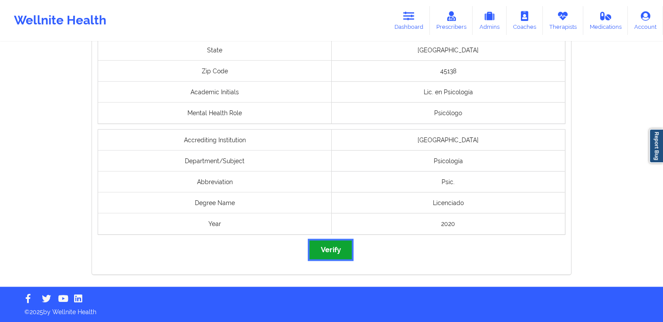
click at [346, 248] on button "Verify" at bounding box center [330, 249] width 42 height 19
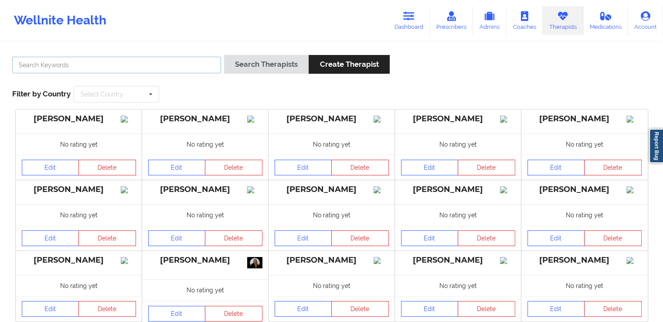
click at [191, 64] on input "text" at bounding box center [116, 65] width 209 height 17
paste input "[PERSON_NAME]"
type input "[PERSON_NAME]"
click at [271, 77] on div "Search Therapists Create Therapist" at bounding box center [307, 67] width 166 height 25
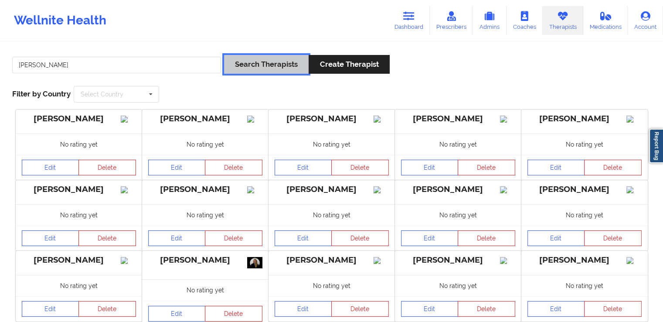
click at [276, 68] on button "Search Therapists" at bounding box center [266, 64] width 85 height 19
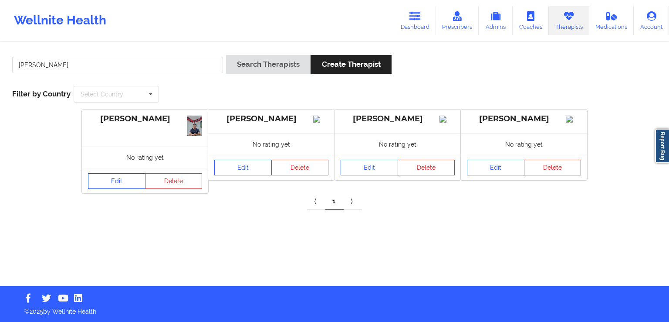
click at [127, 176] on link "Edit" at bounding box center [117, 181] width 58 height 16
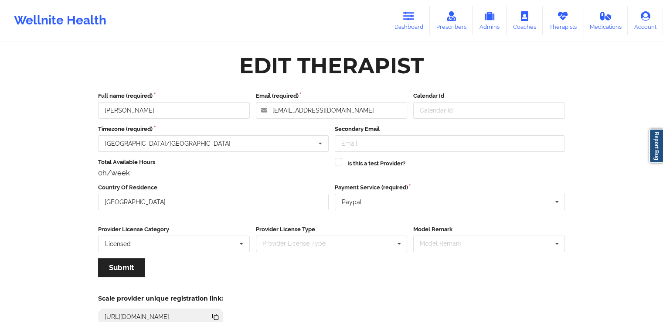
scroll to position [75, 0]
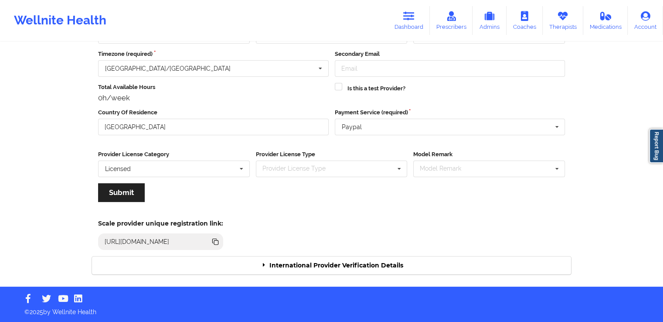
click at [385, 257] on div "International Provider Verification Details" at bounding box center [331, 265] width 479 height 18
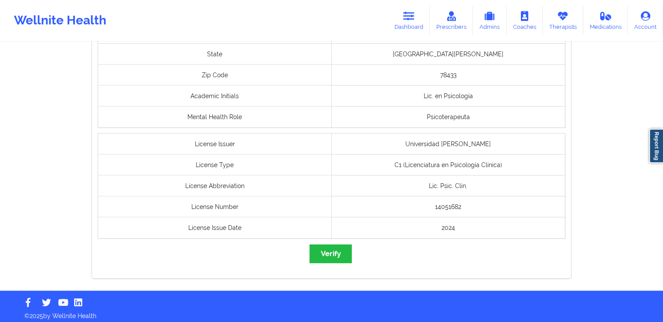
scroll to position [654, 0]
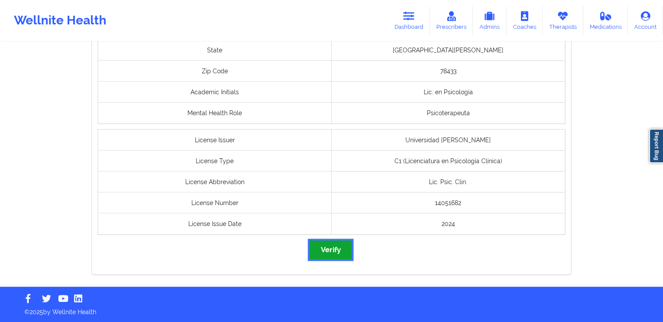
click at [341, 247] on button "Verify" at bounding box center [330, 249] width 42 height 19
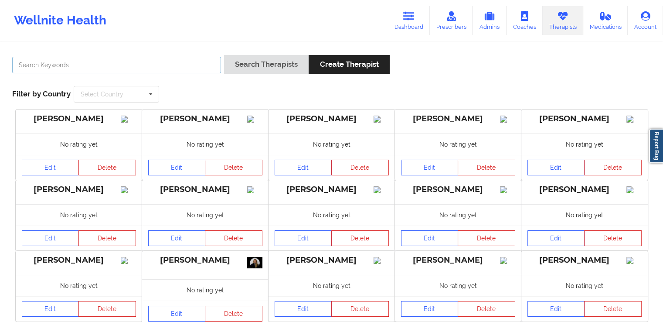
click at [166, 72] on input "text" at bounding box center [116, 65] width 209 height 17
paste input "[PERSON_NAME]"
type input "[PERSON_NAME]"
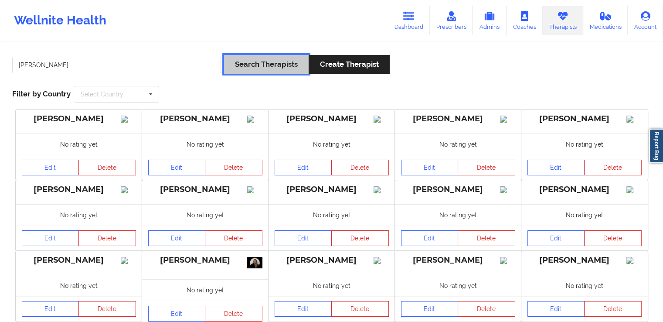
click at [276, 60] on button "Search Therapists" at bounding box center [266, 64] width 85 height 19
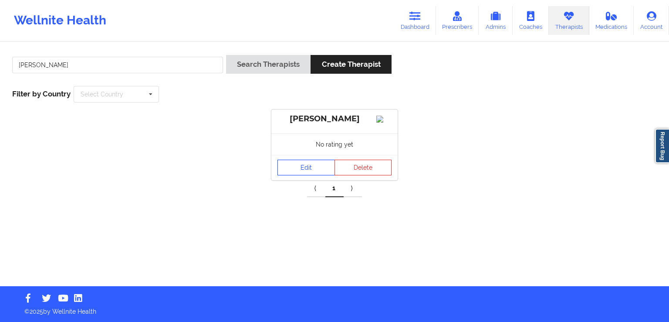
click at [309, 175] on link "Edit" at bounding box center [307, 168] width 58 height 16
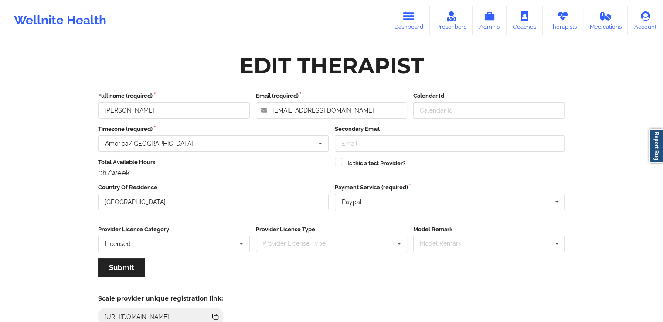
scroll to position [75, 0]
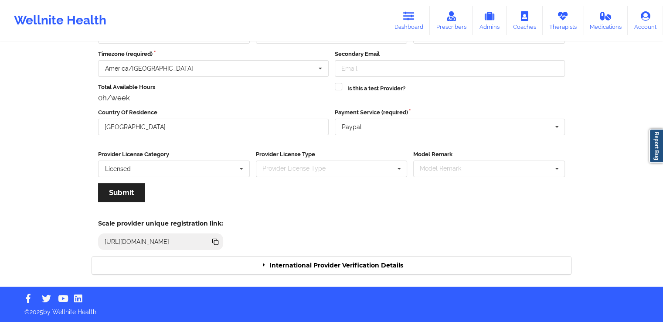
click at [311, 261] on div "International Provider Verification Details" at bounding box center [331, 265] width 479 height 18
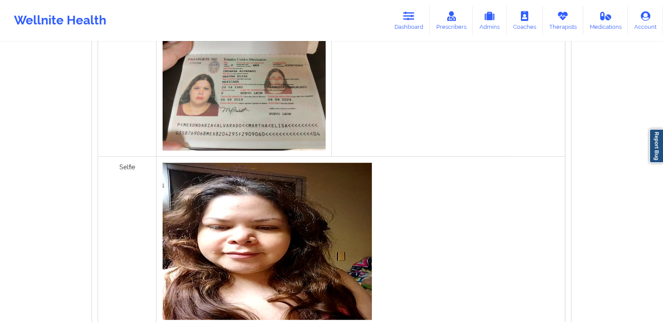
scroll to position [685, 0]
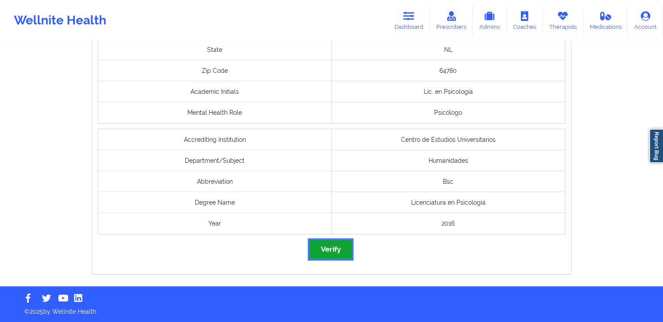
click at [321, 248] on button "Verify" at bounding box center [330, 249] width 42 height 19
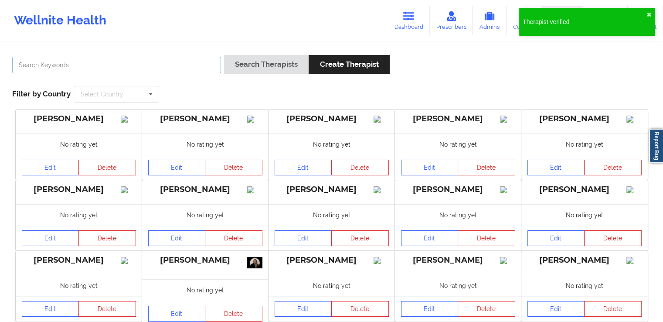
click at [128, 68] on input "text" at bounding box center [116, 65] width 209 height 17
paste input "[PERSON_NAME]"
type input "[PERSON_NAME]"
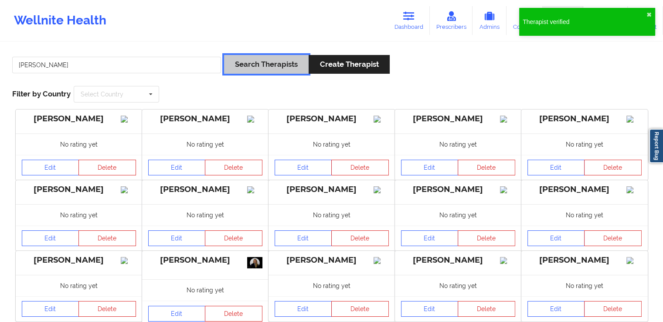
click at [261, 70] on button "Search Therapists" at bounding box center [266, 64] width 85 height 19
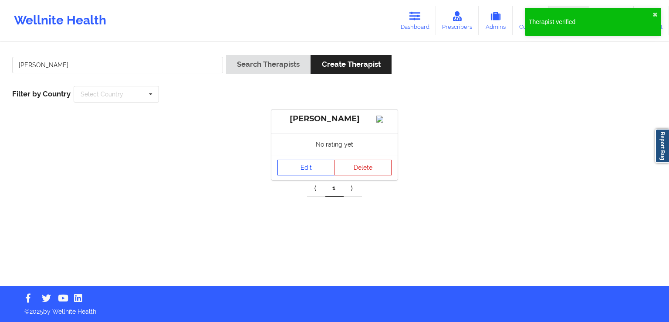
click at [305, 175] on link "Edit" at bounding box center [307, 168] width 58 height 16
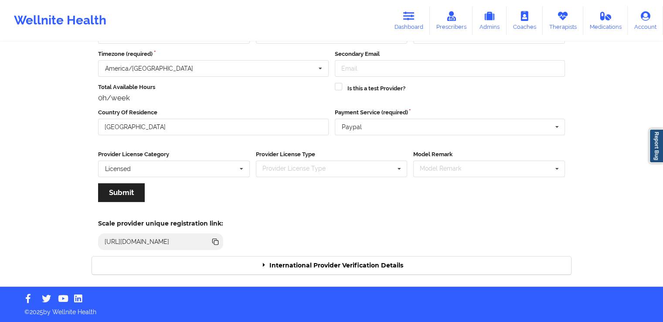
click at [363, 269] on div "International Provider Verification Details" at bounding box center [331, 265] width 479 height 18
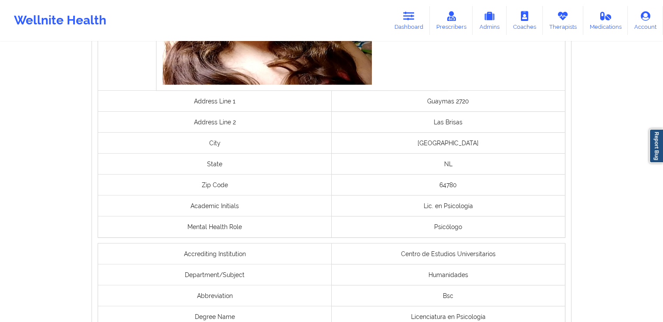
scroll to position [669, 0]
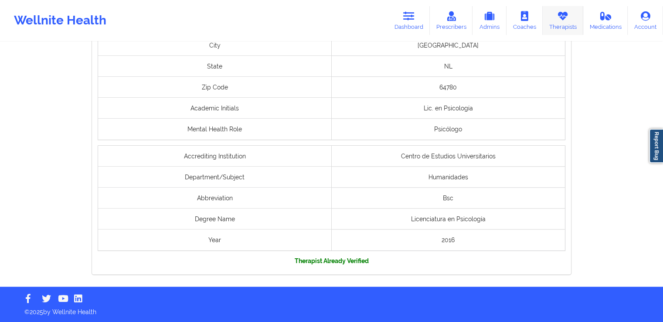
click at [550, 15] on link "Therapists" at bounding box center [563, 20] width 41 height 29
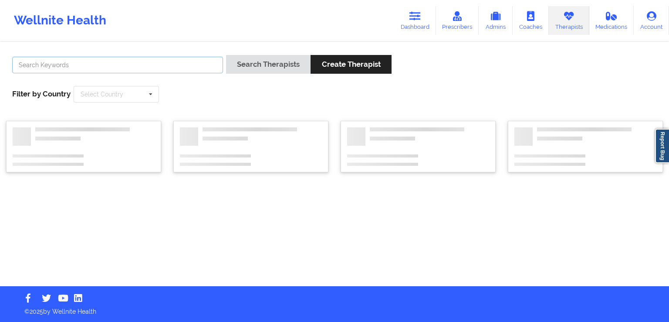
click at [155, 58] on input "text" at bounding box center [117, 65] width 211 height 17
paste input "[PERSON_NAME]"
type input "[PERSON_NAME]"
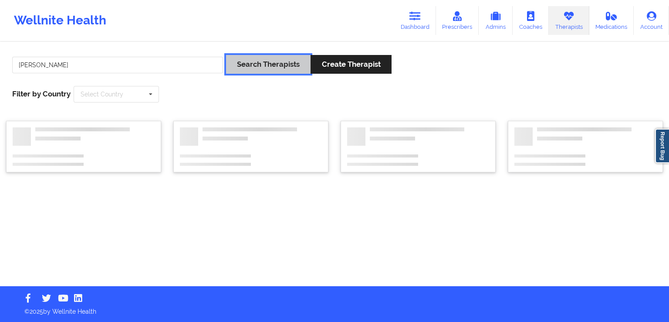
click at [282, 58] on button "Search Therapists" at bounding box center [268, 64] width 85 height 19
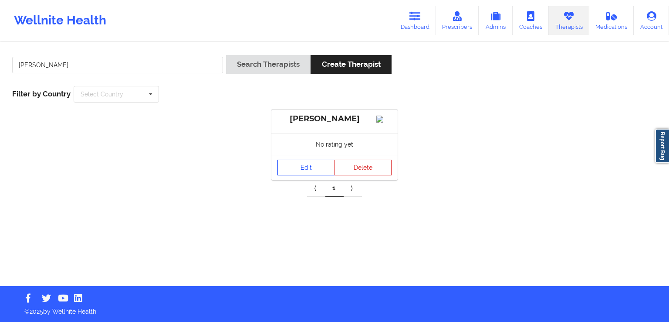
click at [302, 175] on link "Edit" at bounding box center [307, 168] width 58 height 16
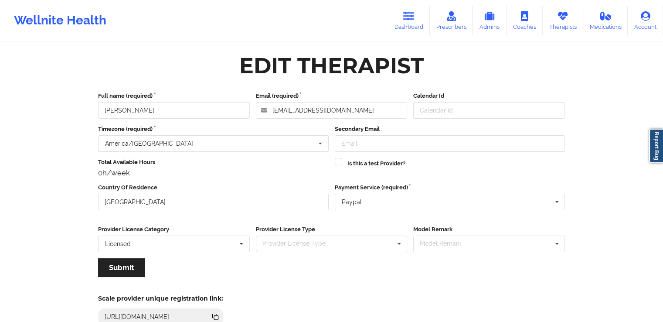
scroll to position [75, 0]
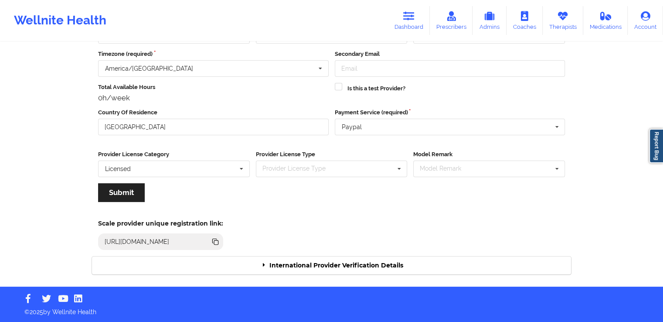
click at [321, 265] on div "International Provider Verification Details" at bounding box center [331, 265] width 479 height 18
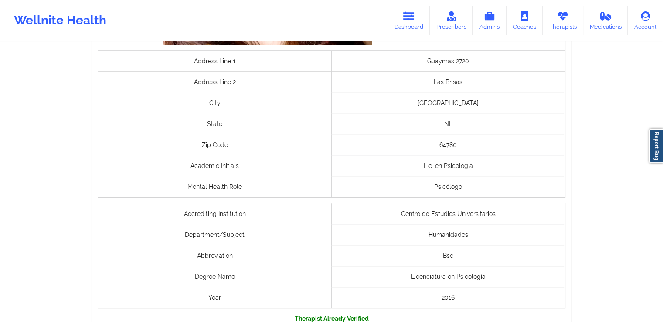
scroll to position [669, 0]
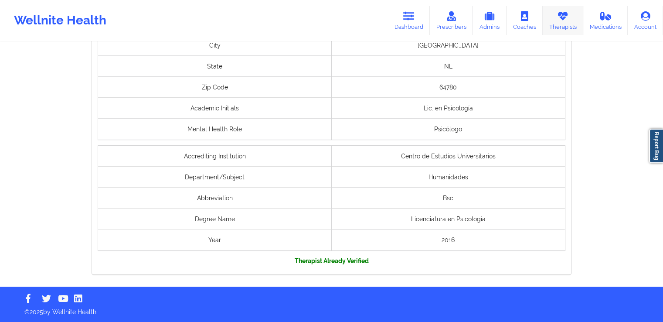
click at [548, 33] on link "Therapists" at bounding box center [563, 20] width 41 height 29
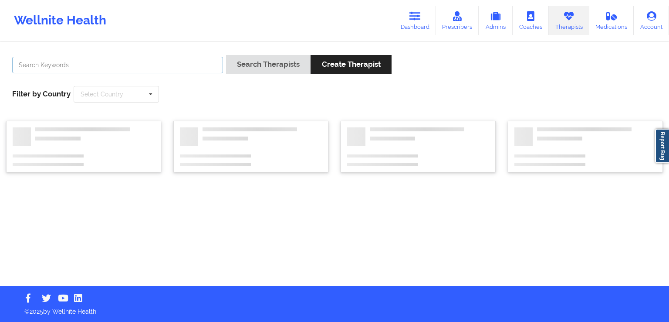
click at [204, 60] on input "text" at bounding box center [117, 65] width 211 height 17
paste input "[PERSON_NAME]"
type input "[PERSON_NAME]"
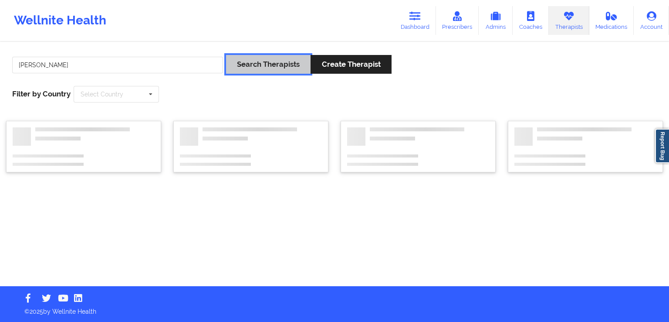
click at [253, 71] on button "Search Therapists" at bounding box center [268, 64] width 85 height 19
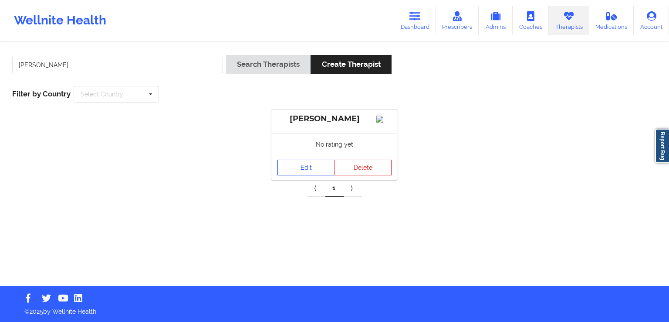
click at [318, 172] on link "Edit" at bounding box center [307, 168] width 58 height 16
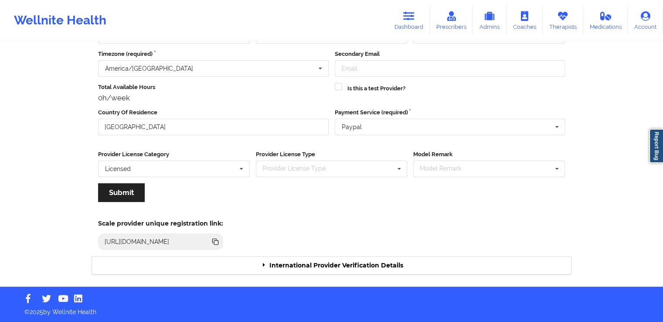
click at [328, 267] on div "International Provider Verification Details" at bounding box center [331, 265] width 479 height 18
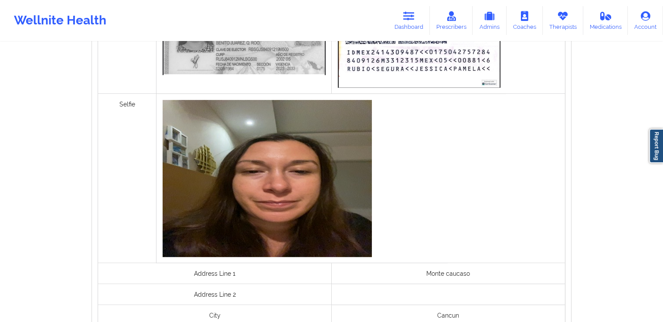
scroll to position [678, 0]
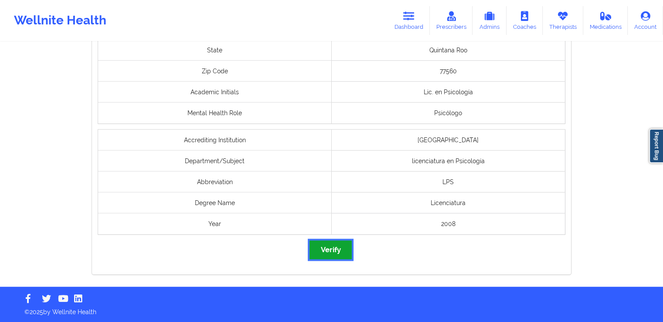
click at [333, 248] on button "Verify" at bounding box center [330, 249] width 42 height 19
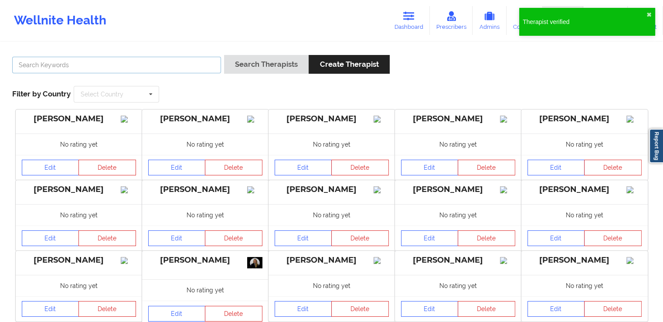
click at [177, 68] on input "text" at bounding box center [116, 65] width 209 height 17
paste input "[PERSON_NAME]"
type input "[PERSON_NAME]"
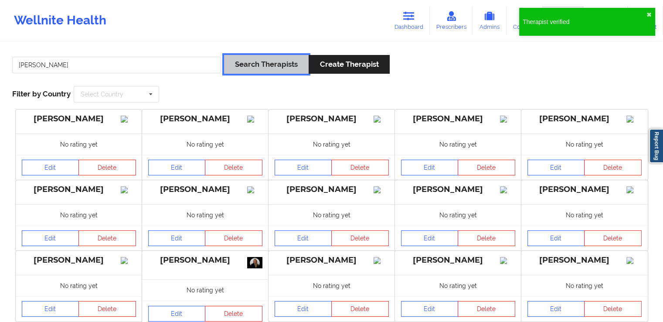
click at [246, 68] on button "Search Therapists" at bounding box center [266, 64] width 85 height 19
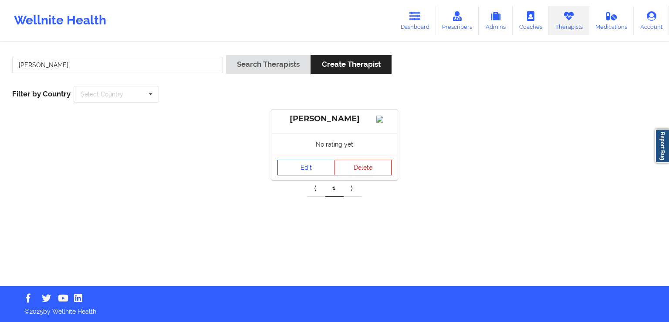
click at [299, 170] on link "Edit" at bounding box center [307, 168] width 58 height 16
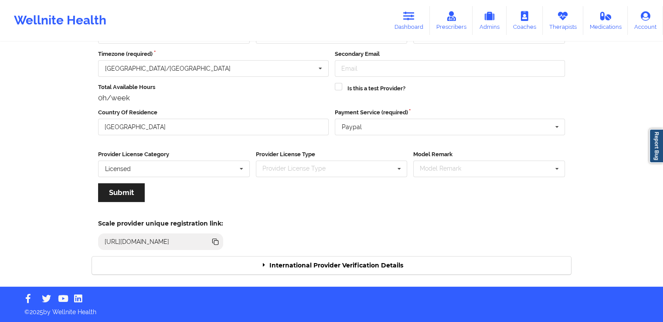
click at [370, 263] on div "International Provider Verification Details" at bounding box center [331, 265] width 479 height 18
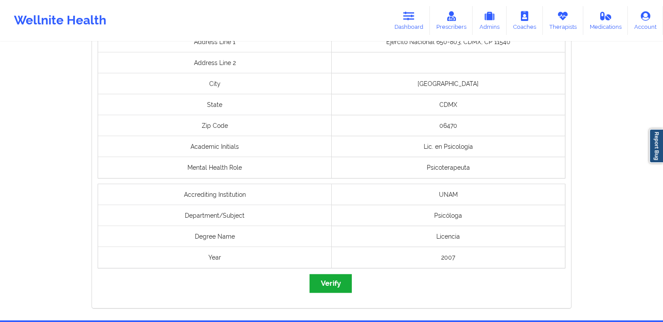
scroll to position [673, 0]
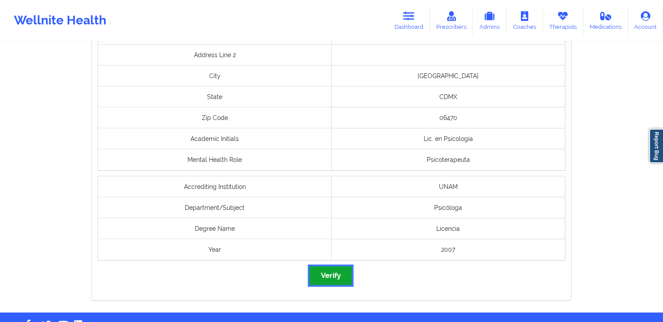
click at [329, 274] on button "Verify" at bounding box center [330, 275] width 42 height 19
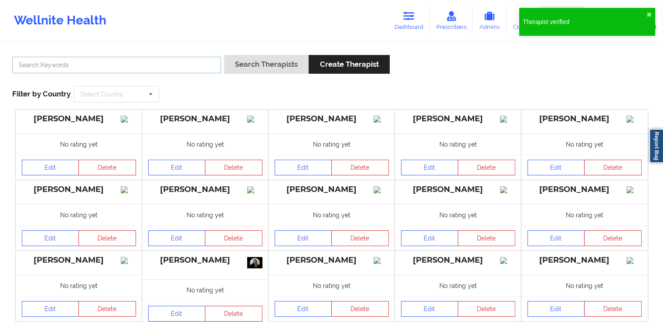
click at [146, 65] on input "text" at bounding box center [116, 65] width 209 height 17
paste input "[PERSON_NAME]"
type input "[PERSON_NAME]"
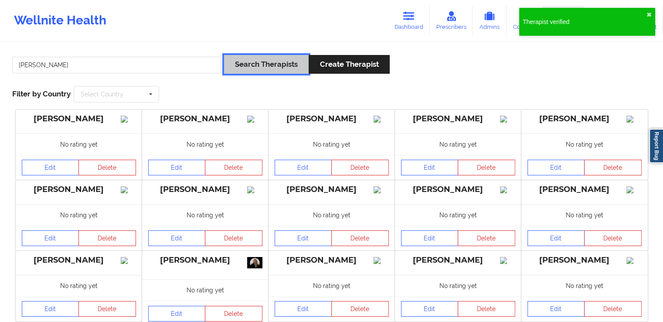
click at [248, 70] on button "Search Therapists" at bounding box center [266, 64] width 85 height 19
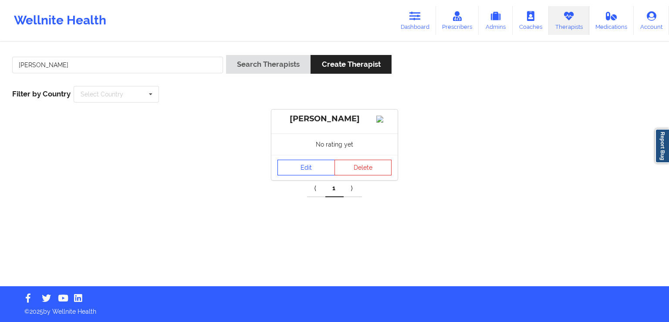
click at [291, 175] on link "Edit" at bounding box center [307, 168] width 58 height 16
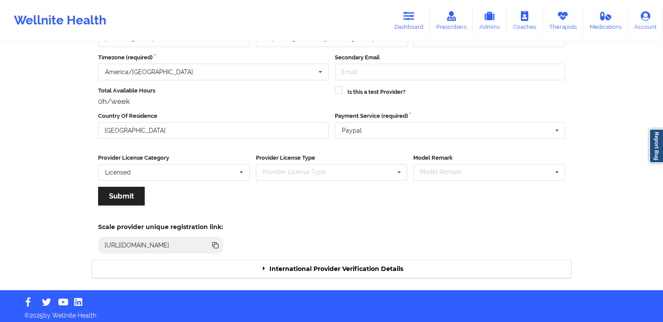
scroll to position [75, 0]
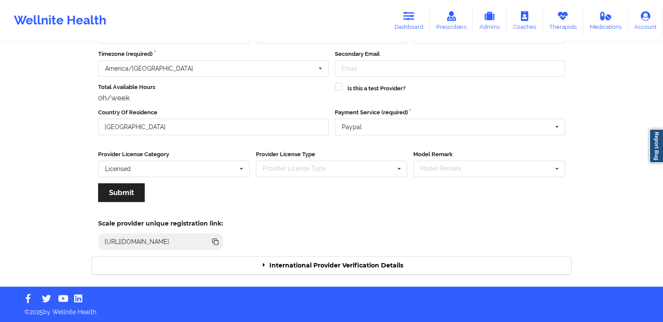
click at [300, 258] on div "International Provider Verification Details" at bounding box center [331, 265] width 479 height 18
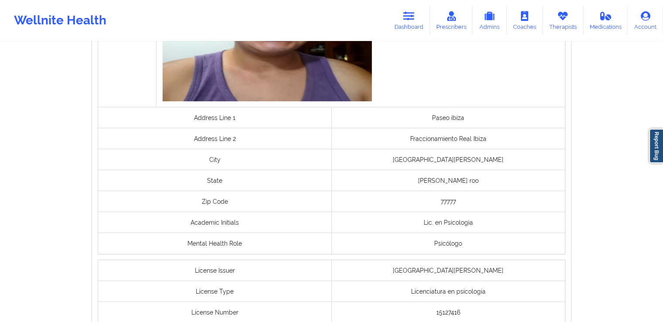
scroll to position [699, 0]
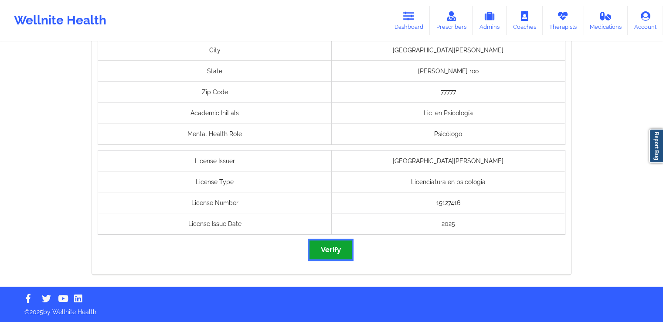
click at [323, 247] on button "Verify" at bounding box center [330, 249] width 42 height 19
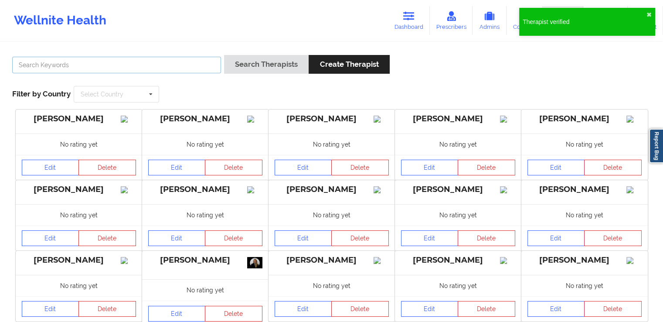
click at [186, 64] on input "text" at bounding box center [116, 65] width 209 height 17
paste input "[PERSON_NAME]"
type input "[PERSON_NAME]"
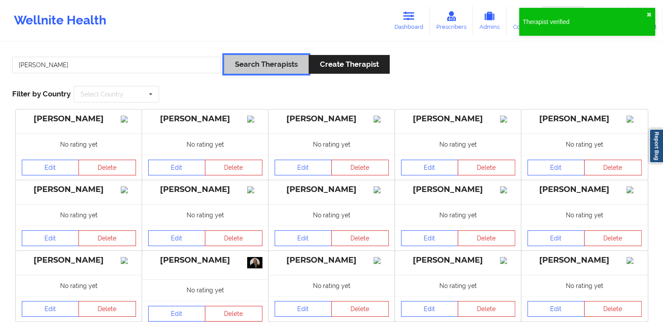
click at [249, 68] on button "Search Therapists" at bounding box center [266, 64] width 85 height 19
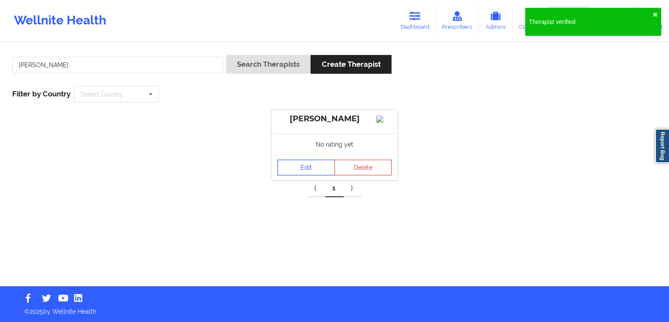
click at [294, 175] on link "Edit" at bounding box center [307, 168] width 58 height 16
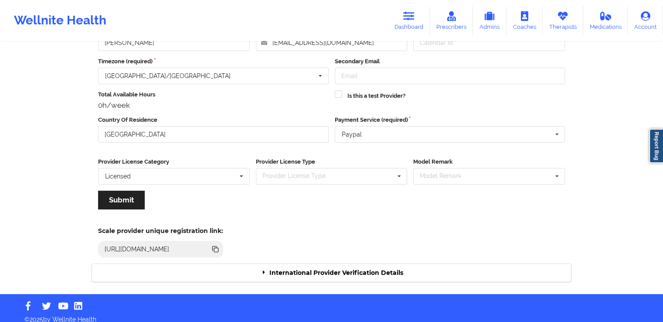
click at [370, 272] on div "International Provider Verification Details" at bounding box center [331, 273] width 479 height 18
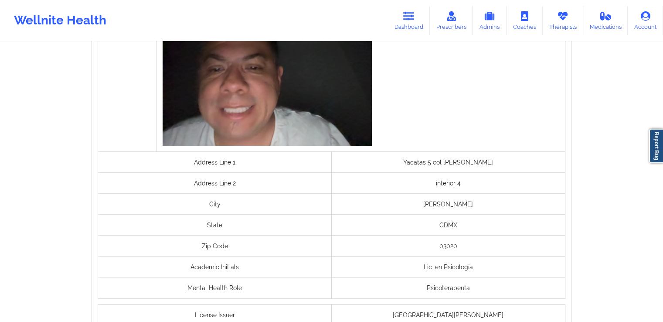
scroll to position [699, 0]
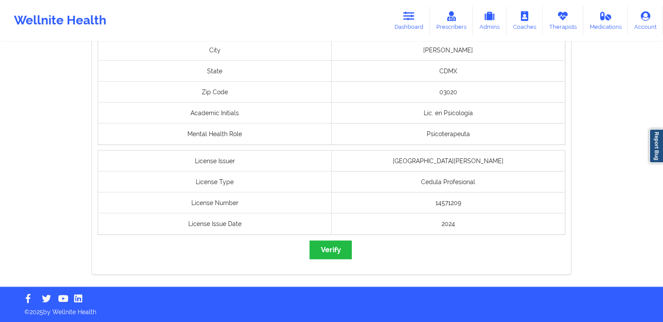
click at [345, 256] on button "Verify" at bounding box center [330, 249] width 42 height 19
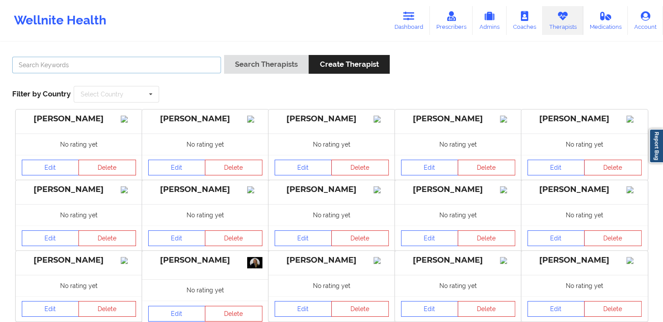
click at [136, 70] on input "text" at bounding box center [116, 65] width 209 height 17
paste input "[PERSON_NAME] del [PERSON_NAME]"
type input "[PERSON_NAME] del [PERSON_NAME]"
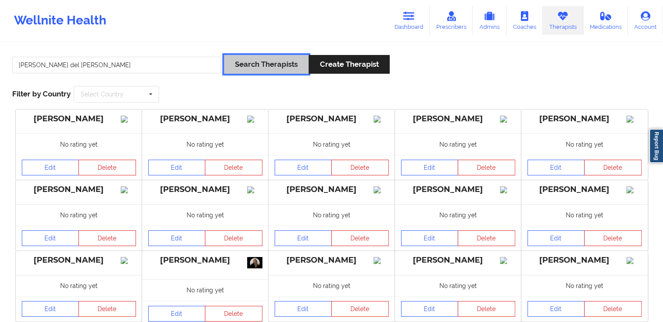
click at [261, 69] on button "Search Therapists" at bounding box center [266, 64] width 85 height 19
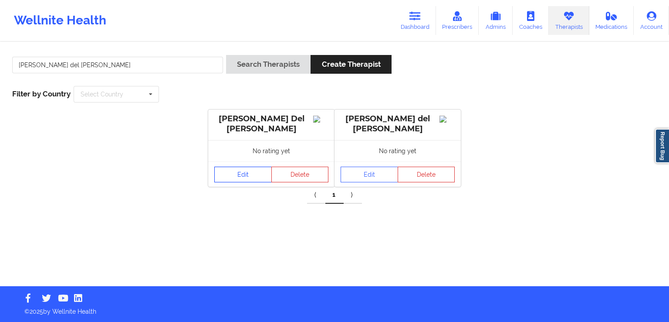
click at [250, 180] on link "Edit" at bounding box center [243, 174] width 58 height 16
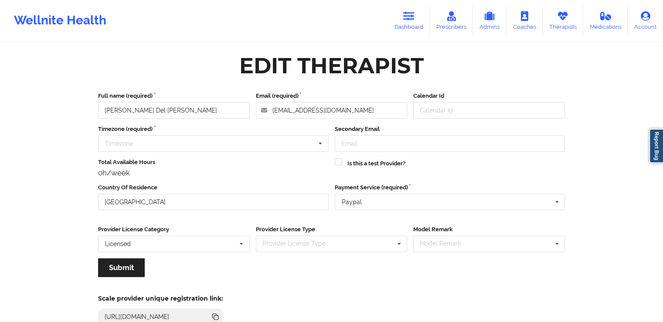
scroll to position [75, 0]
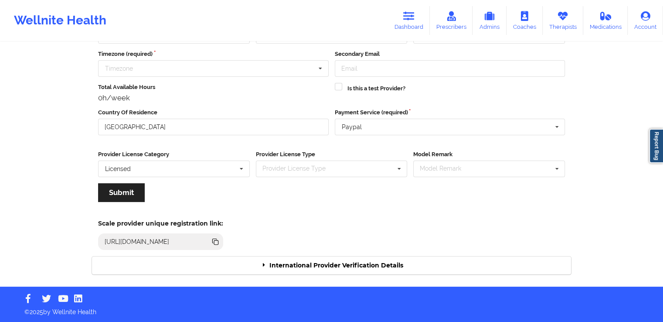
click at [362, 258] on div "International Provider Verification Details" at bounding box center [331, 265] width 479 height 18
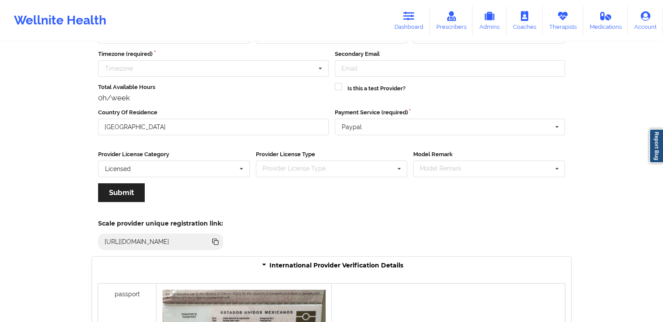
scroll to position [265, 0]
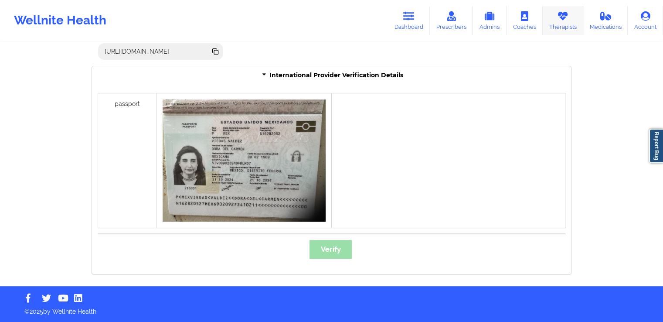
click at [550, 32] on link "Therapists" at bounding box center [563, 20] width 41 height 29
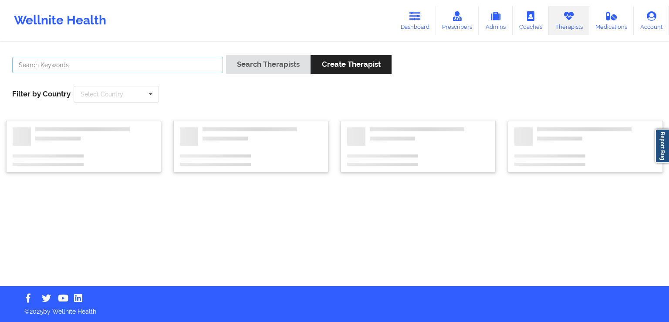
click at [158, 58] on input "text" at bounding box center [117, 65] width 211 height 17
paste input "[PERSON_NAME] del [PERSON_NAME]"
type input "[PERSON_NAME] del [PERSON_NAME]"
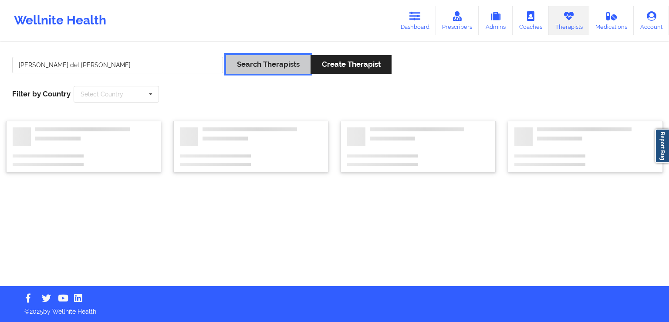
click at [273, 64] on button "Search Therapists" at bounding box center [268, 64] width 85 height 19
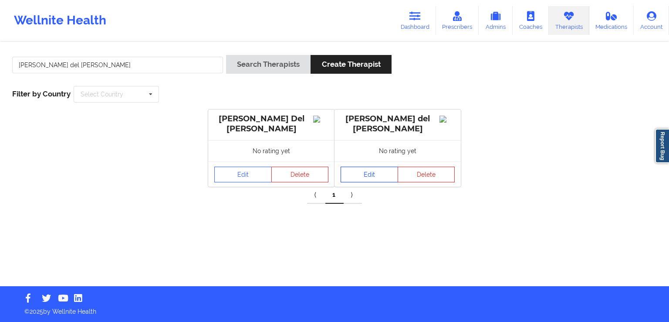
click at [378, 173] on link "Edit" at bounding box center [370, 174] width 58 height 16
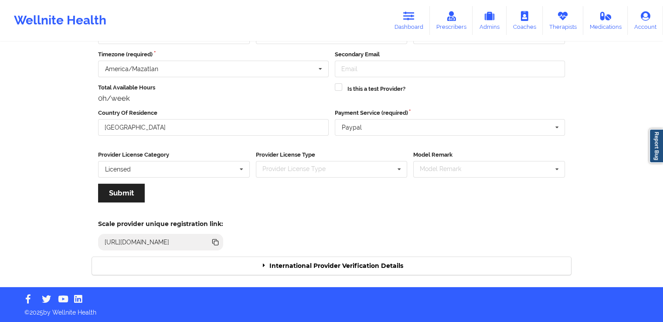
click at [384, 262] on div "International Provider Verification Details" at bounding box center [331, 266] width 479 height 18
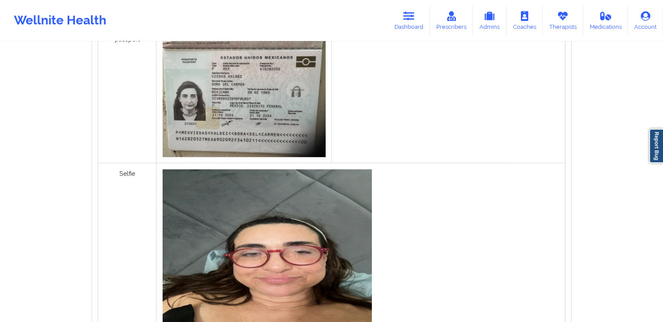
scroll to position [685, 0]
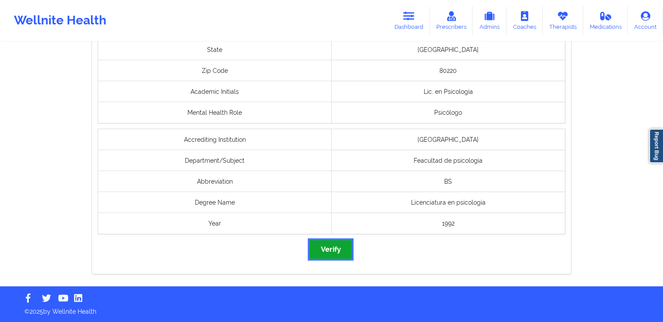
click at [337, 250] on button "Verify" at bounding box center [330, 249] width 42 height 19
